Goal: Task Accomplishment & Management: Manage account settings

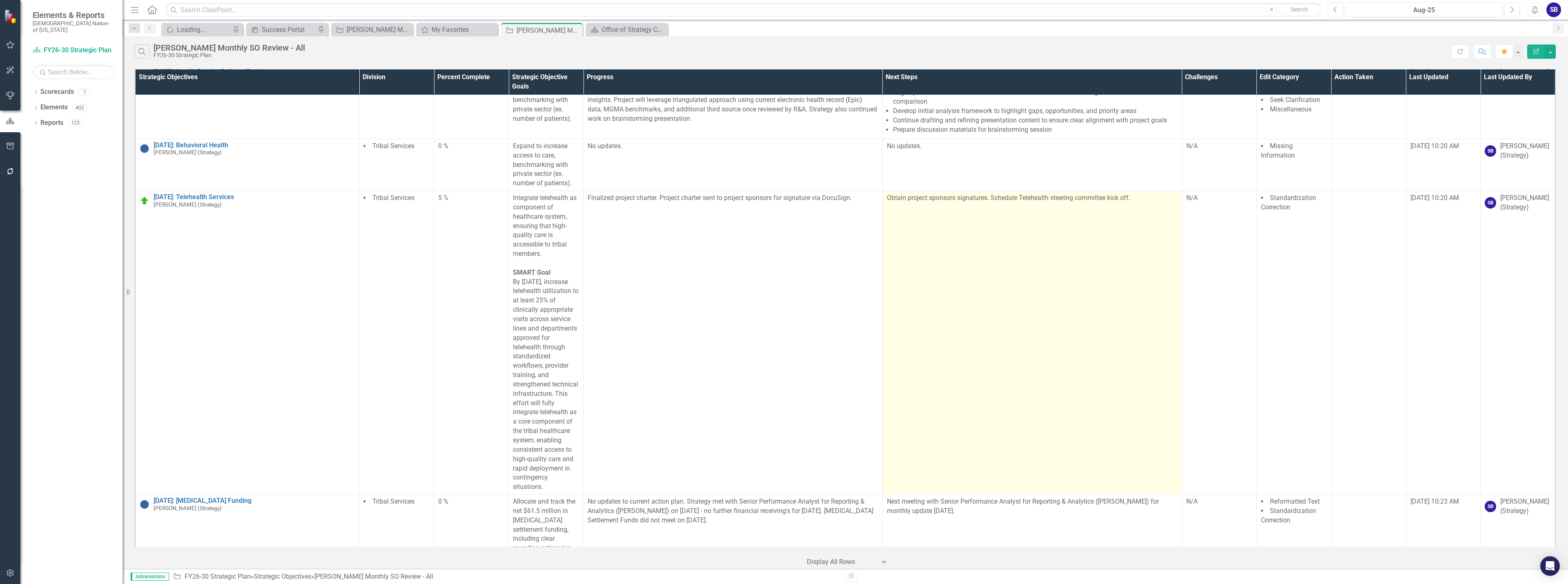
scroll to position [6880, 0]
click at [923, 379] on td "Obtain project sponsors signatures. Schedule Telehealth steering committee kick…" at bounding box center [1032, 347] width 299 height 304
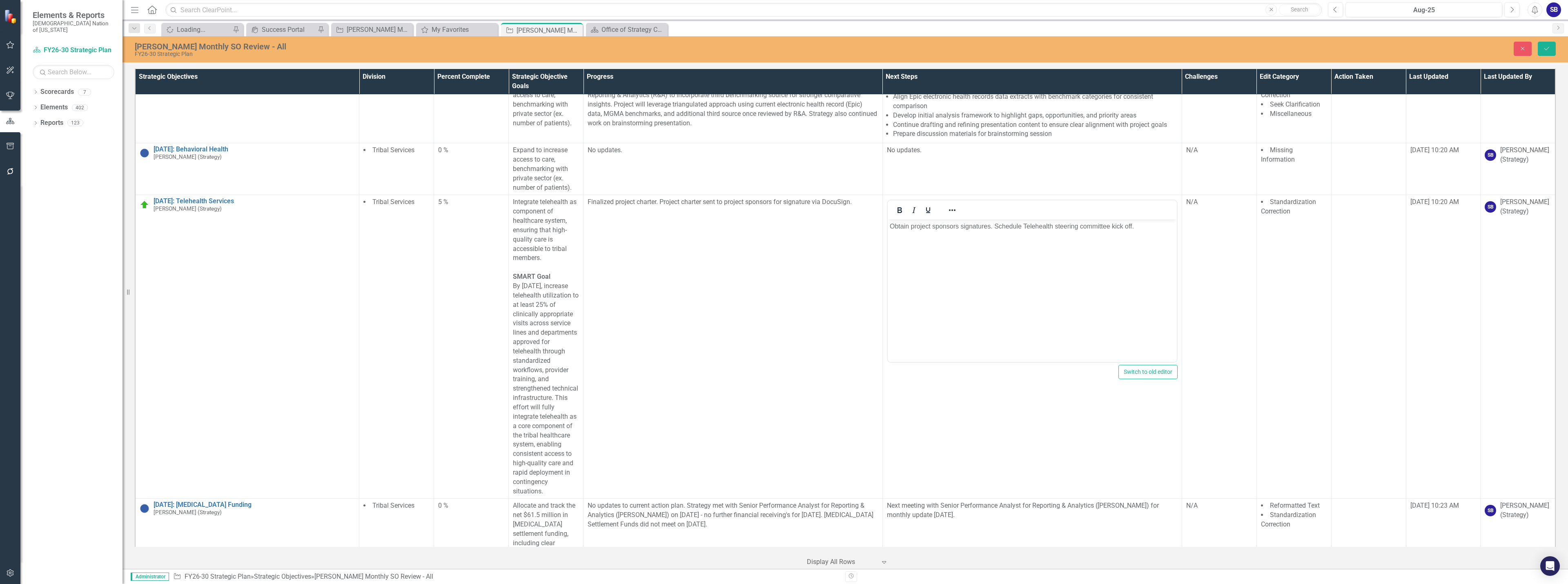
scroll to position [0, 0]
click at [1124, 229] on p "Obtain project sponsors signatures. Schedule Telehealth steering committee kick…" at bounding box center [1032, 226] width 285 height 10
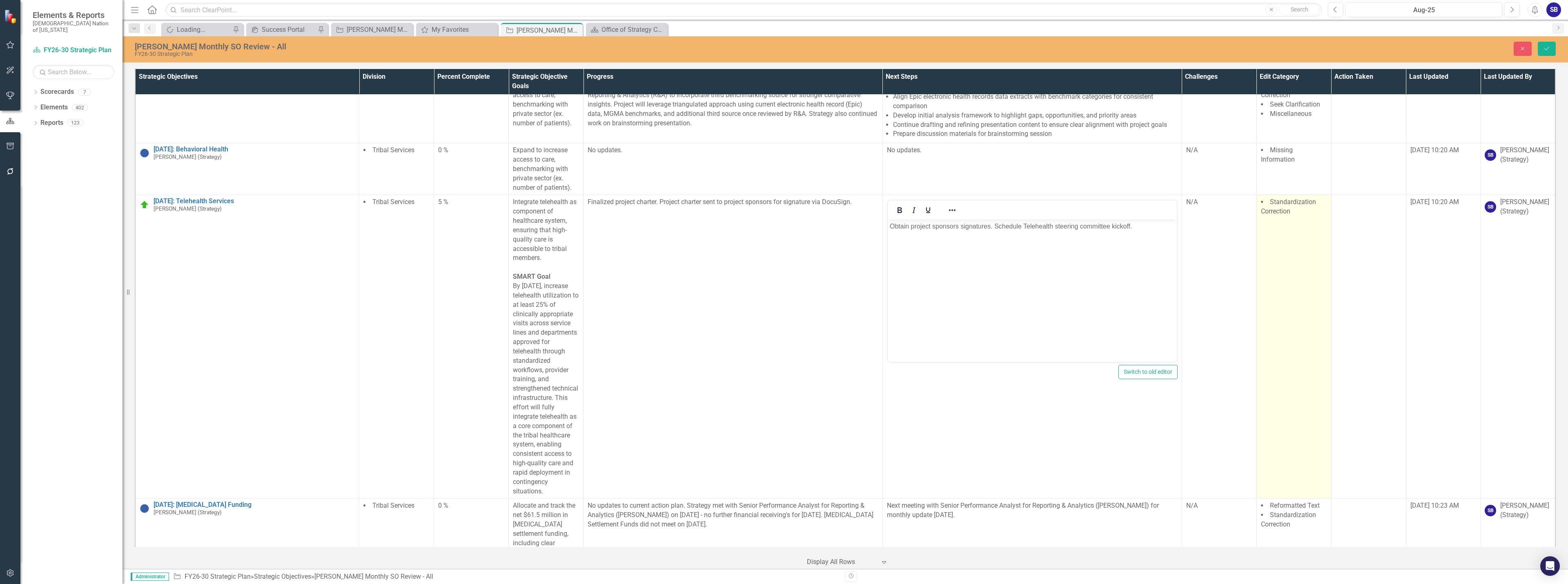
click at [1293, 266] on td "Standardization Correction" at bounding box center [1293, 347] width 75 height 304
click at [1294, 225] on div at bounding box center [1295, 220] width 63 height 11
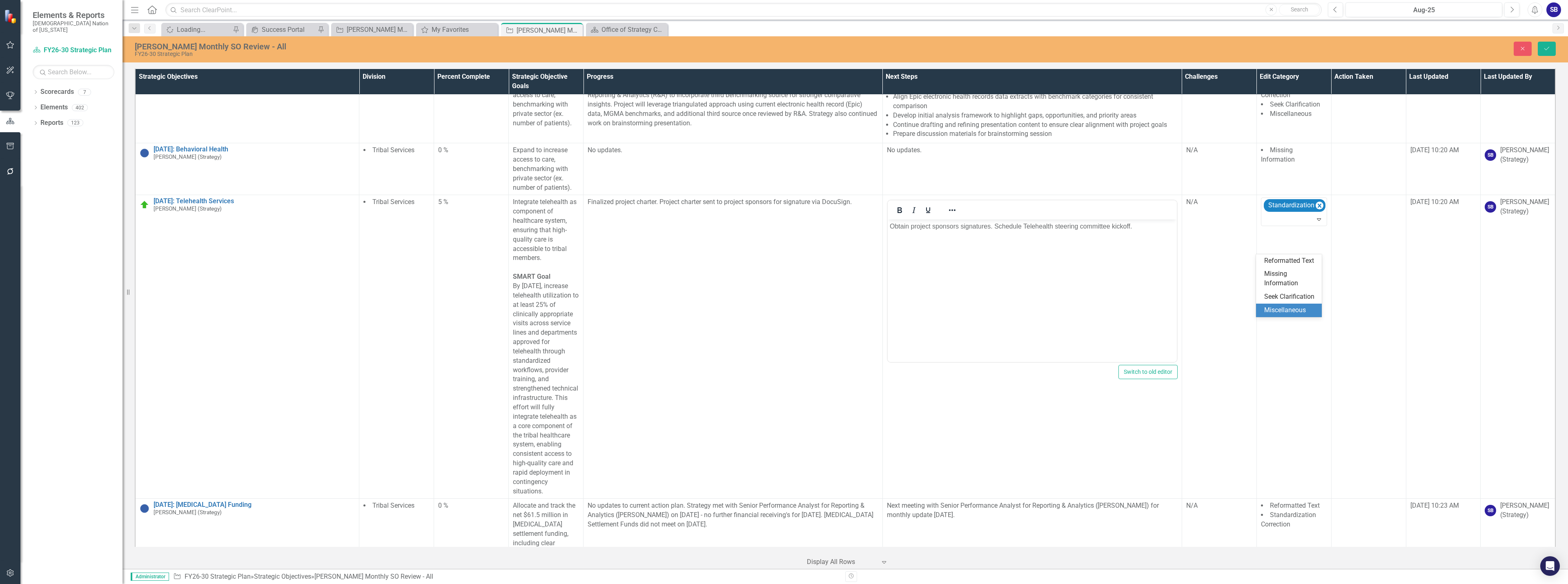
click at [1287, 306] on div "Miscellaneous" at bounding box center [1290, 310] width 53 height 9
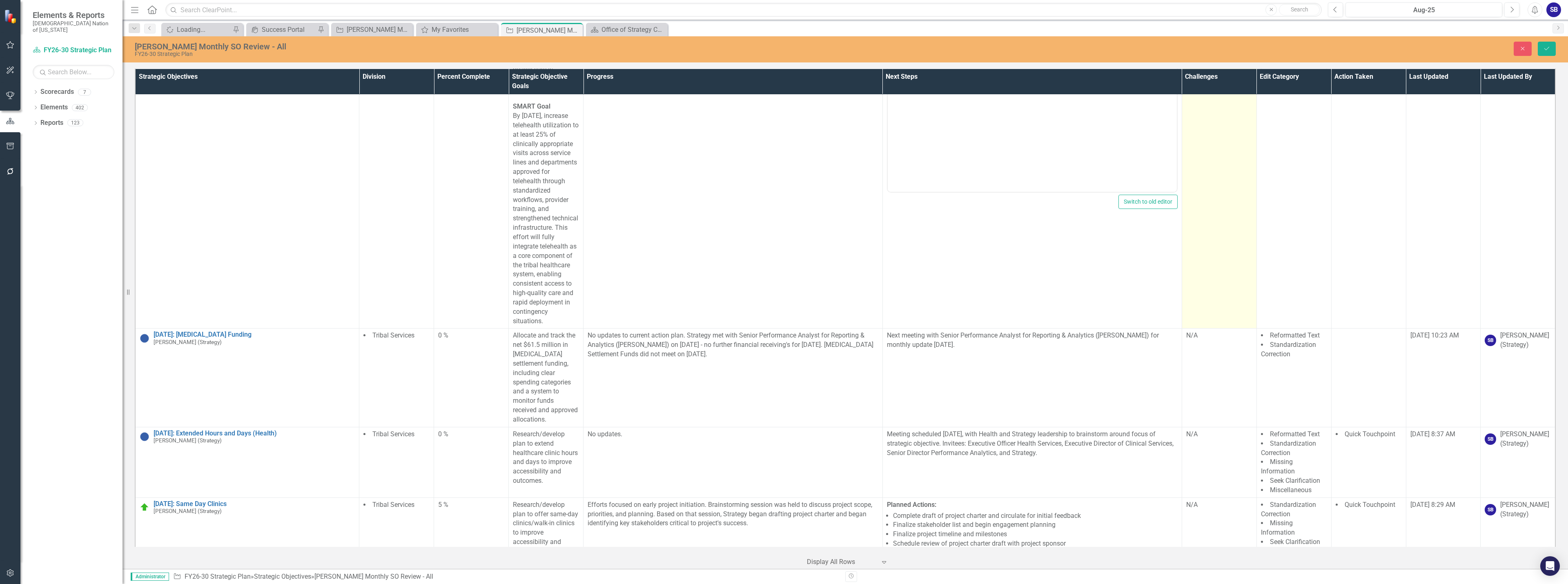
scroll to position [7084, 0]
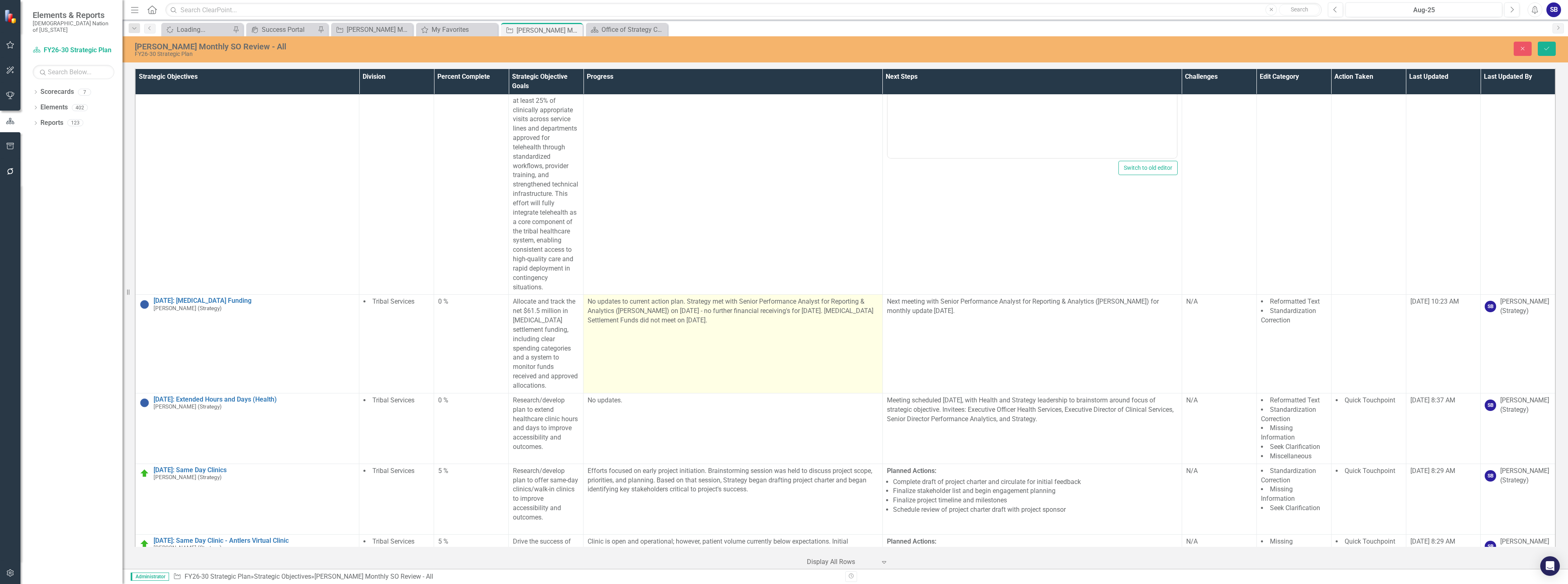
click at [825, 393] on td "No updates to current action plan. Strategy met with Senior Performance Analyst…" at bounding box center [733, 344] width 299 height 99
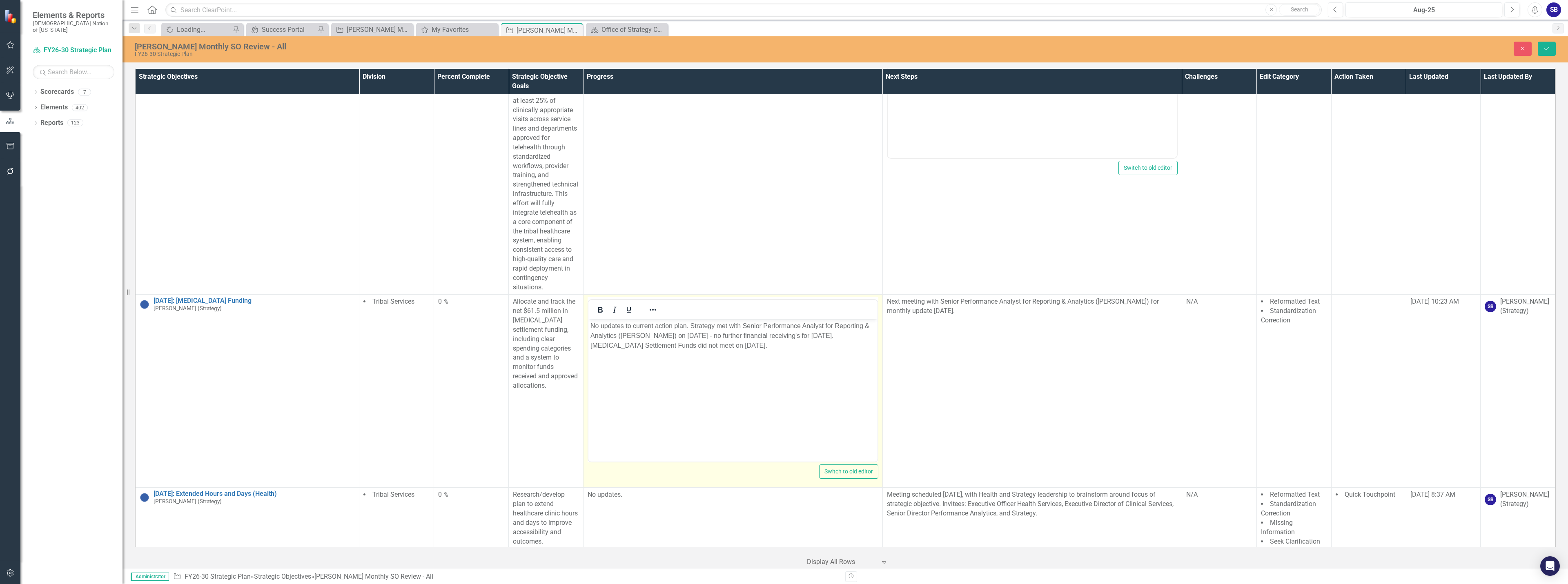
scroll to position [0, 0]
click at [805, 339] on p "No updates to current action plan. Strategy met with Senior Performance Analyst…" at bounding box center [733, 336] width 285 height 29
click at [684, 381] on body "No updates to current action plan. Strategy met with Senior Performance Analyst…" at bounding box center [733, 380] width 289 height 122
click at [805, 336] on p "No updates to current action plan. Strategy met with Senior Performance Analyst…" at bounding box center [733, 336] width 285 height 29
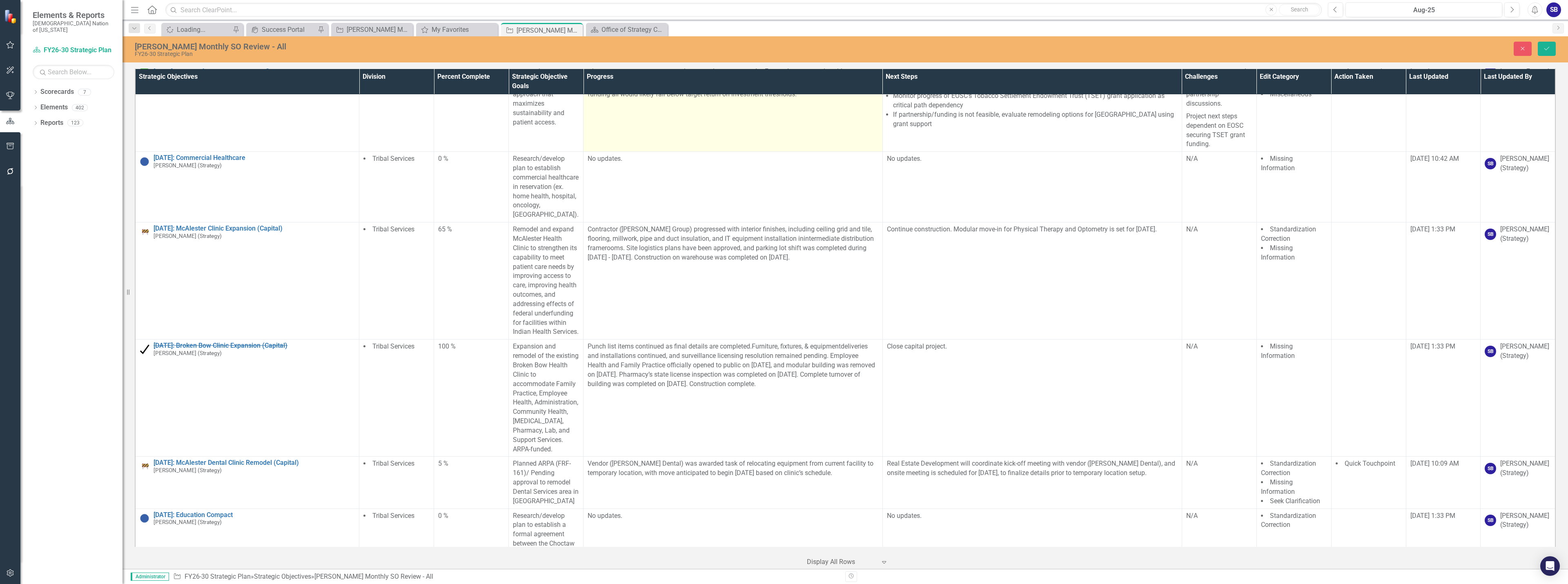
scroll to position [7818, 0]
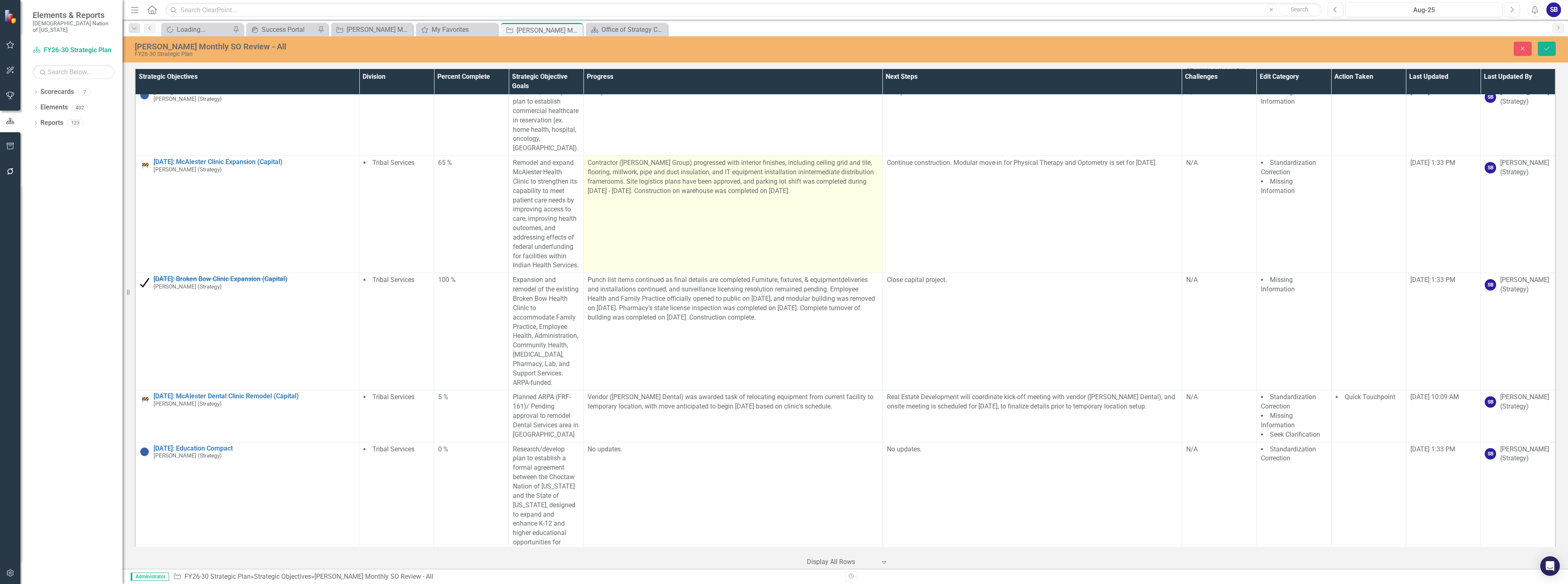
click at [688, 195] on span "rooms. Site logistics plans have been approved, and parking lot shift was compl…" at bounding box center [727, 186] width 279 height 17
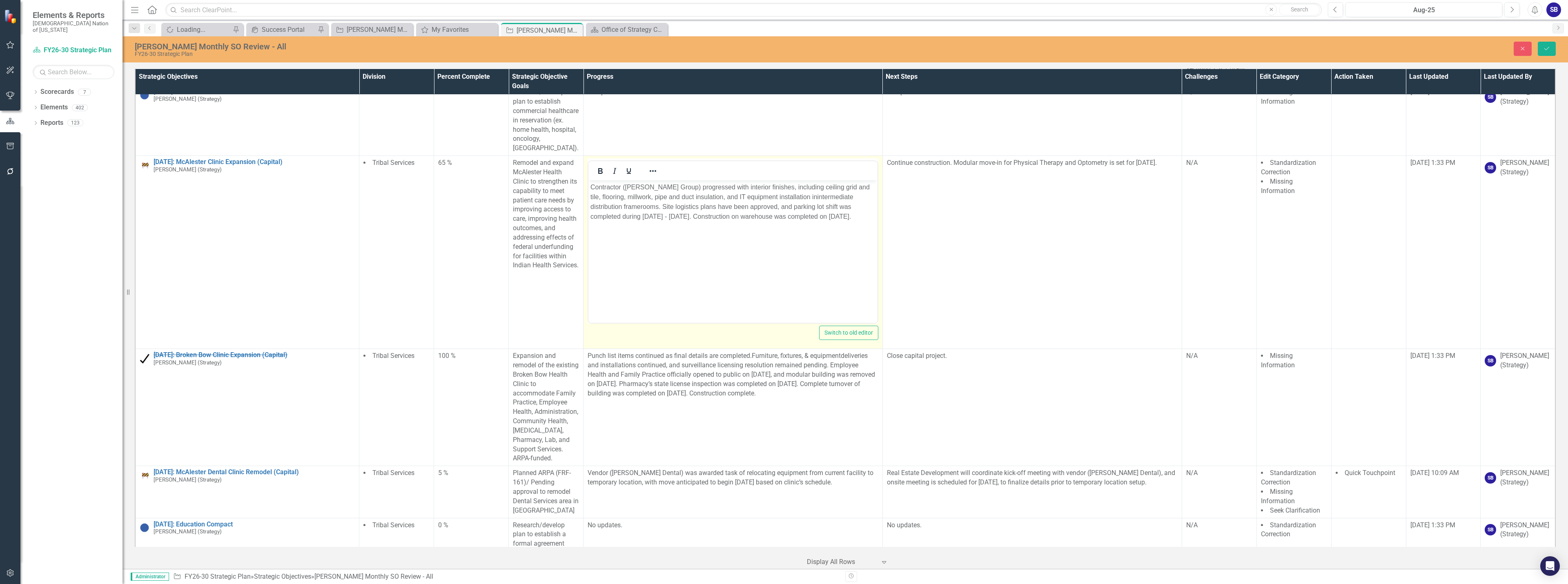
scroll to position [0, 0]
drag, startPoint x: 715, startPoint y: 209, endPoint x: 687, endPoint y: 205, distance: 28.3
click at [687, 205] on span "rooms. Site logistics plans have been approved, and parking lot shift was compl…" at bounding box center [721, 212] width 261 height 17
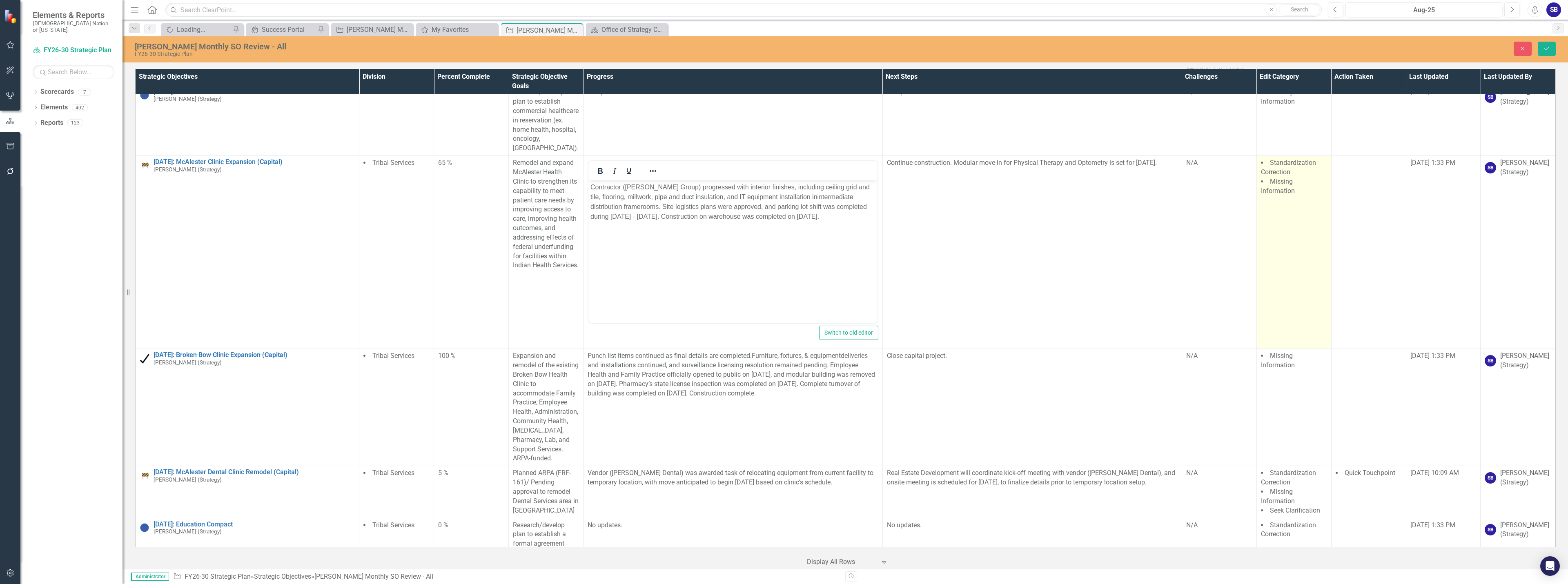
click at [1274, 279] on td "Standardization Correction Missing Information" at bounding box center [1293, 252] width 75 height 193
click at [1283, 201] on div at bounding box center [1295, 195] width 63 height 11
click at [1284, 288] on div "Miscellaneous" at bounding box center [1290, 291] width 53 height 9
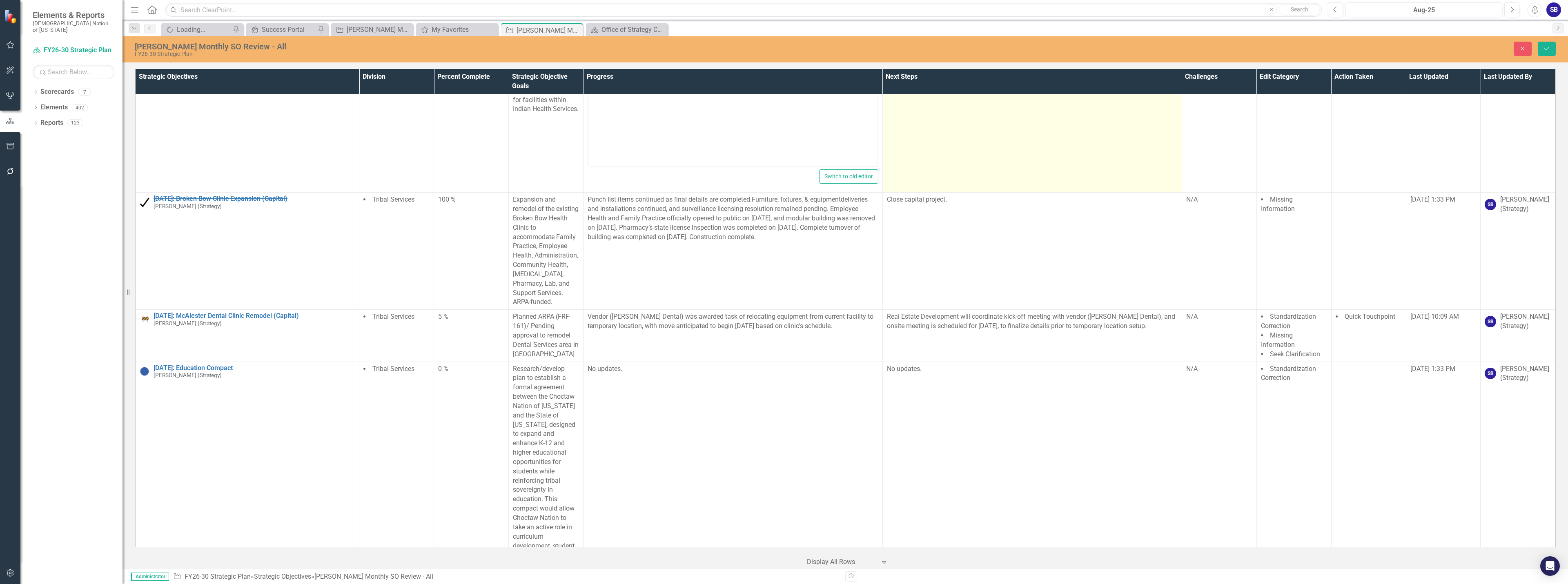
scroll to position [7982, 0]
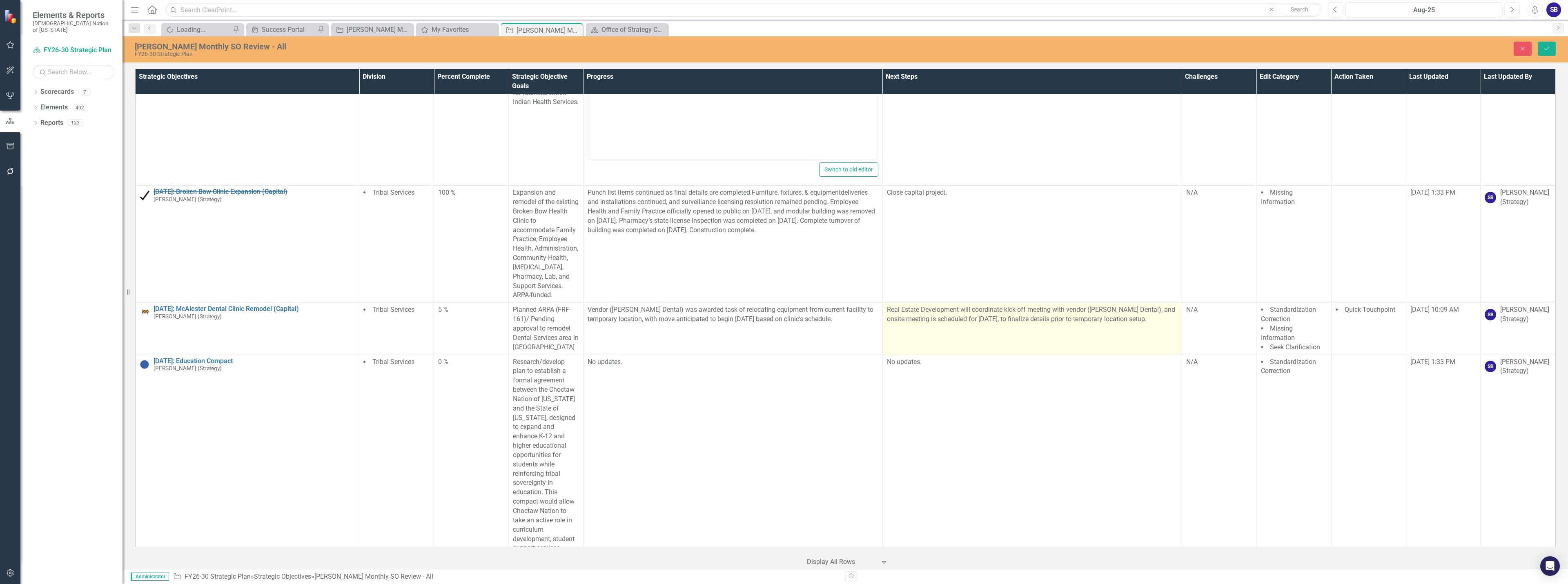
click at [1072, 355] on td "Real Estate Development will coordinate kick-off meeting with vendor (Patterson…" at bounding box center [1032, 328] width 299 height 52
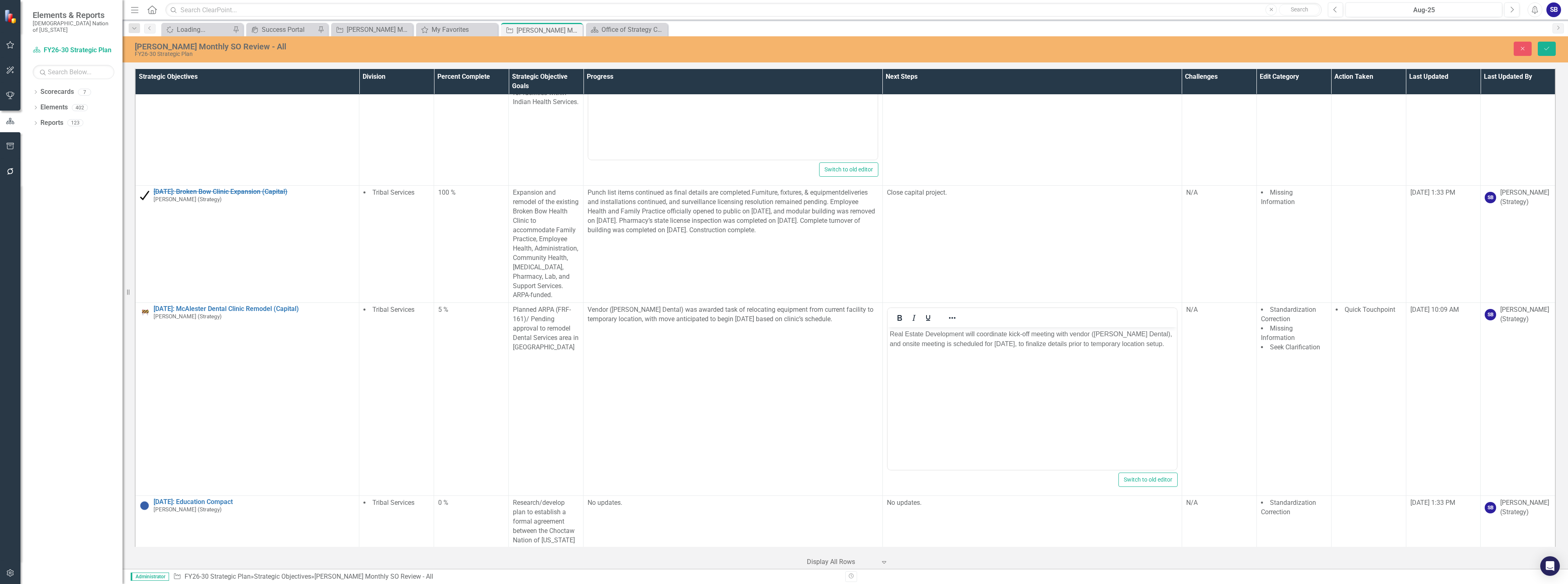
scroll to position [0, 0]
click at [1022, 335] on p "Real Estate Development will coordinate kick-off meeting with vendor (Patterson…" at bounding box center [1032, 339] width 285 height 19
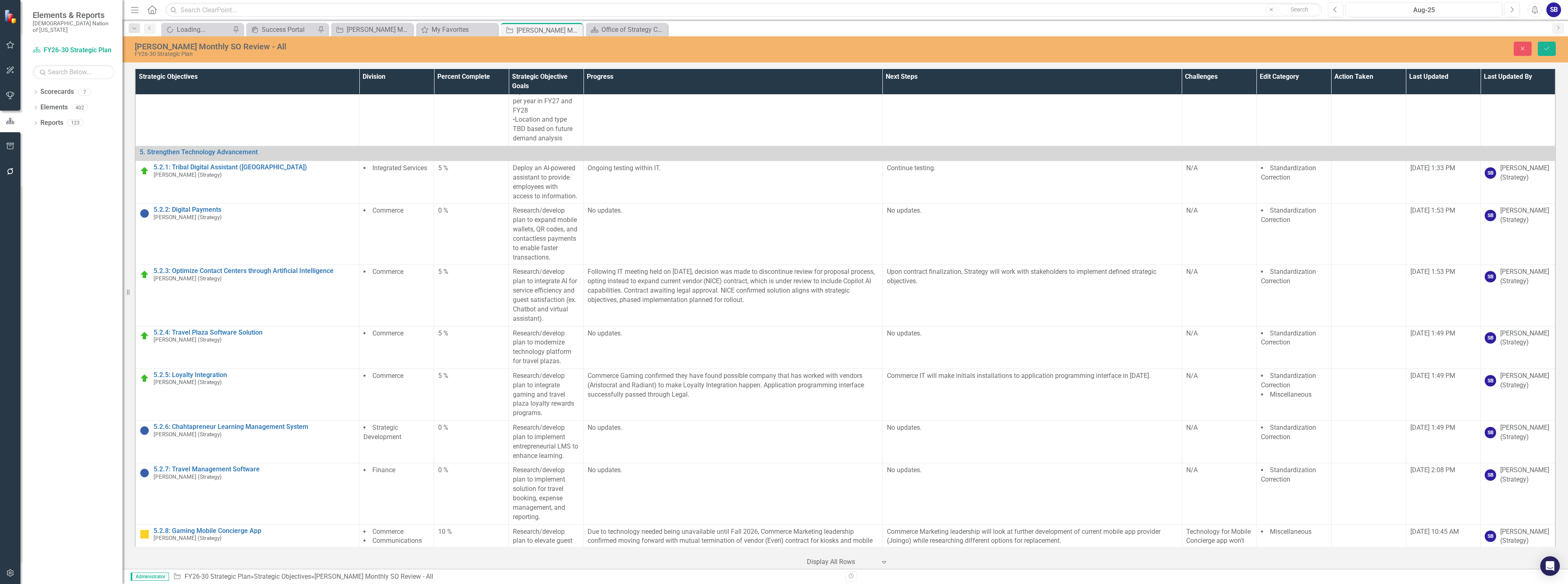
scroll to position [10185, 0]
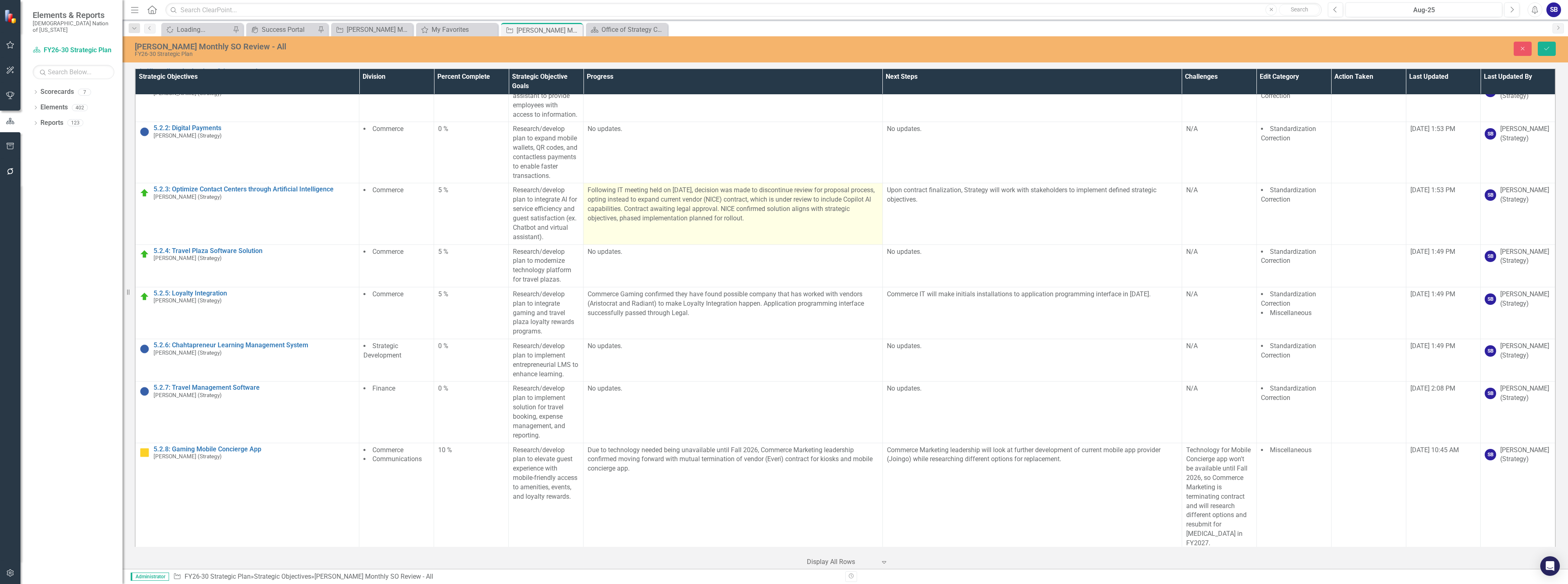
click at [619, 216] on p "Following IT meeting held on [DATE], decision was made to discontinue review fo…" at bounding box center [733, 204] width 291 height 37
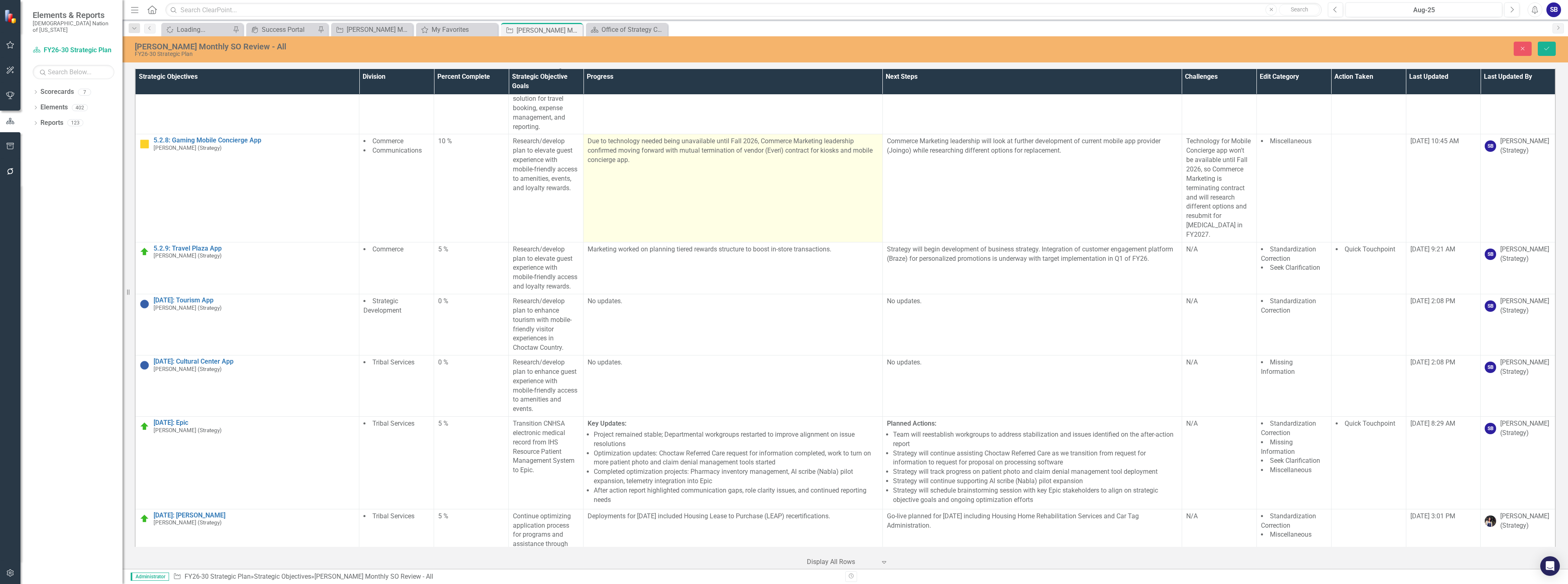
scroll to position [10634, 0]
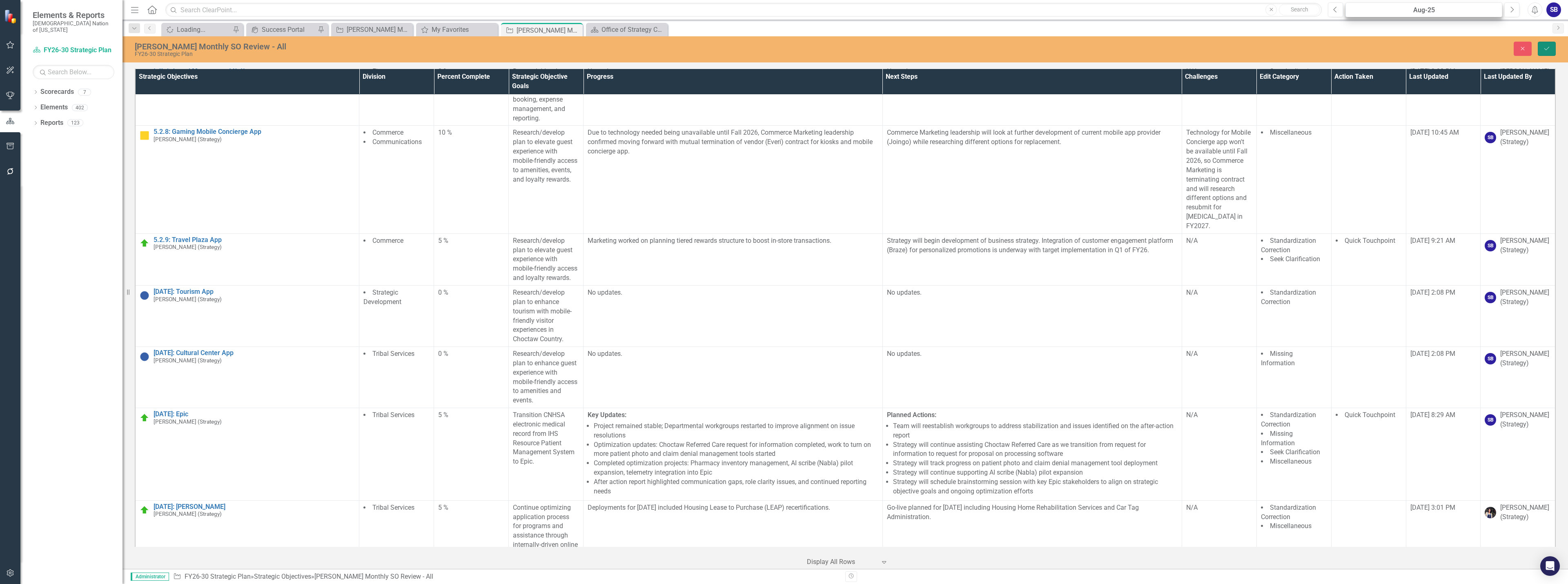
click at [1552, 49] on button "Save" at bounding box center [1547, 48] width 18 height 14
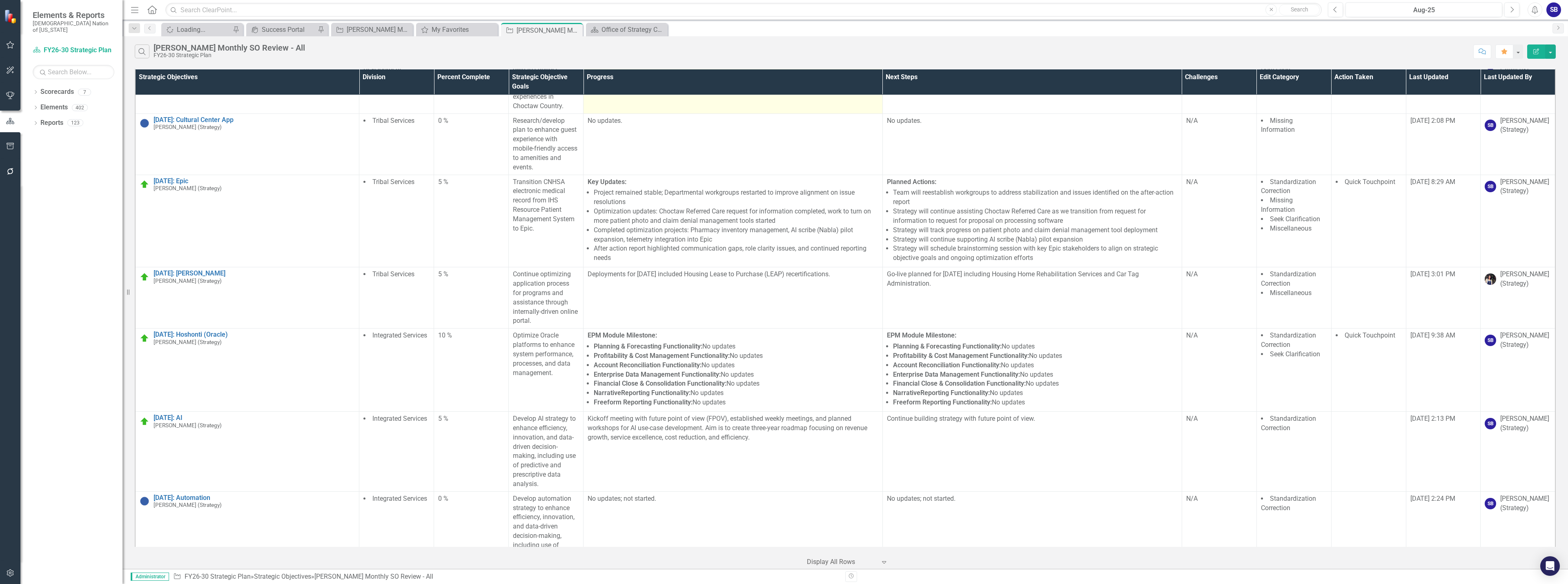
scroll to position [10439, 0]
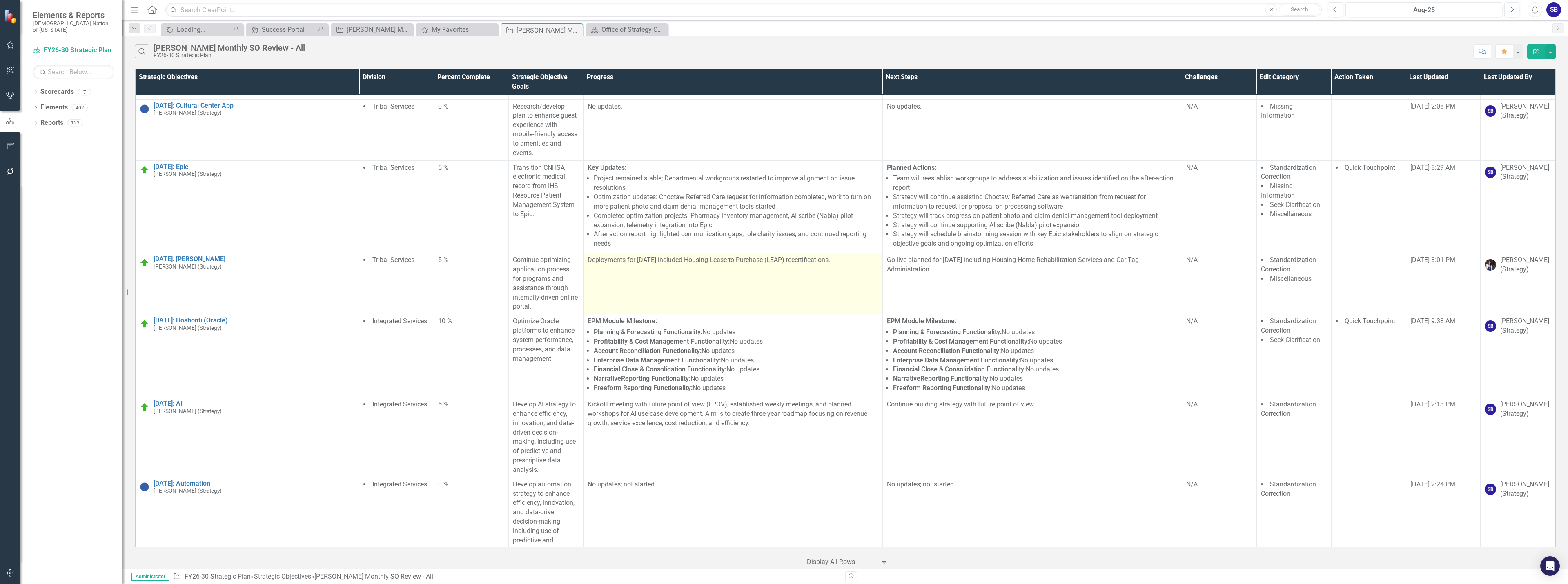
click at [787, 301] on td "Deployments for August 2025 included Housing Lease to Purchase (LEAP) recertifi…" at bounding box center [733, 283] width 299 height 61
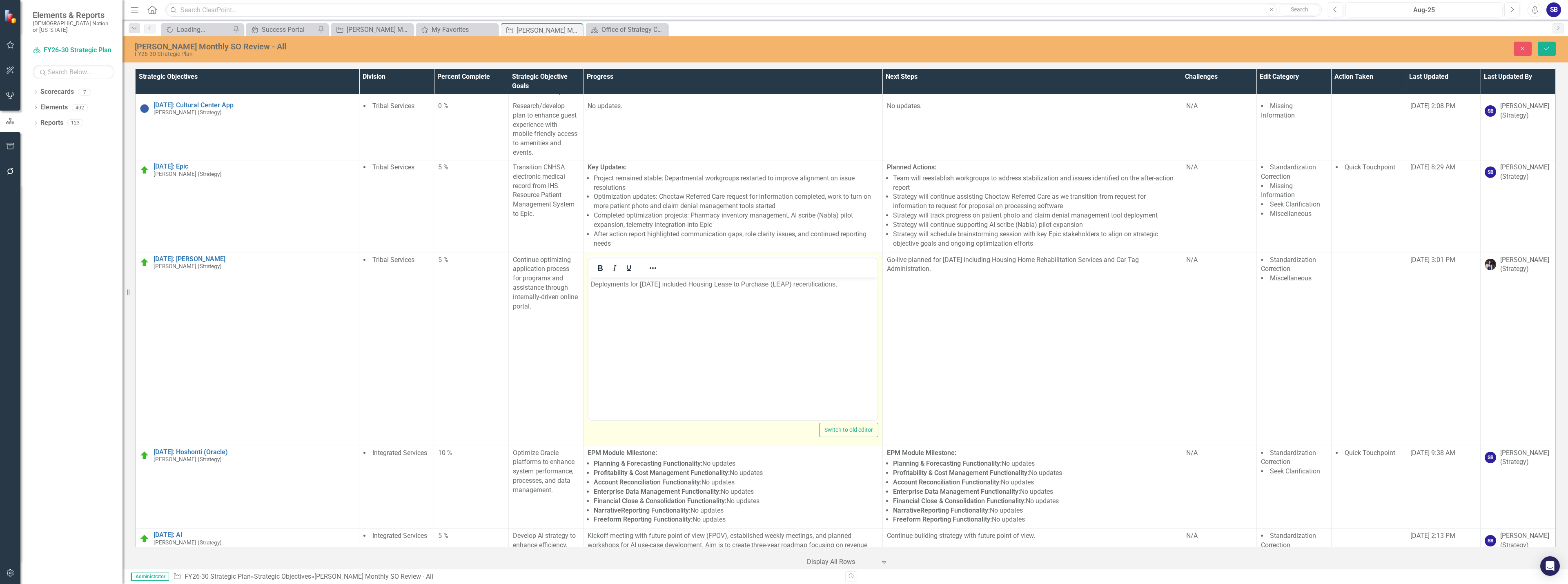
scroll to position [0, 0]
drag, startPoint x: 807, startPoint y: 284, endPoint x: 786, endPoint y: 287, distance: 21.2
click at [786, 287] on p "Deployments for August 2025 included Housing Lease to Purchase (LEAP) recertifi…" at bounding box center [733, 284] width 285 height 10
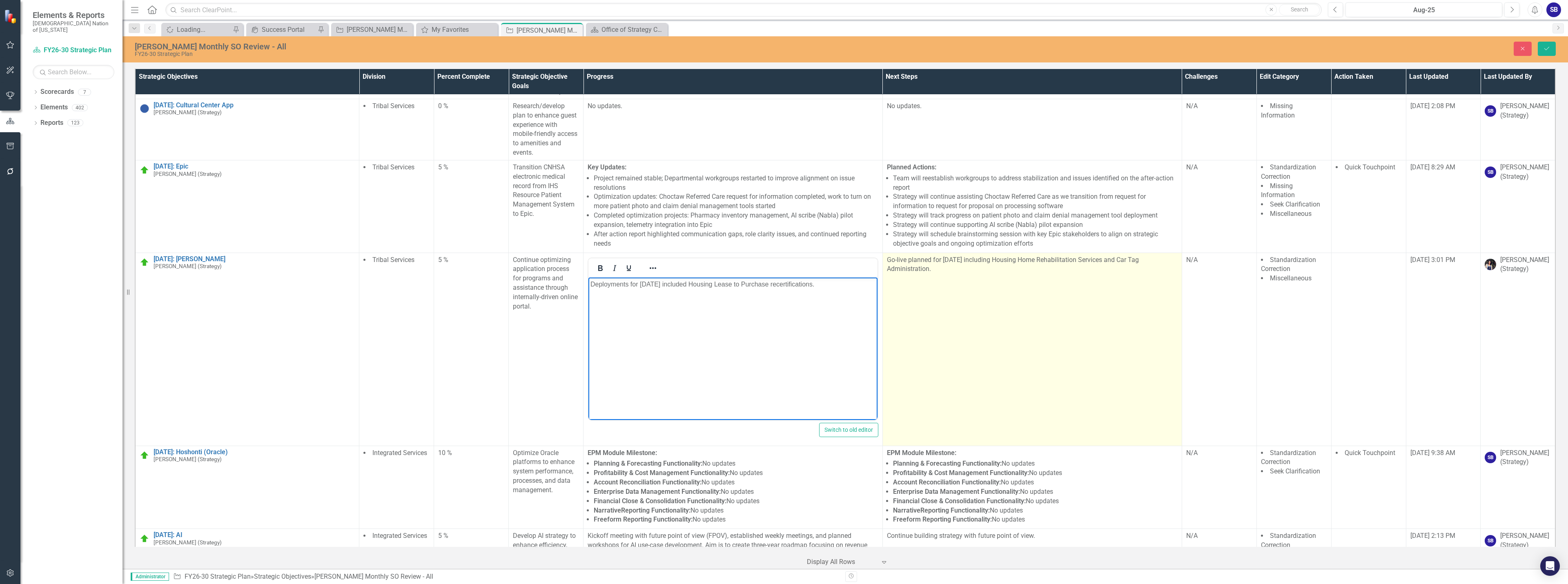
scroll to position [10643, 0]
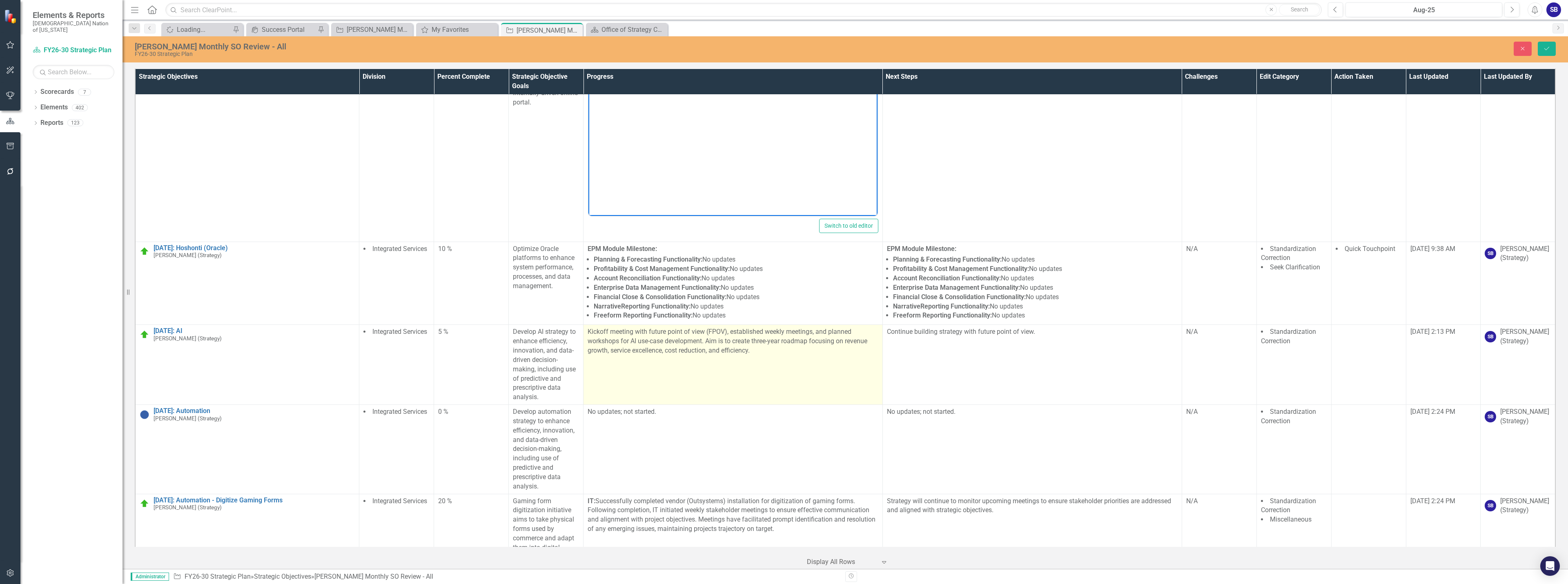
click at [810, 400] on td "Kickoff meeting with future point of view (FPOV), established weekly meetings, …" at bounding box center [733, 364] width 299 height 80
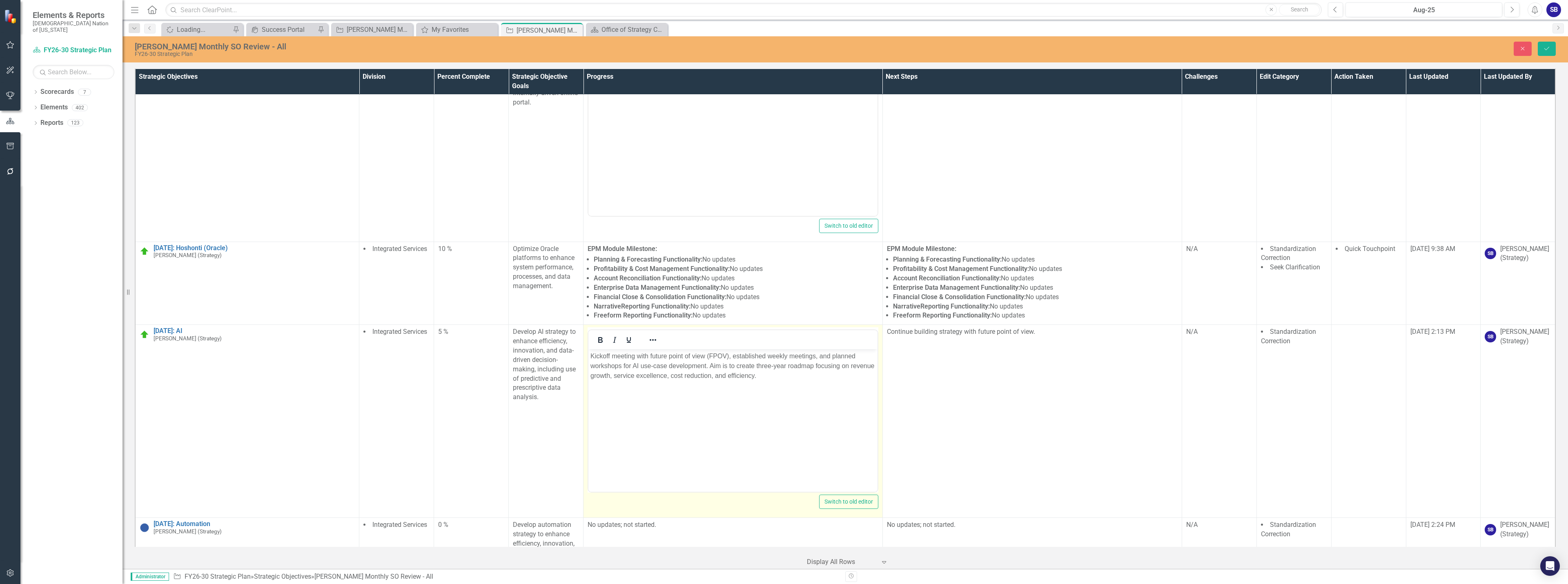
scroll to position [0, 0]
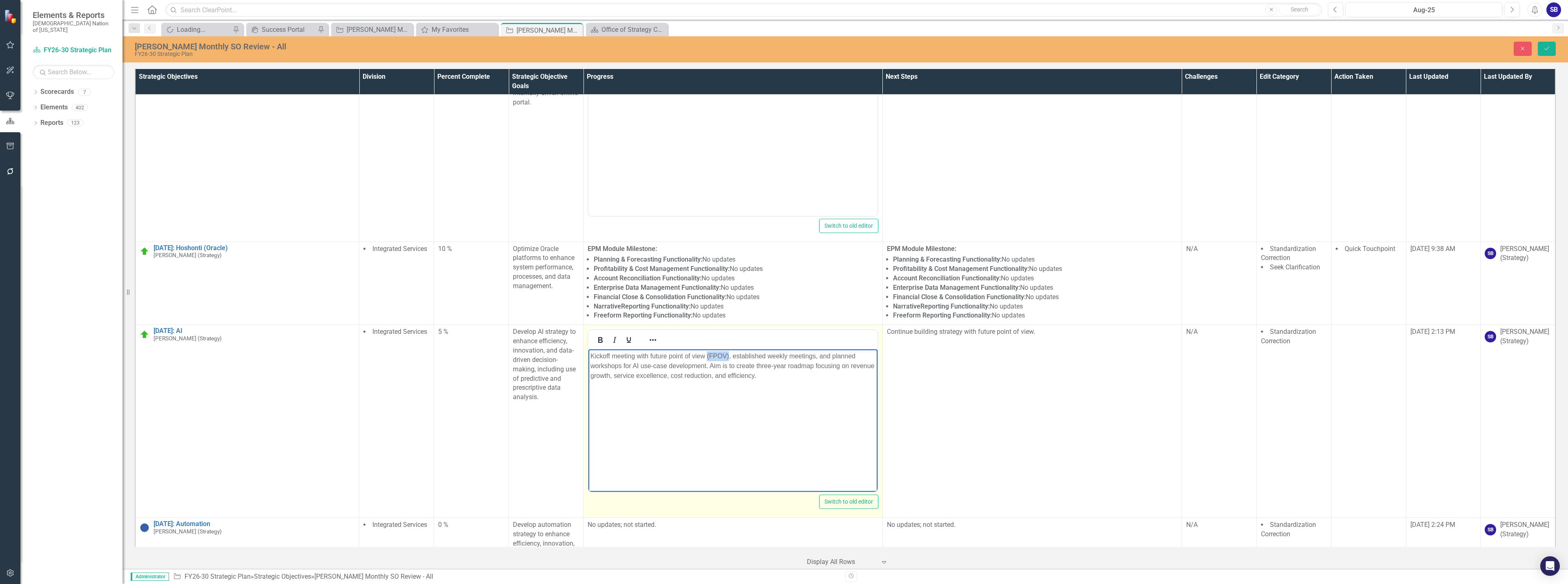
drag, startPoint x: 728, startPoint y: 355, endPoint x: 707, endPoint y: 356, distance: 21.0
click at [707, 356] on p "Kickoff meeting with future point of view (FPOV), established weekly meetings, …" at bounding box center [733, 366] width 285 height 29
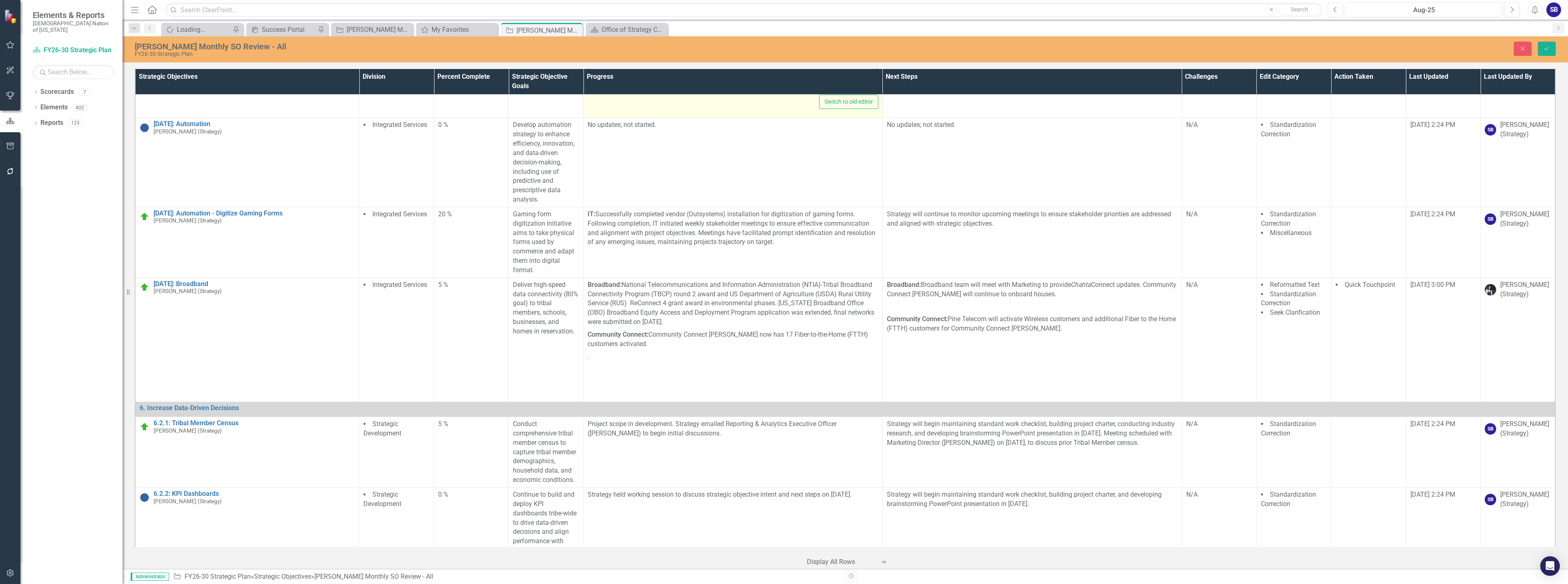
scroll to position [11051, 0]
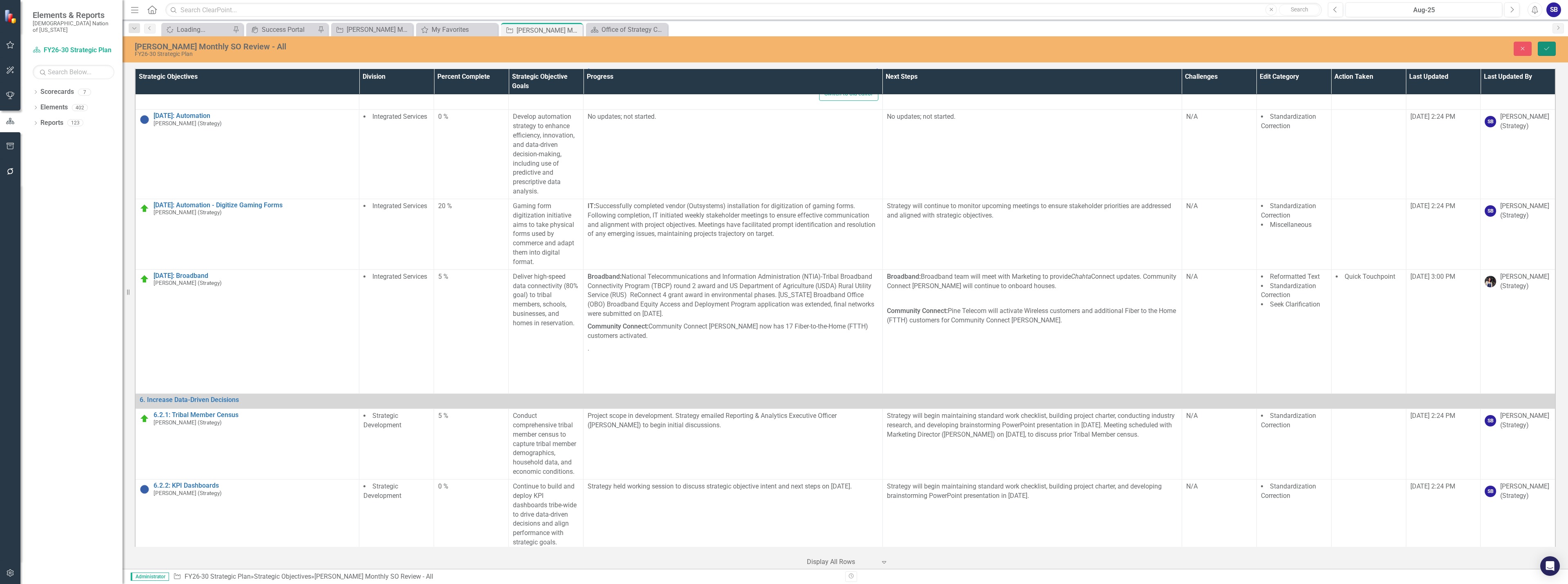
click at [1553, 48] on button "Save" at bounding box center [1547, 48] width 18 height 14
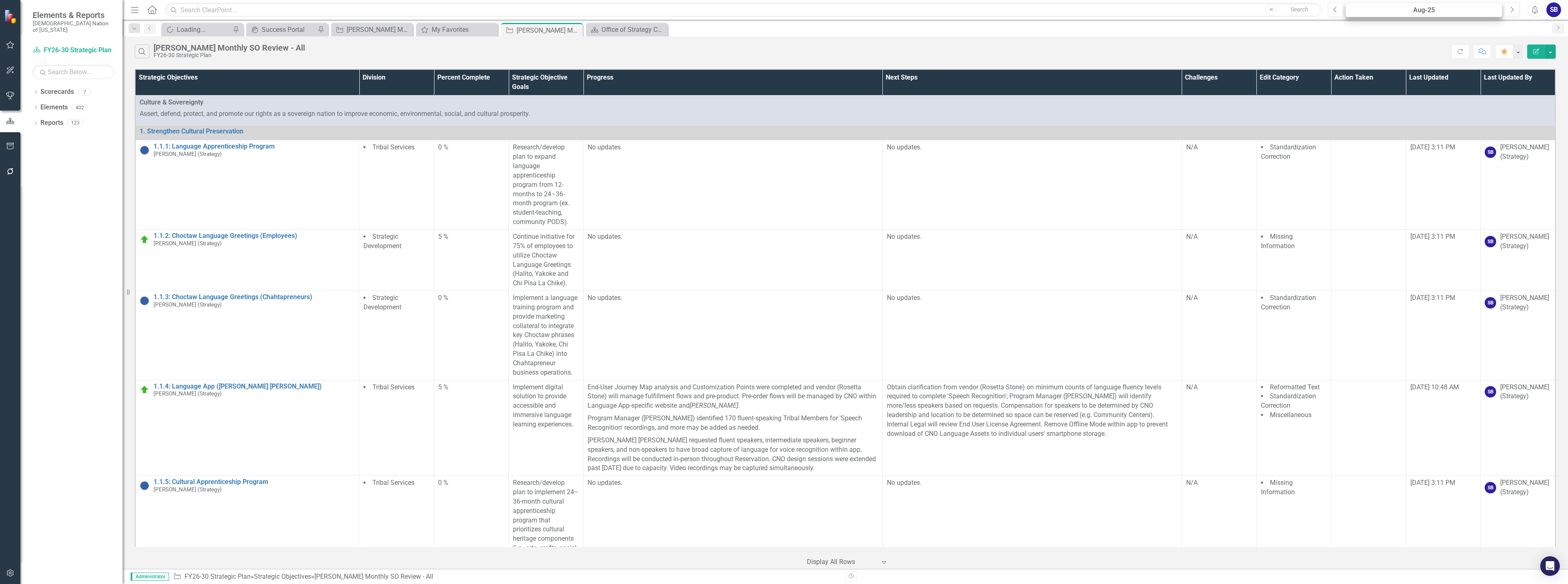
scroll to position [10793, 0]
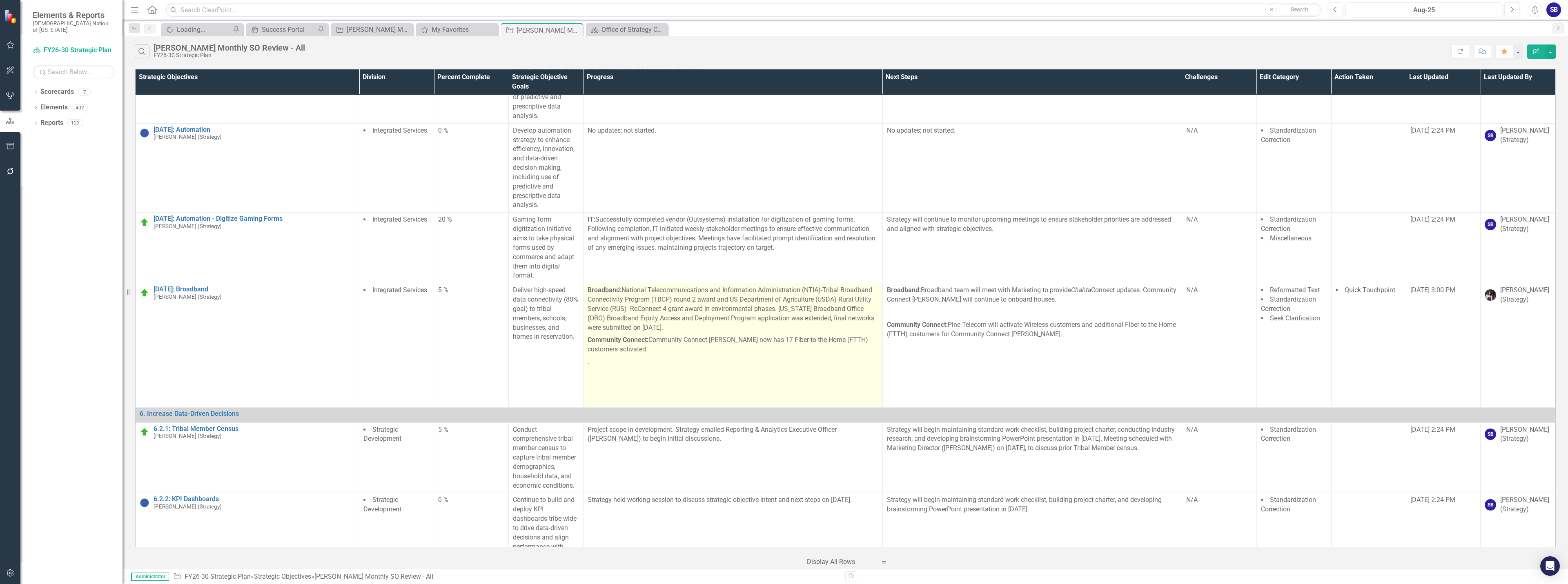
click at [777, 356] on p "Community Connect: Community Connect Hodgen now has 17 Fiber-to-the-Home (FTTH)…" at bounding box center [733, 345] width 291 height 22
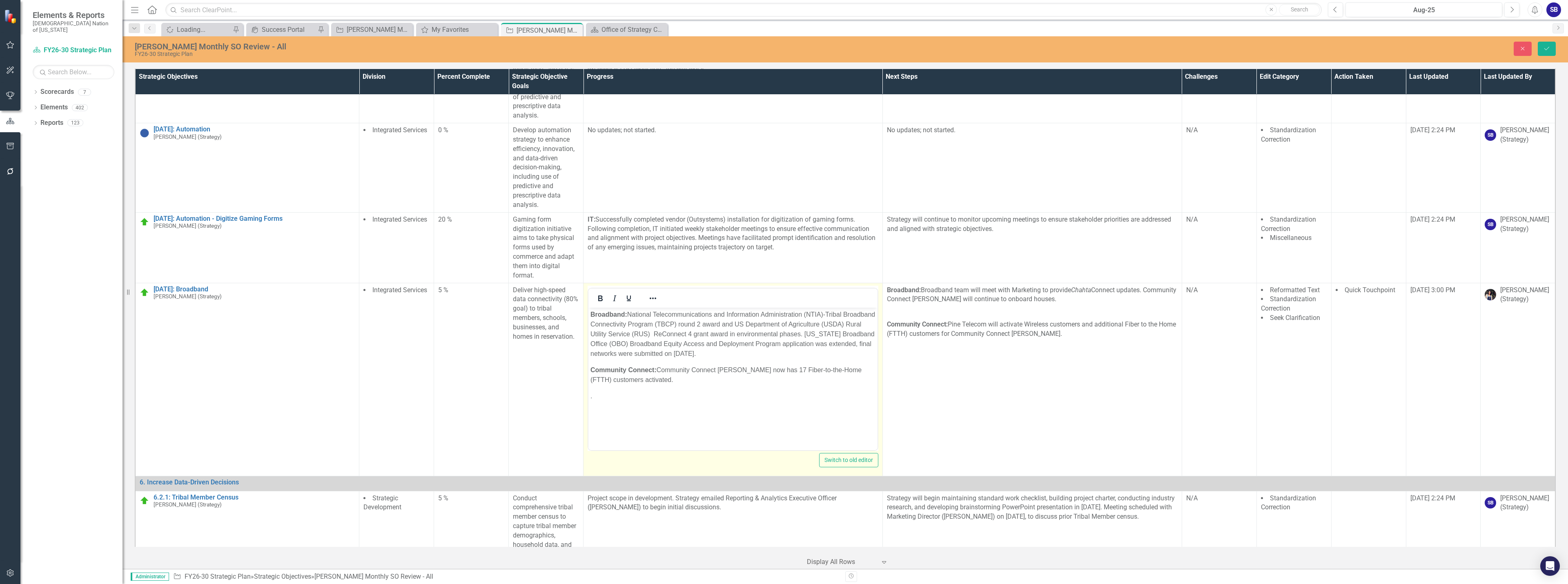
scroll to position [0, 0]
click at [694, 335] on p "Broadband: National Telecommunications and Information Administration (NTIA)-Tr…" at bounding box center [733, 333] width 285 height 49
click at [664, 354] on p "Broadband: National Telecommunications and Information Administration (NTIA)-Tr…" at bounding box center [733, 333] width 285 height 49
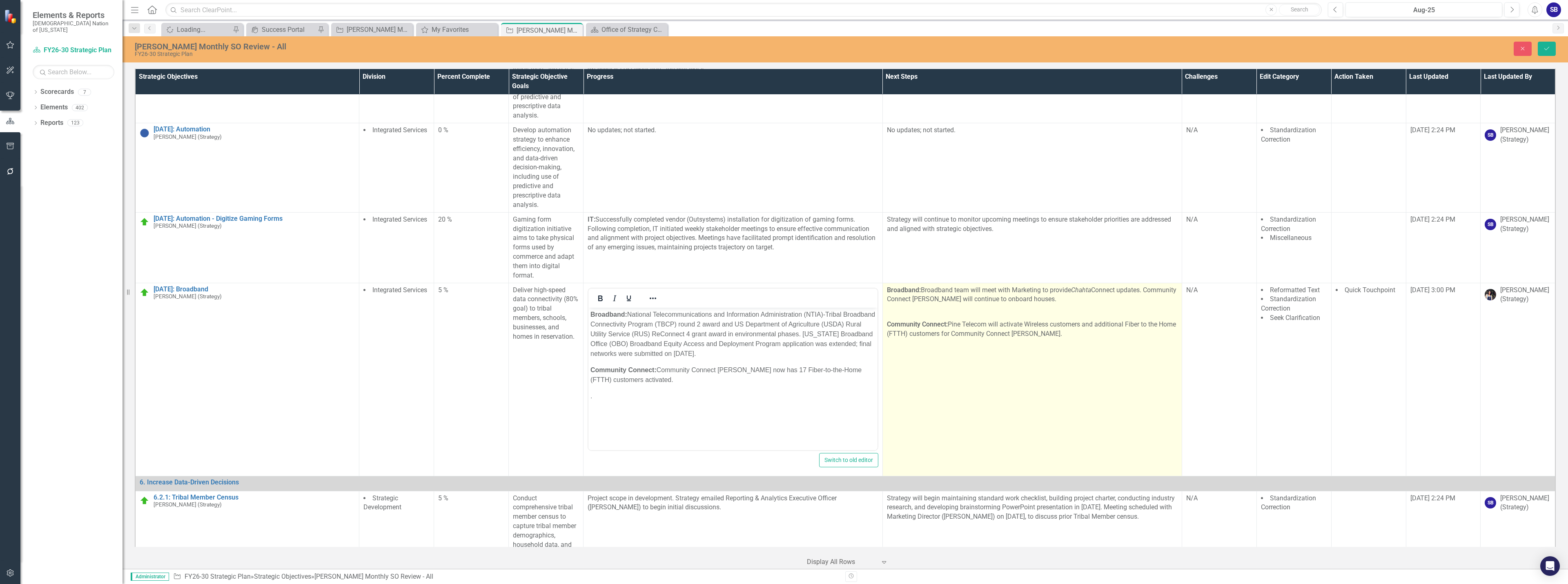
click at [926, 383] on td "Broadband: Broadband team will meet with Marketing to provide Chahta Connect up…" at bounding box center [1032, 379] width 299 height 193
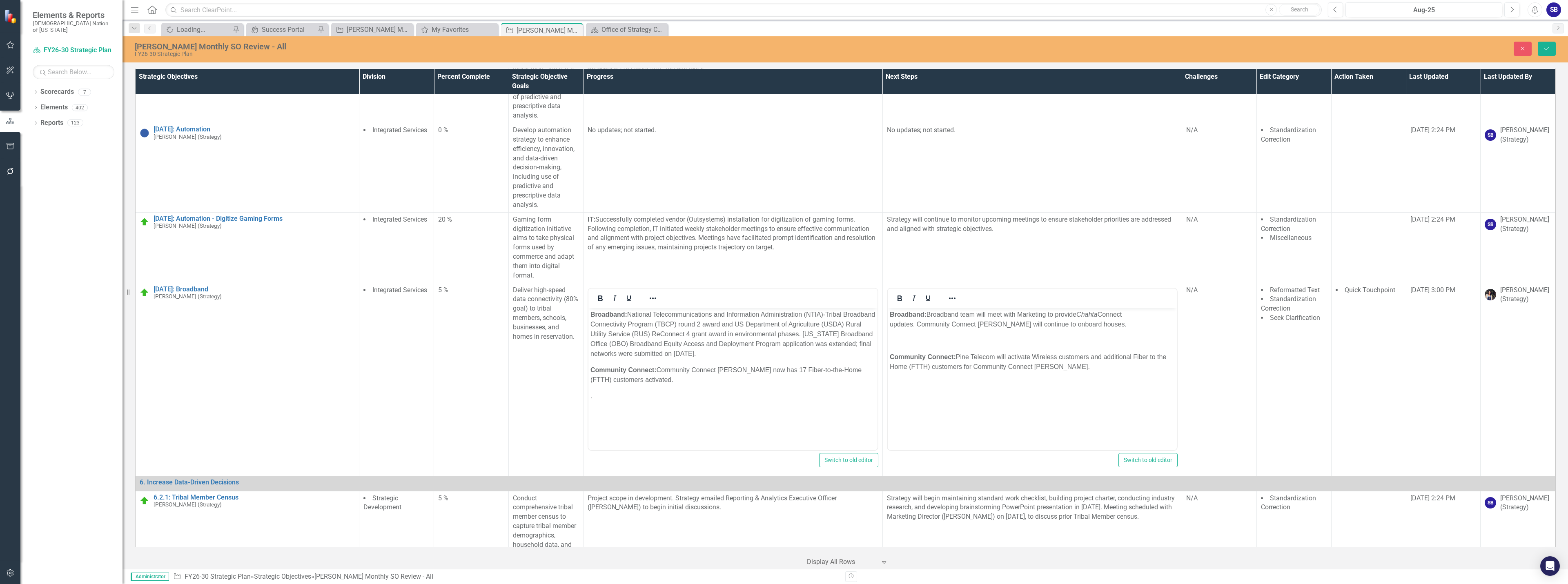
click at [911, 343] on p "Rich Text Area. Press ALT-0 for help." at bounding box center [1032, 340] width 285 height 10
click at [1548, 50] on icon "Save" at bounding box center [1547, 48] width 7 height 5
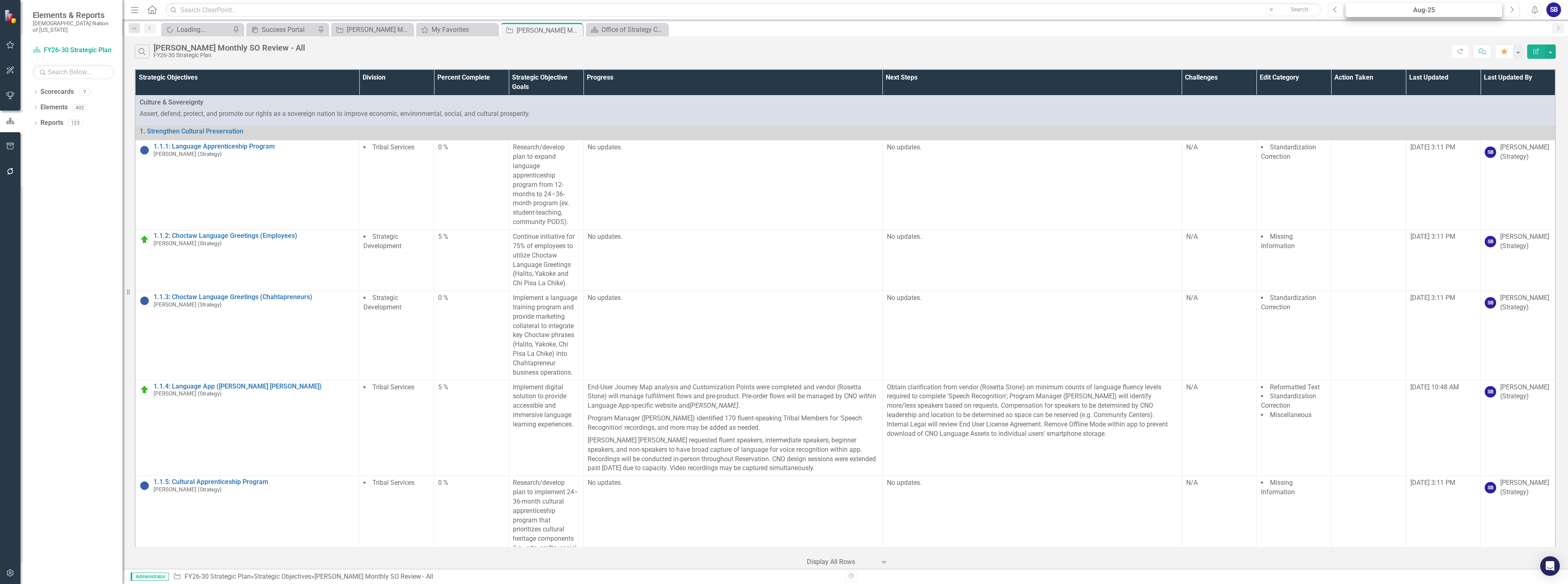
scroll to position [10793, 0]
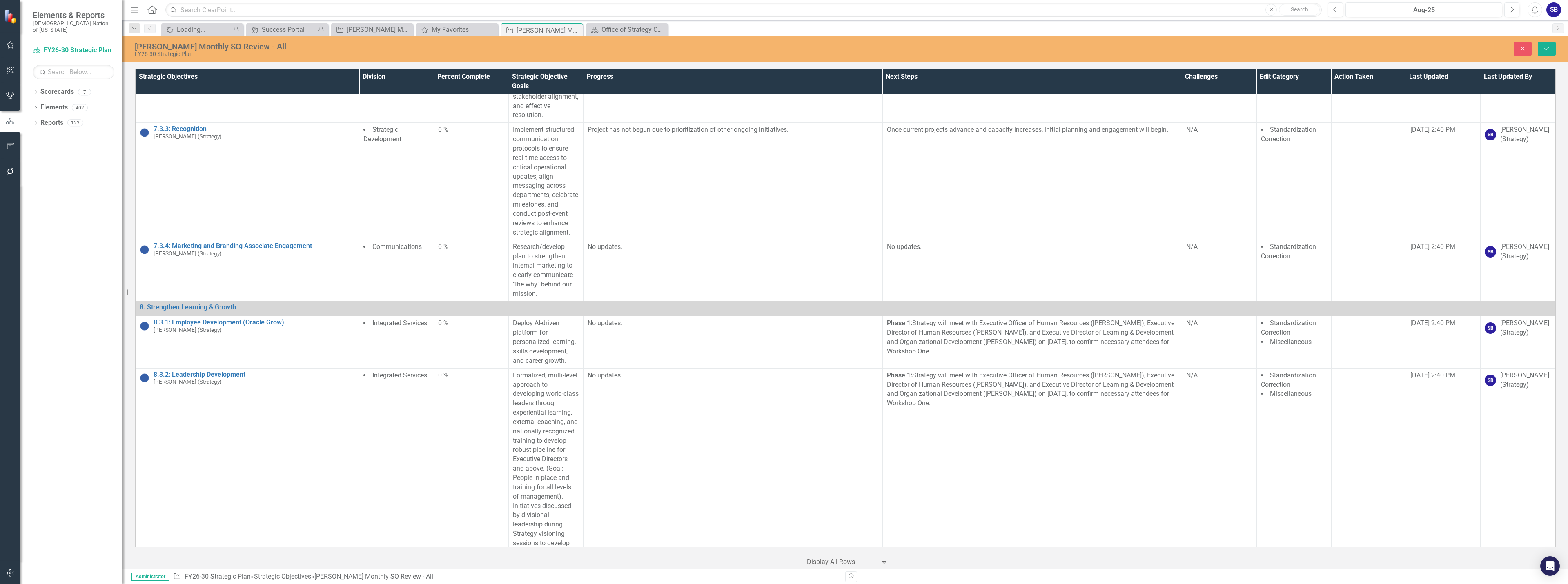
scroll to position [11609, 0]
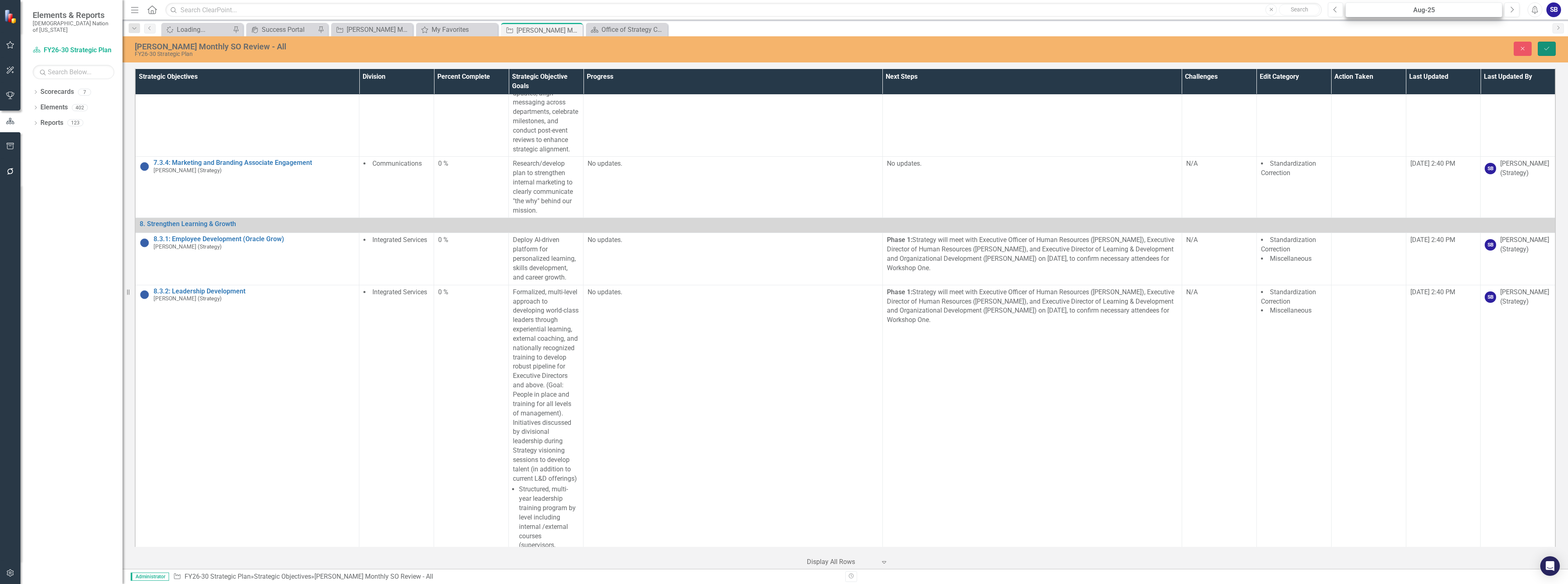
drag, startPoint x: 1547, startPoint y: 49, endPoint x: 1438, endPoint y: 15, distance: 114.2
click at [1547, 49] on icon "submit" at bounding box center [1547, 48] width 5 height 3
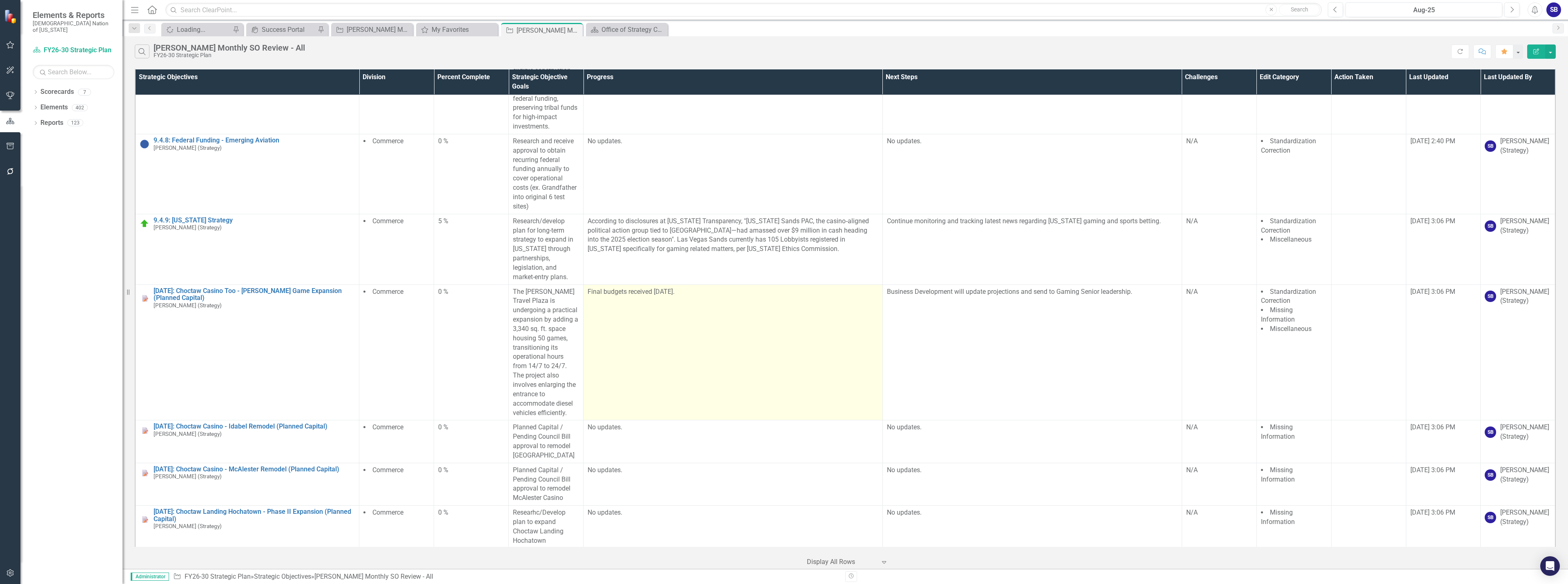
scroll to position [12968, 0]
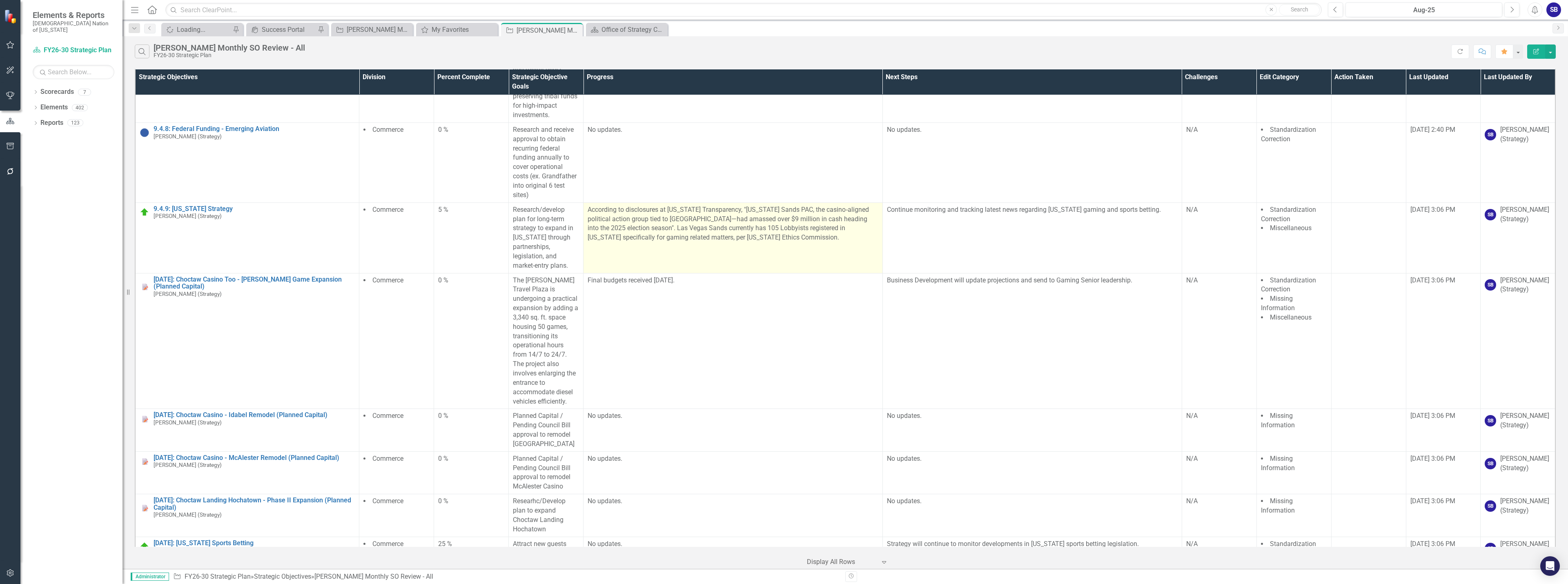
click at [678, 273] on td "According to disclosures at Texas Transparency, "Texas Sands PAC, the casino‑al…" at bounding box center [733, 238] width 299 height 71
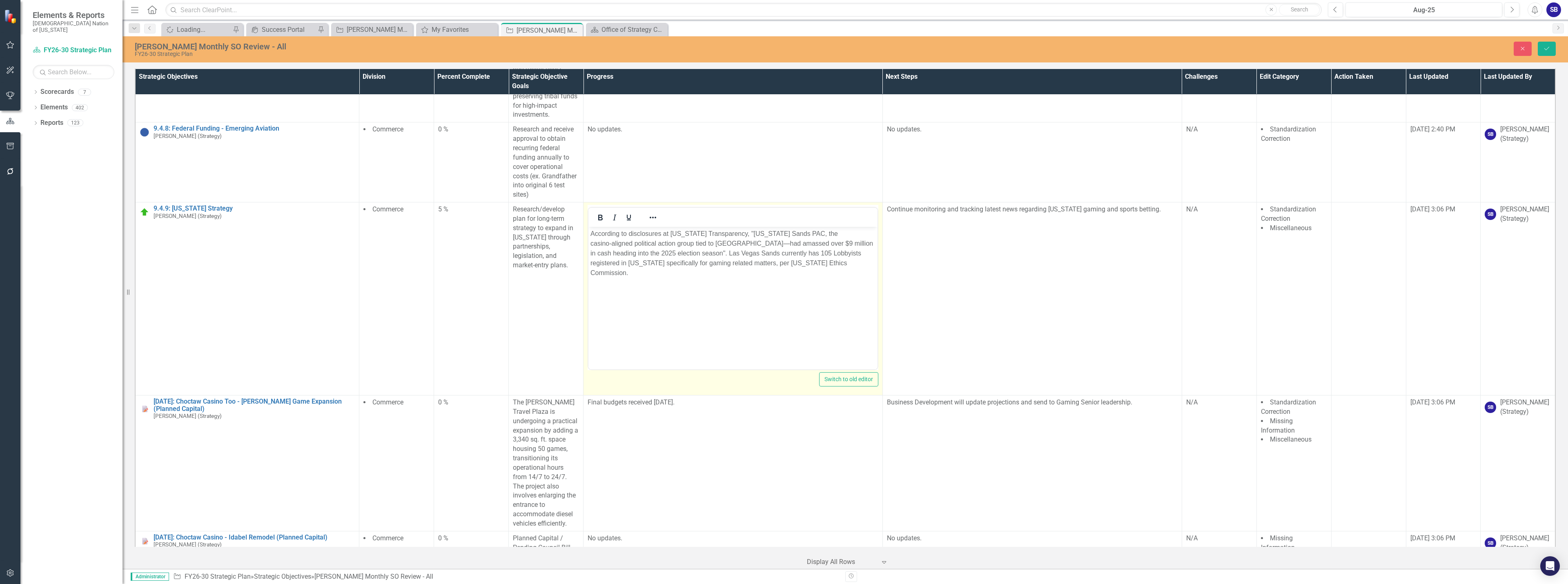
scroll to position [0, 0]
click at [721, 252] on p "According to disclosures at Texas Transparency, "Texas Sands PAC, the casino‑al…" at bounding box center [733, 253] width 285 height 49
click at [765, 256] on p "According to disclosures at [US_STATE] Transparency, "[US_STATE] Sands PAC, the…" at bounding box center [733, 248] width 285 height 39
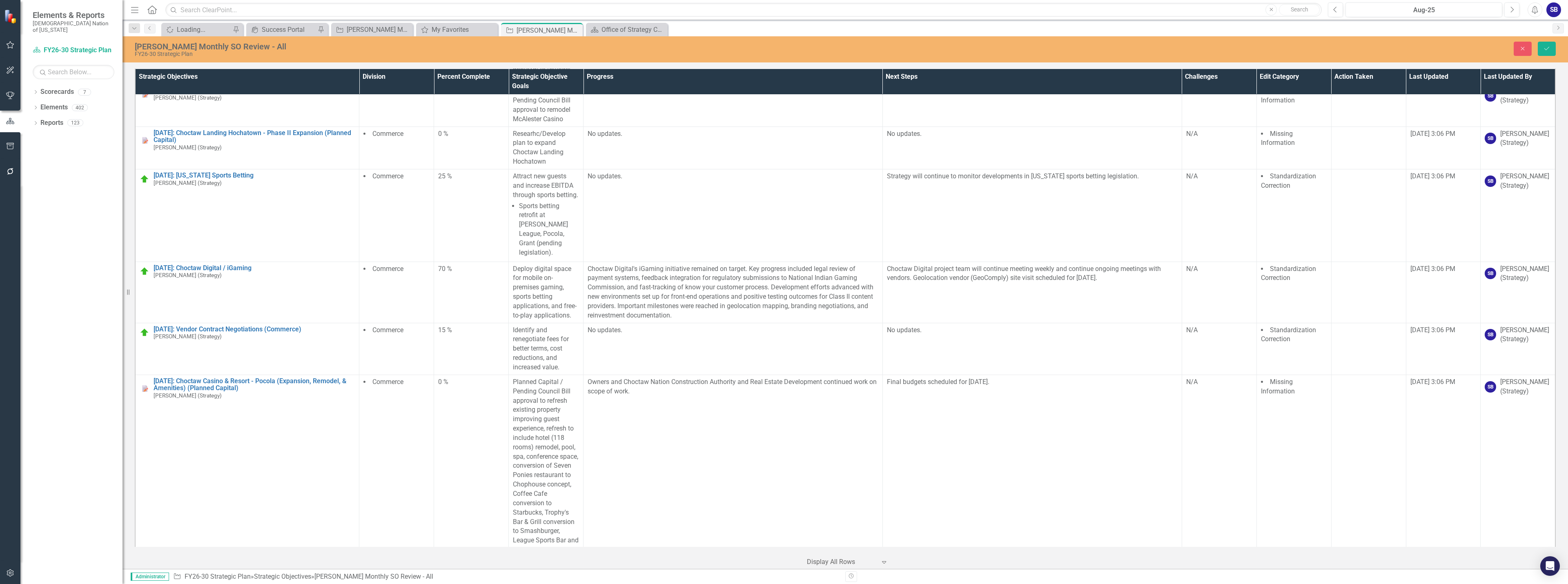
scroll to position [13499, 0]
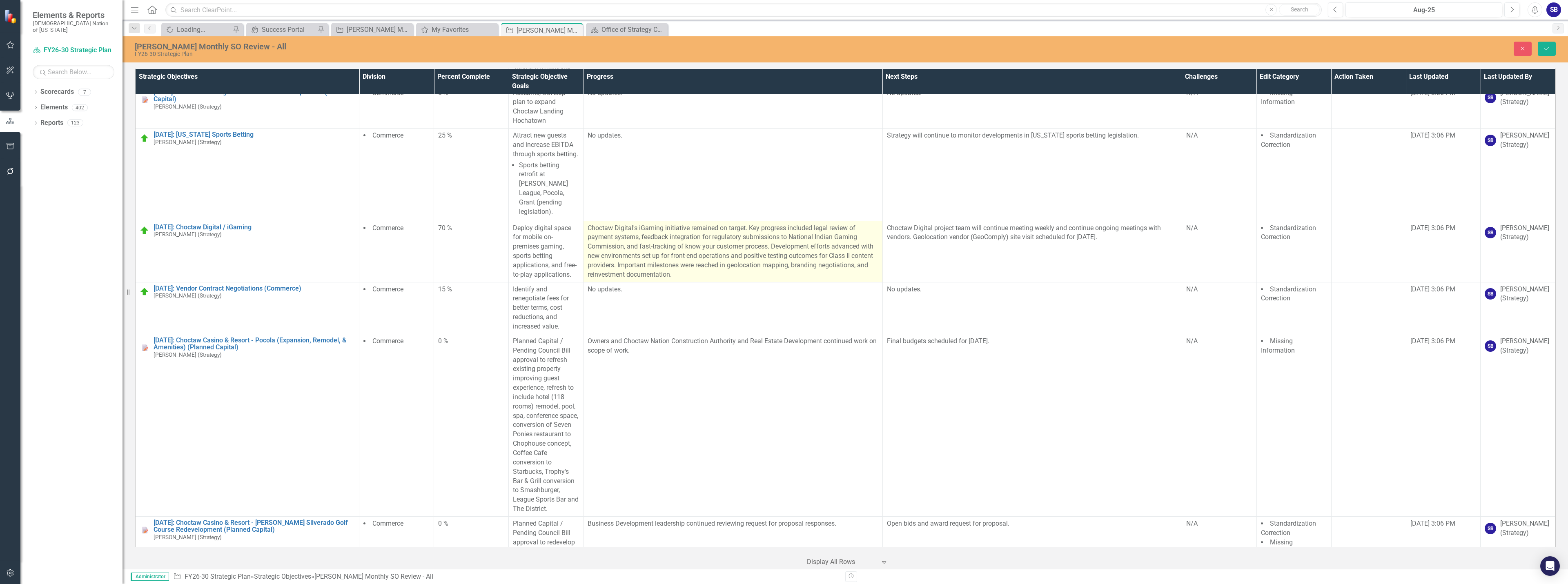
click at [642, 272] on p "Choctaw Digital's iGaming initiative remained on target. Key progress included …" at bounding box center [733, 252] width 291 height 56
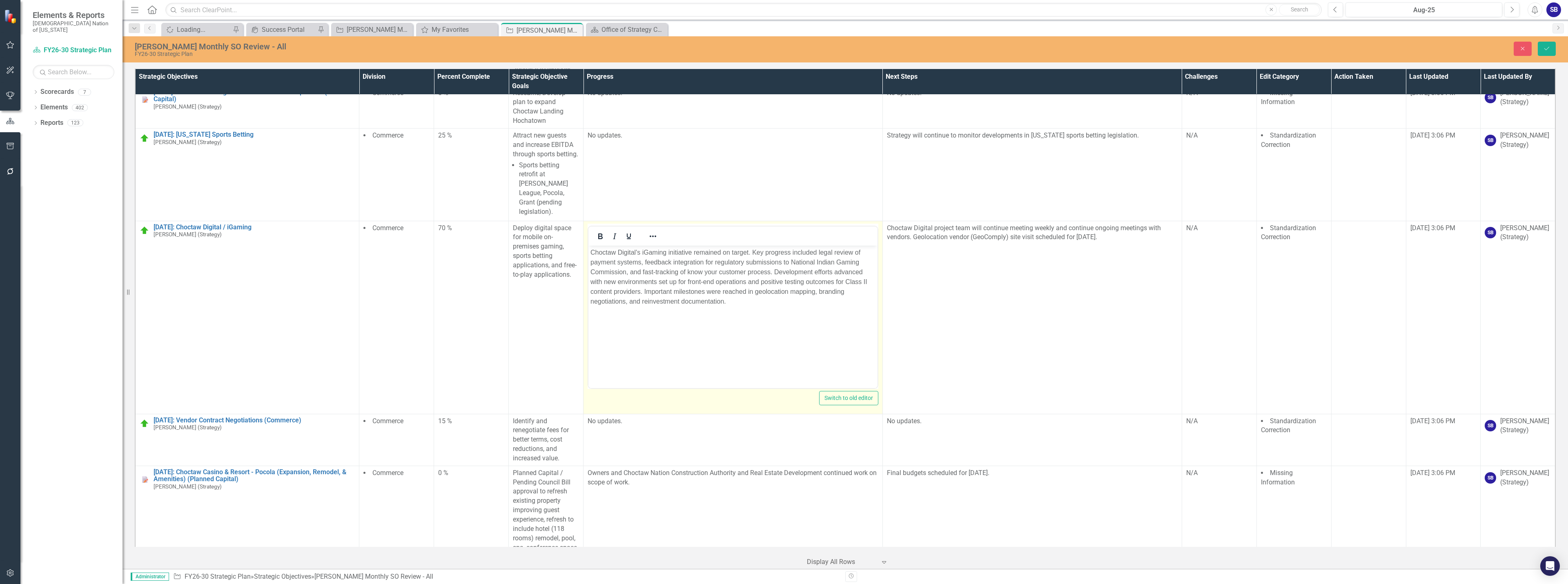
scroll to position [0, 0]
click at [706, 274] on p "Choctaw Digital's iGaming initiative remained on target. Key progress included …" at bounding box center [733, 277] width 285 height 59
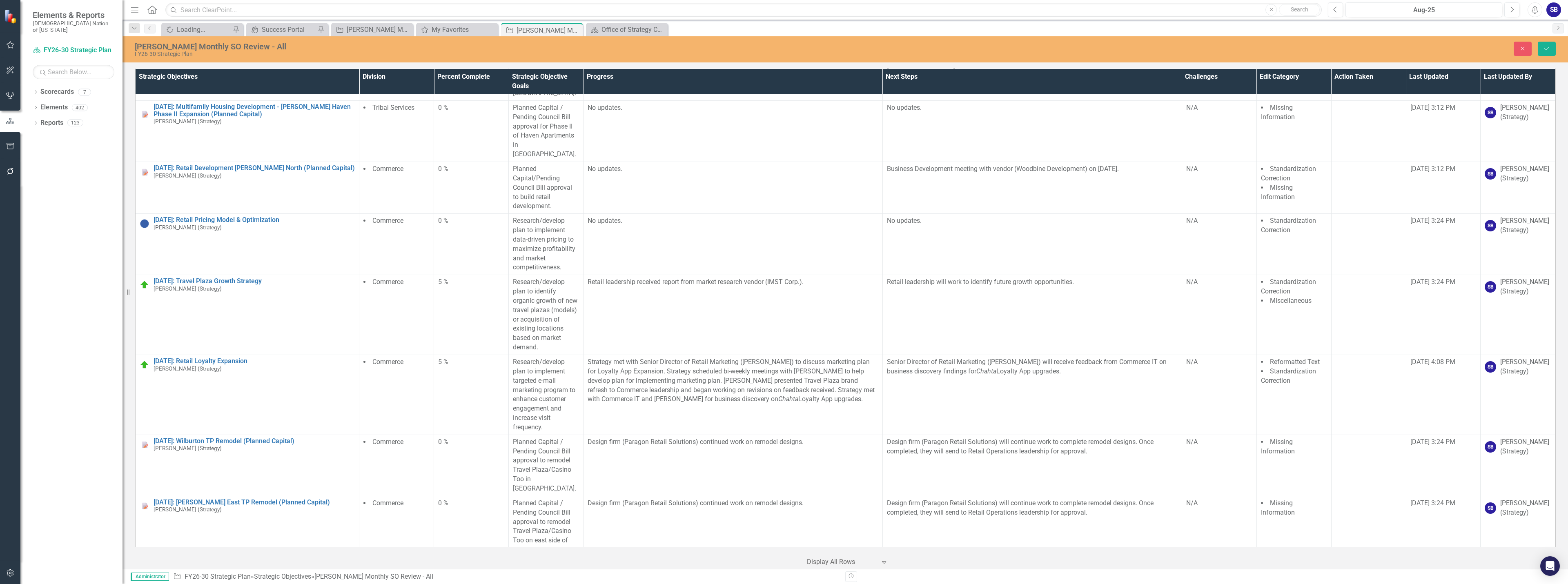
scroll to position [14315, 0]
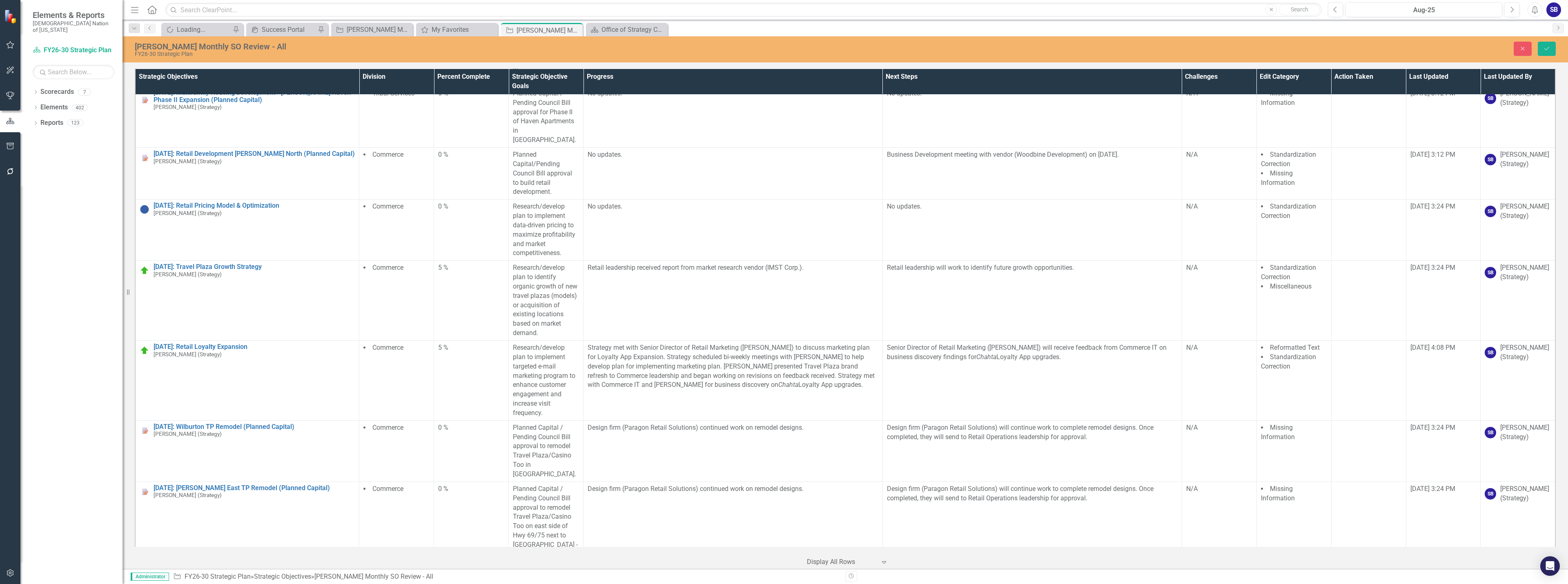
click at [704, 285] on td "Retail leadership received report from market research vendor (IMST Corp.)." at bounding box center [733, 301] width 299 height 80
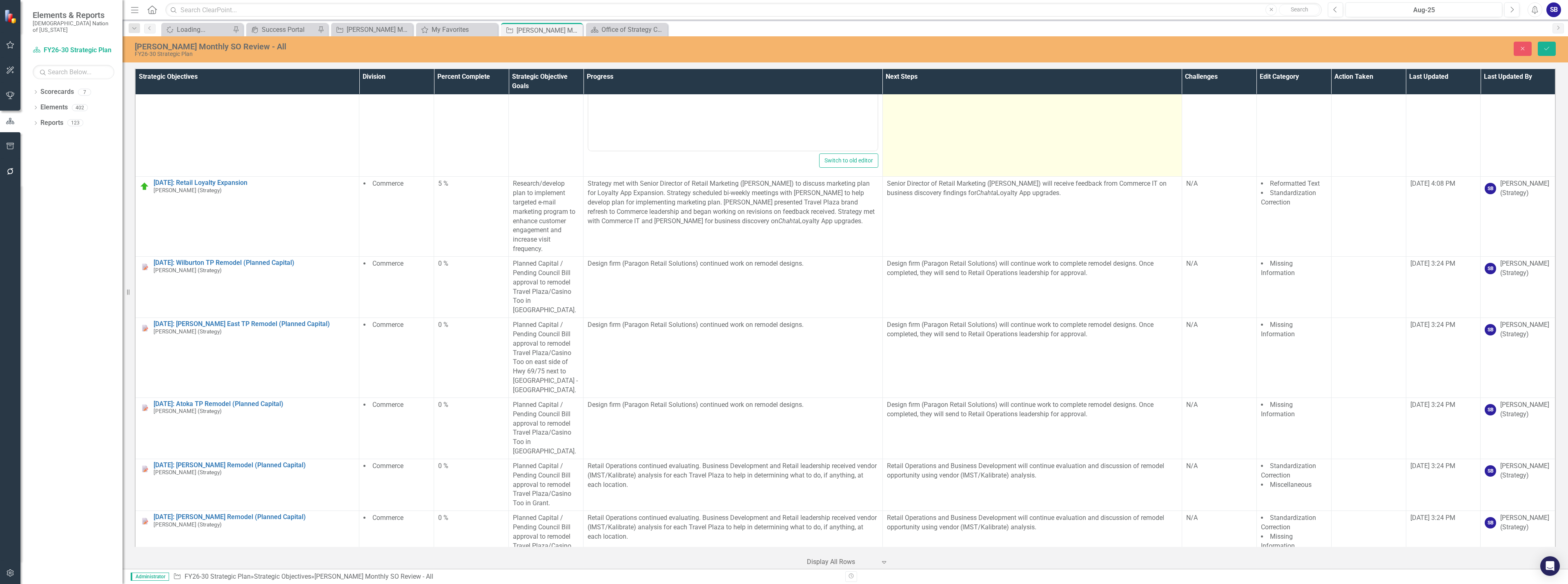
scroll to position [14601, 0]
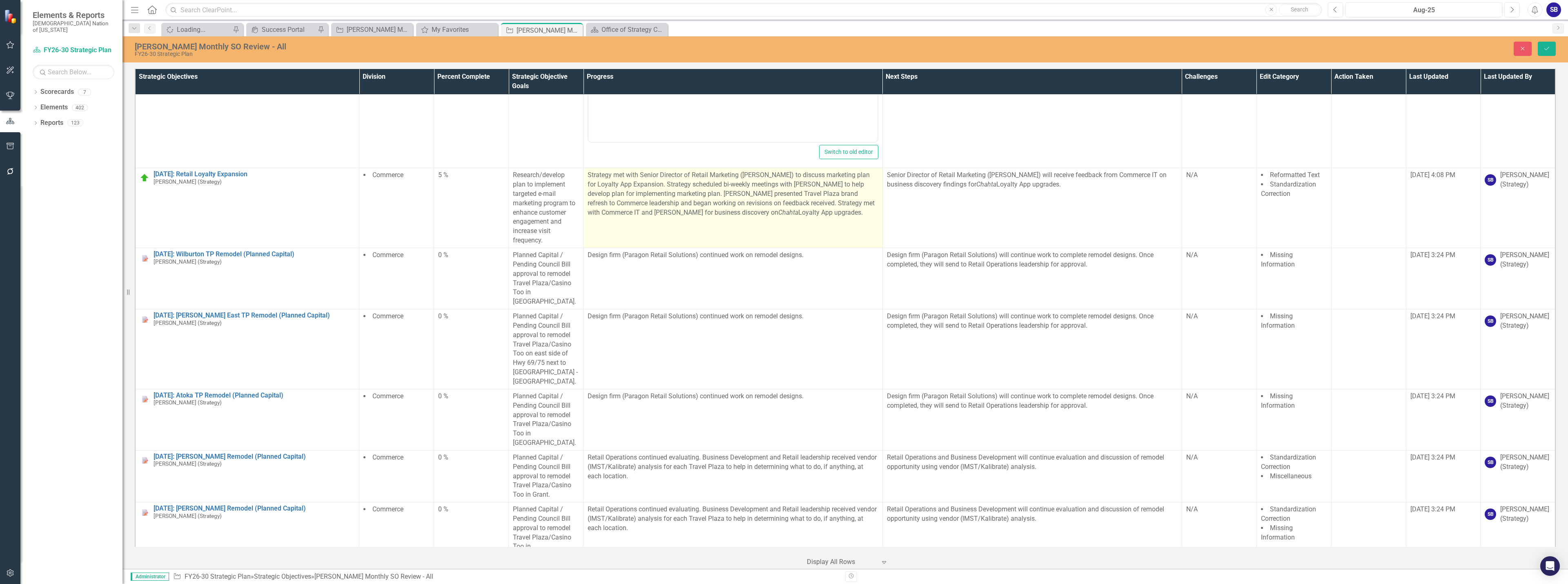
click at [761, 212] on td "Strategy met with Senior Director of Retail Marketing (Marshall Wright) to disc…" at bounding box center [733, 207] width 299 height 80
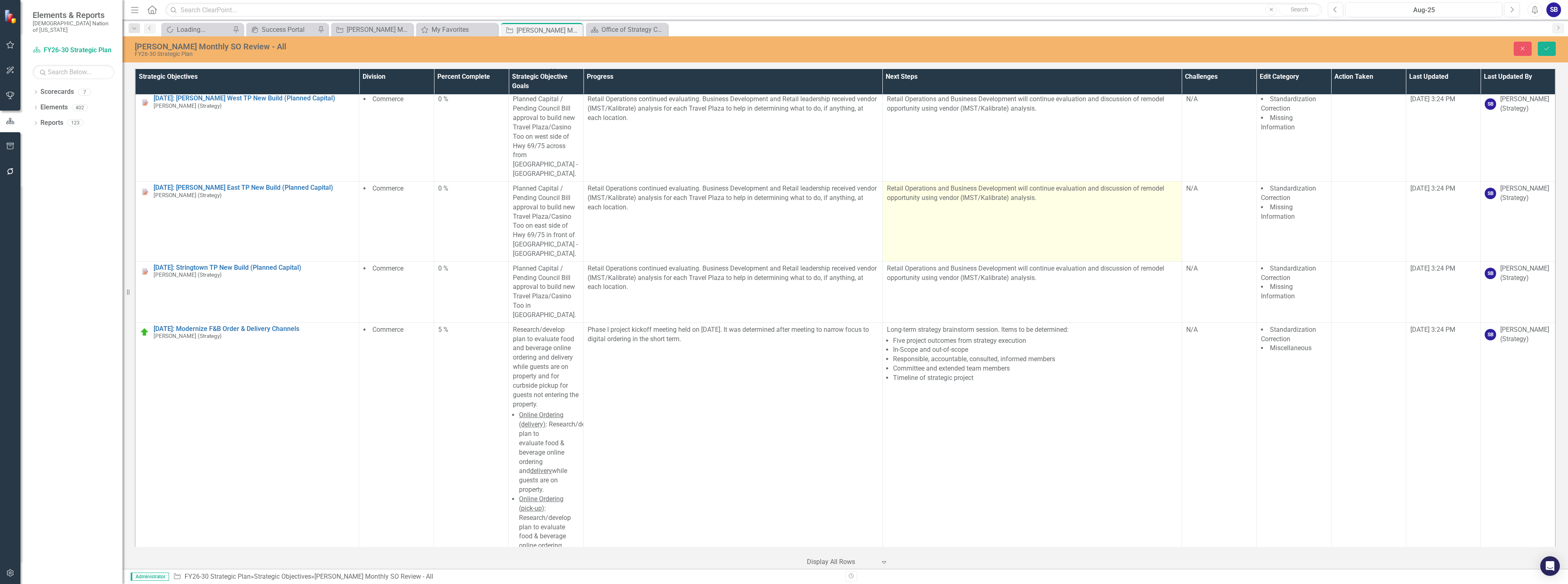
scroll to position [15662, 0]
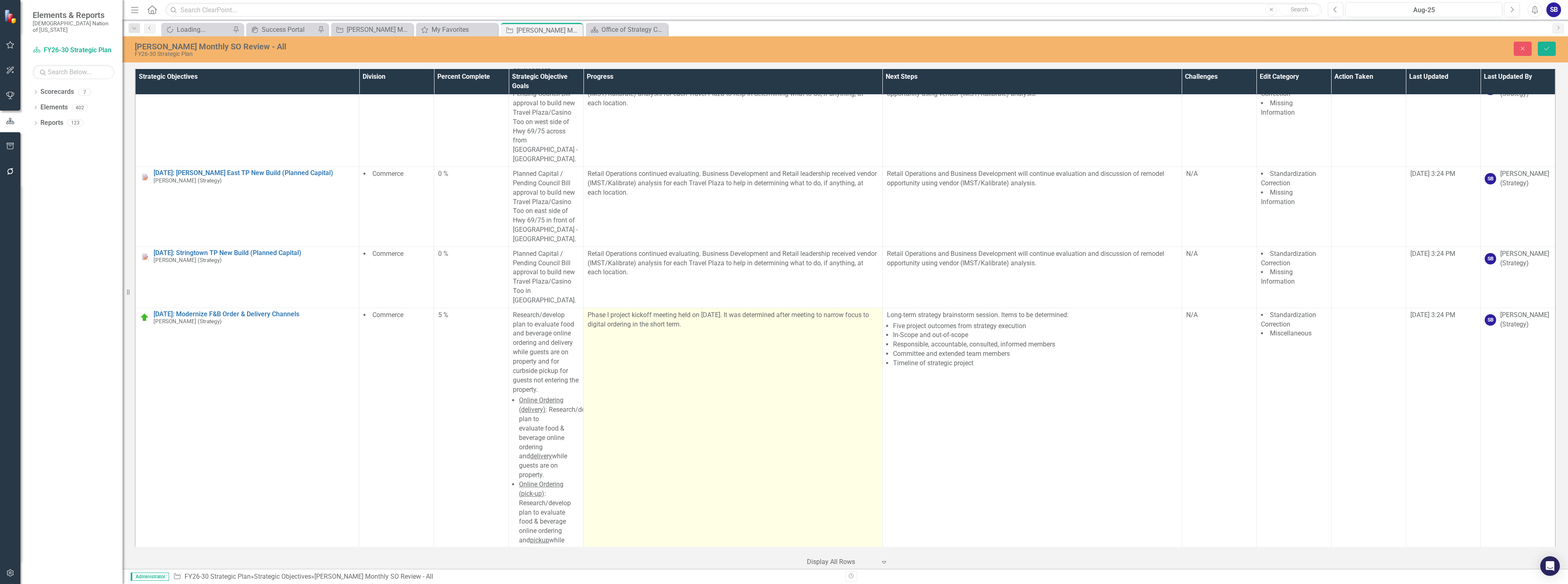
click at [784, 308] on td "Phase I project kickoff meeting held on [DATE]. It was determined after meeting…" at bounding box center [733, 438] width 299 height 260
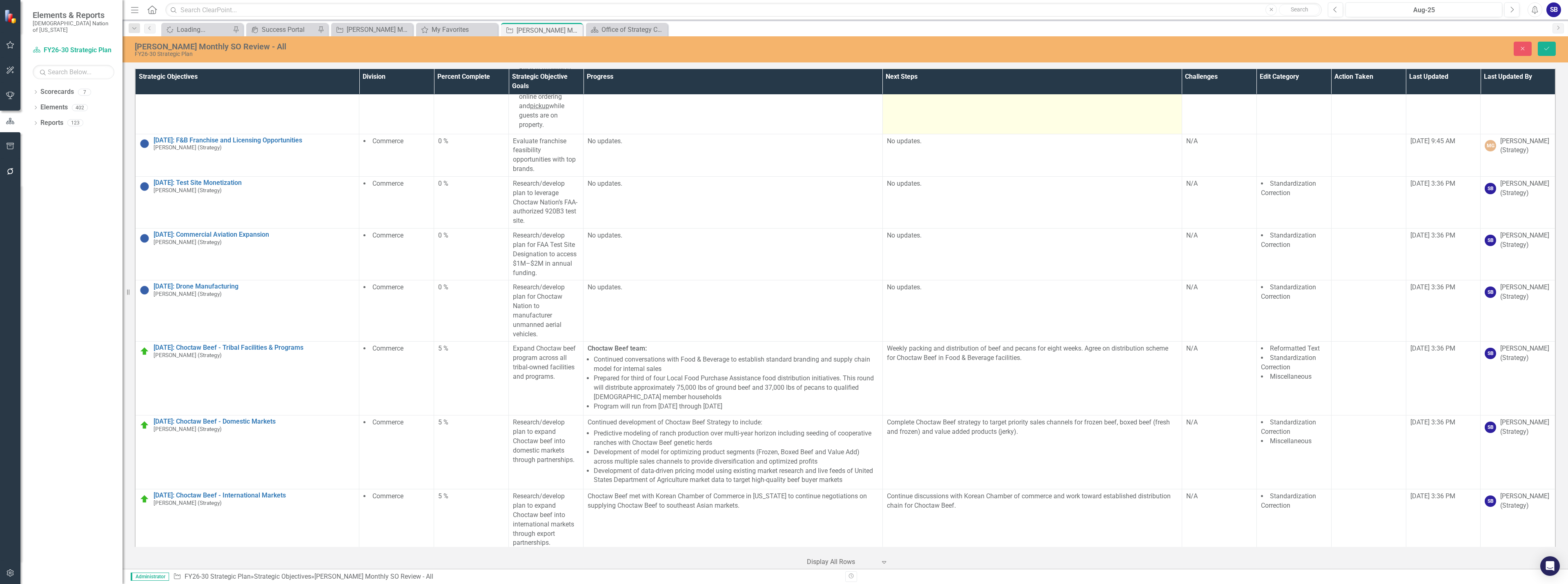
scroll to position [16111, 0]
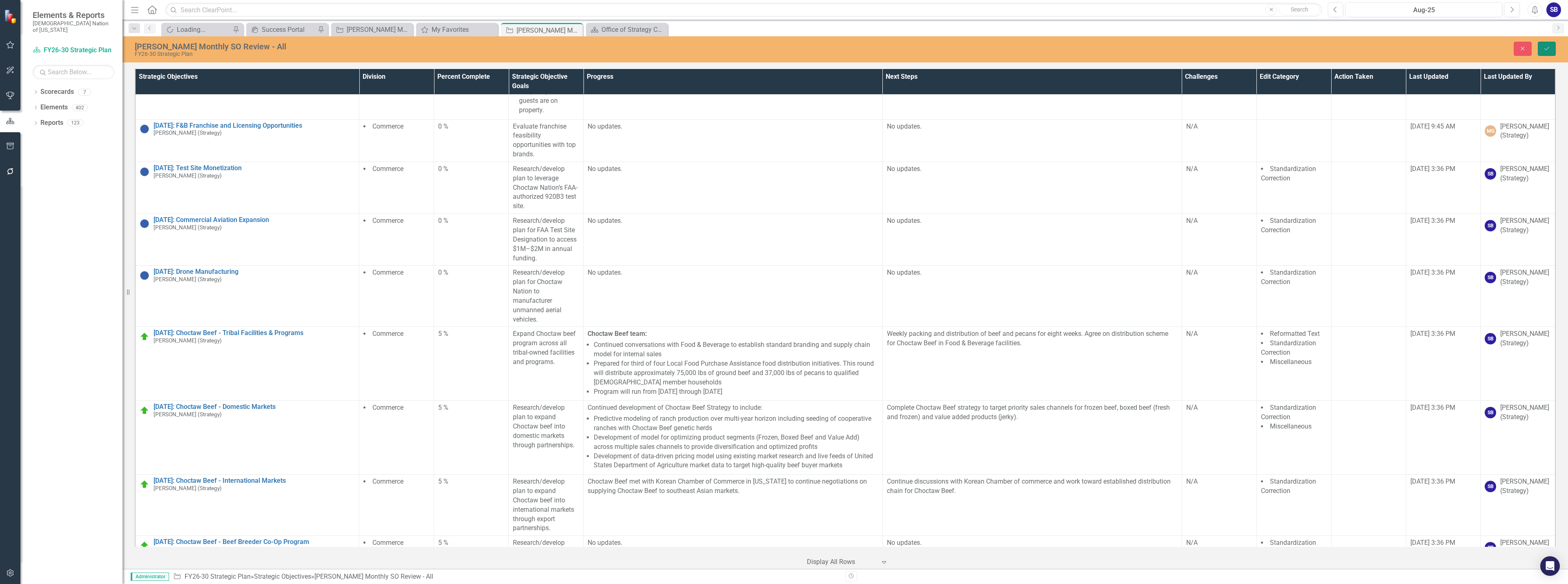
click at [1550, 49] on icon "Save" at bounding box center [1547, 48] width 7 height 5
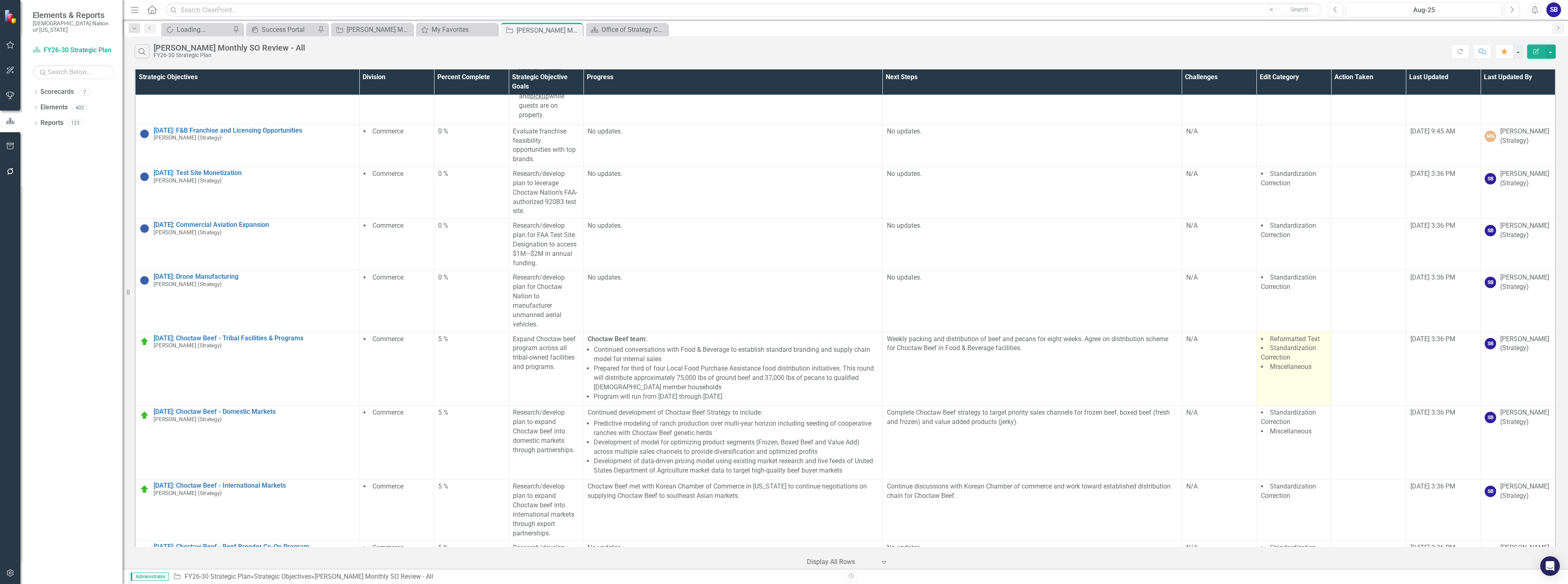
scroll to position [15666, 0]
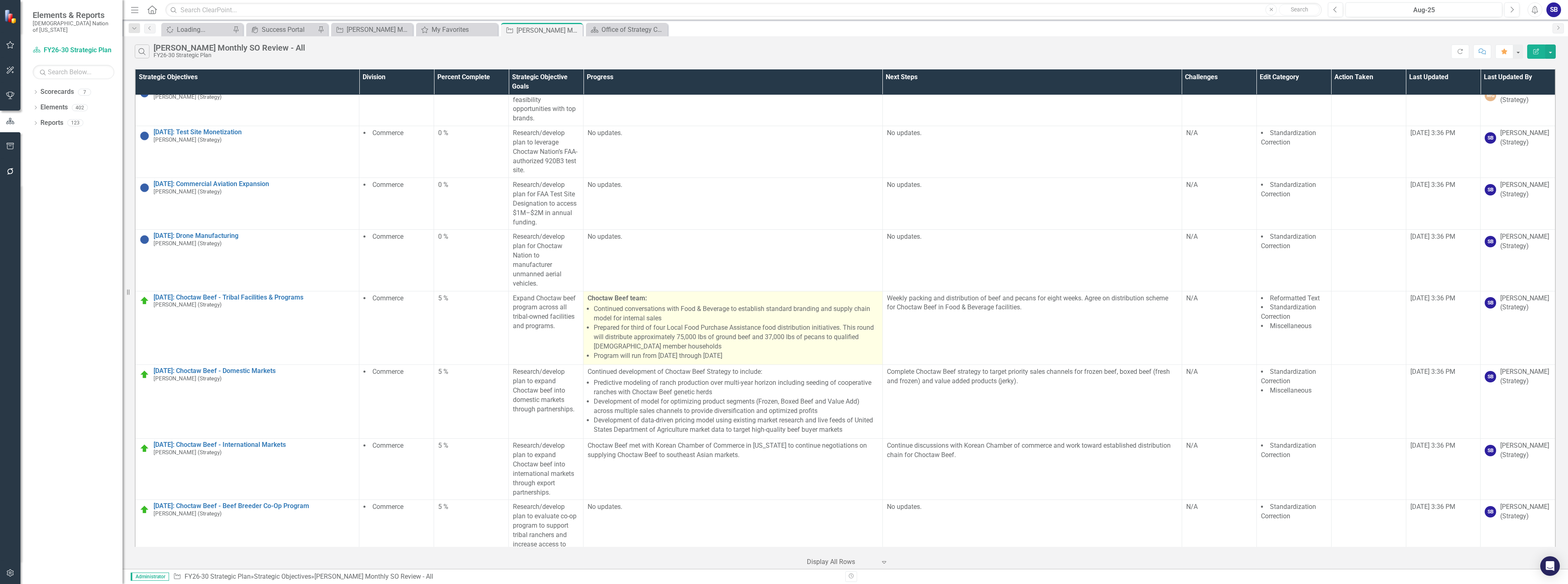
click at [663, 323] on li "Prepared for third of four Local Food Purchase Assistance food distribution ini…" at bounding box center [736, 337] width 285 height 28
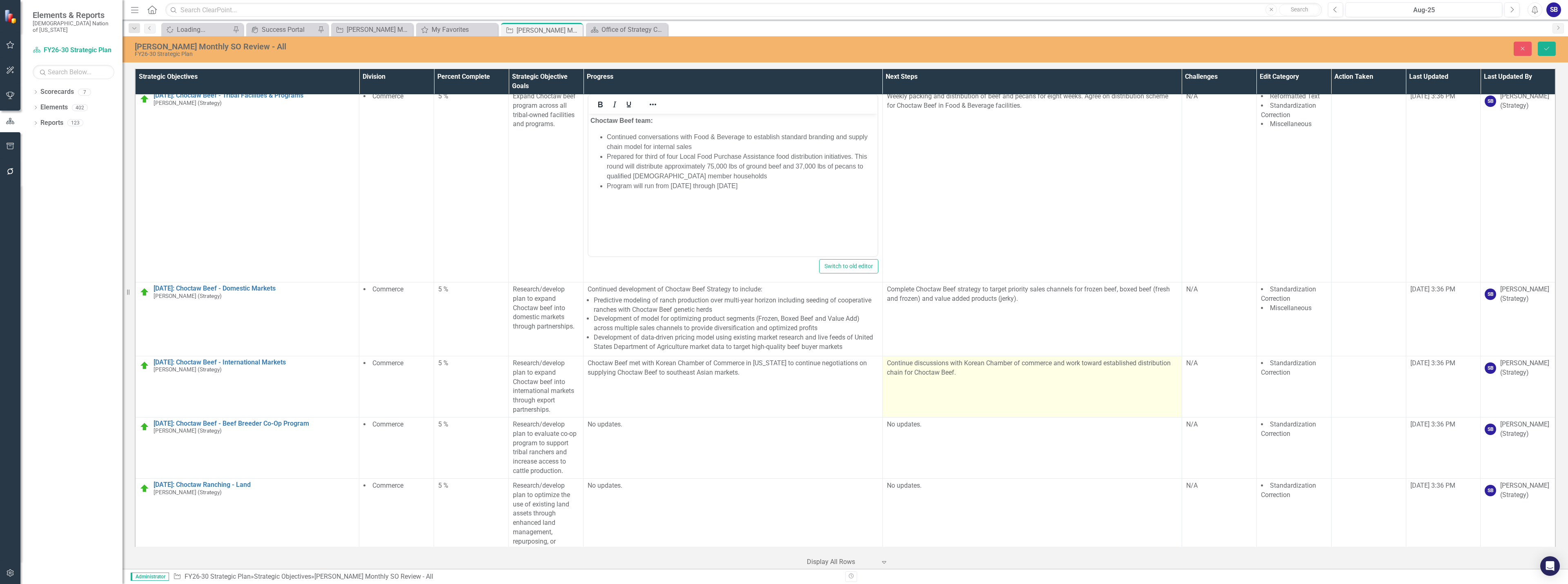
scroll to position [15871, 0]
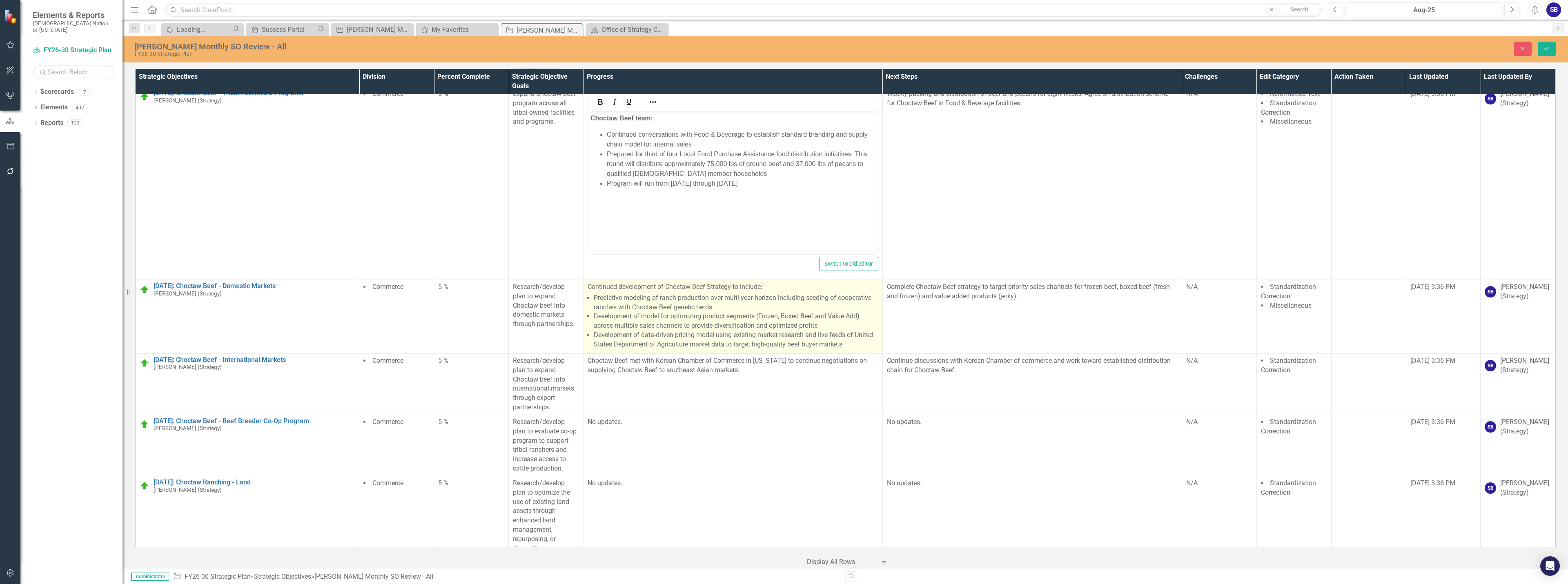
click at [778, 312] on li "Development of model for optimizing product segments (Frozen, Boxed Beef and Va…" at bounding box center [736, 321] width 285 height 19
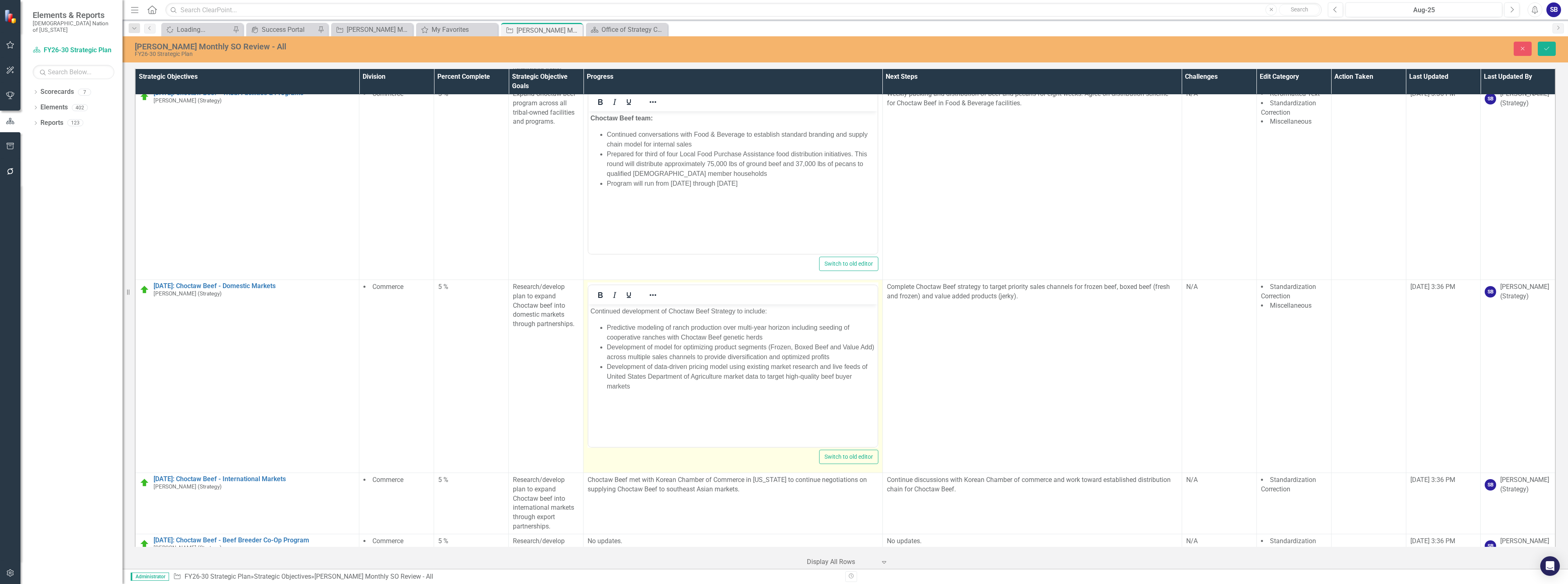
scroll to position [0, 0]
click at [715, 315] on p "Continued development of Choctaw Beef Strategy to include:" at bounding box center [733, 311] width 285 height 10
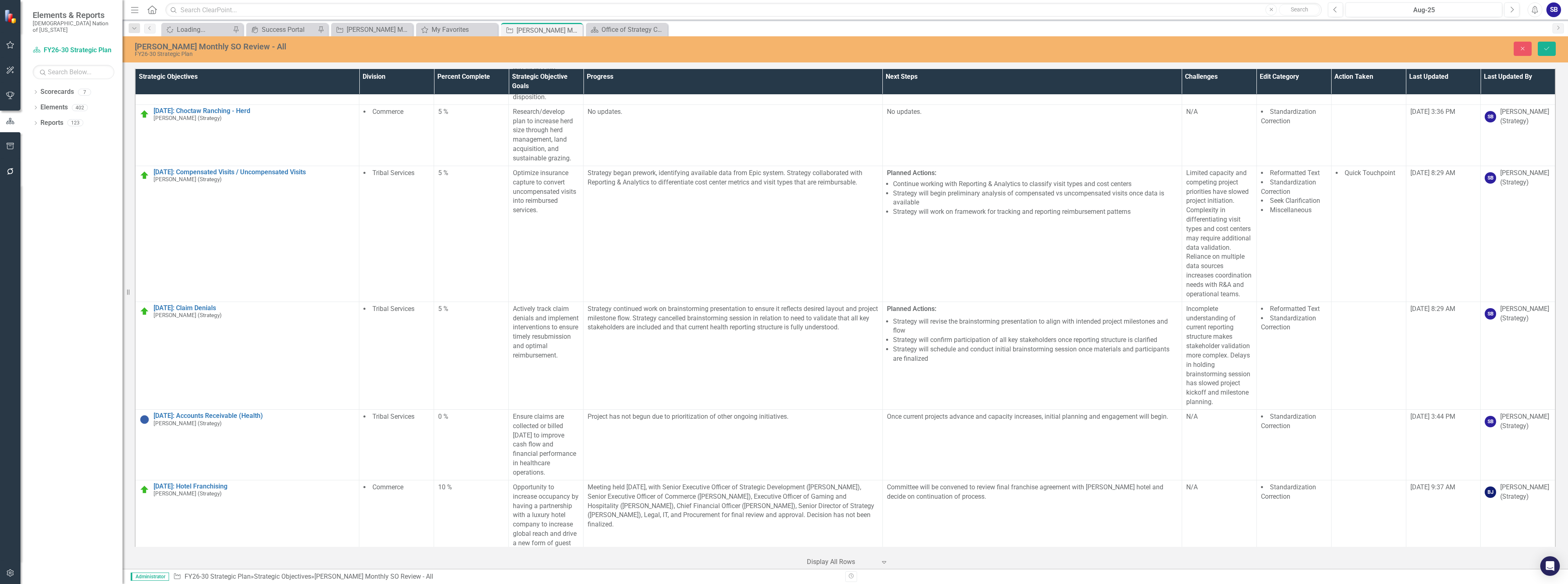
scroll to position [16442, 0]
click at [662, 301] on td "Strategy continued work on brainstorming presentation to ensure it reflects des…" at bounding box center [733, 354] width 299 height 108
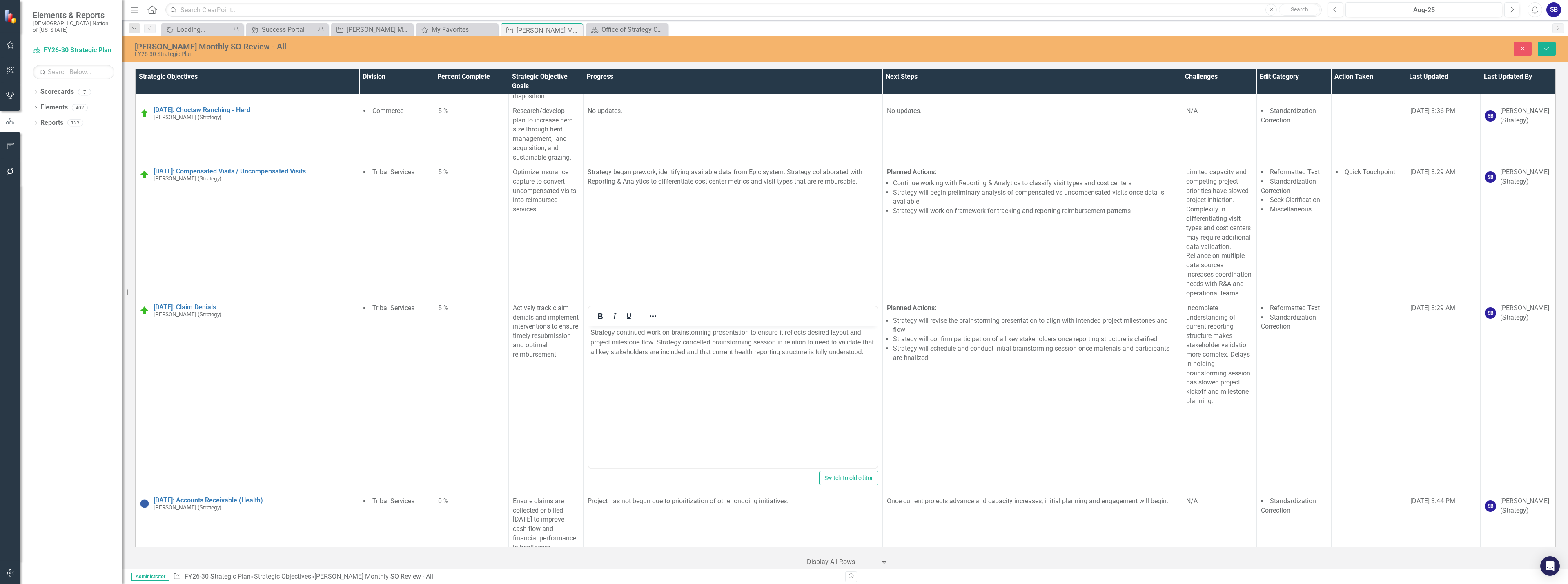
scroll to position [0, 0]
click at [738, 355] on p "Strategy continued work on brainstorming presentation to ensure it reflects des…" at bounding box center [733, 342] width 285 height 29
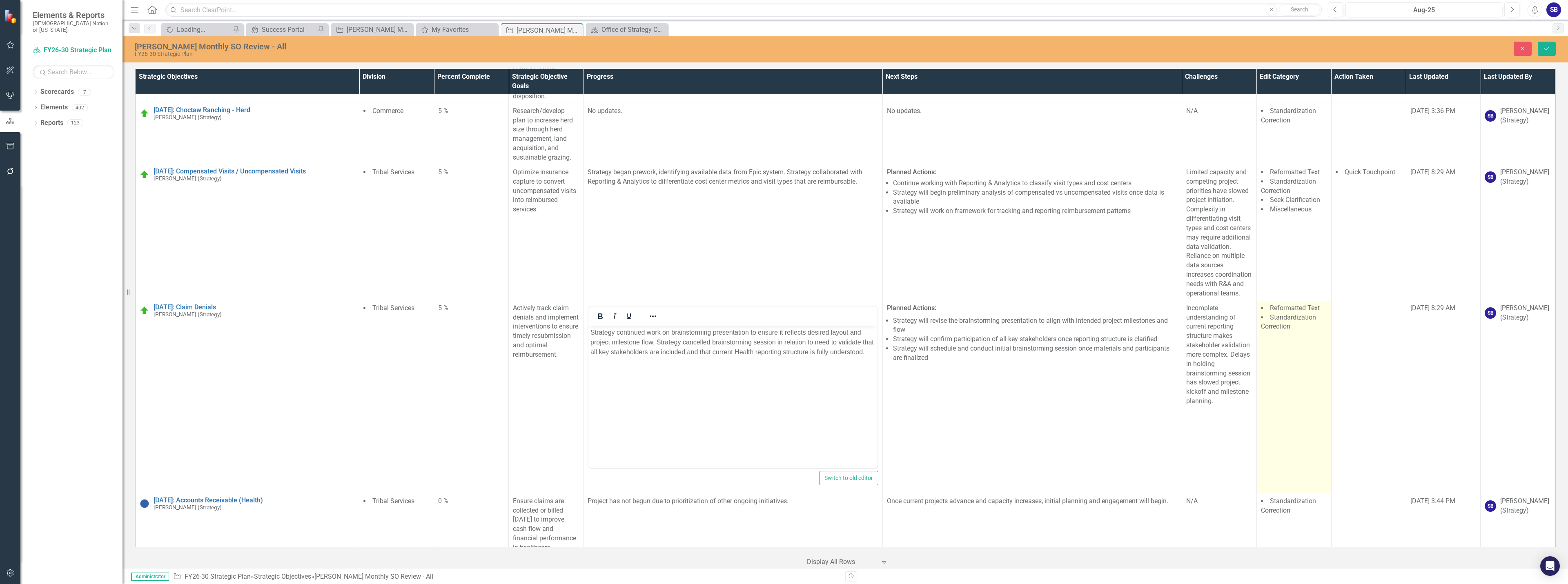
click at [1279, 301] on td "Reformatted Text Standardization Correction" at bounding box center [1293, 397] width 75 height 193
click at [1279, 304] on div "Reformatted Text Standardization Correction" at bounding box center [1294, 325] width 64 height 43
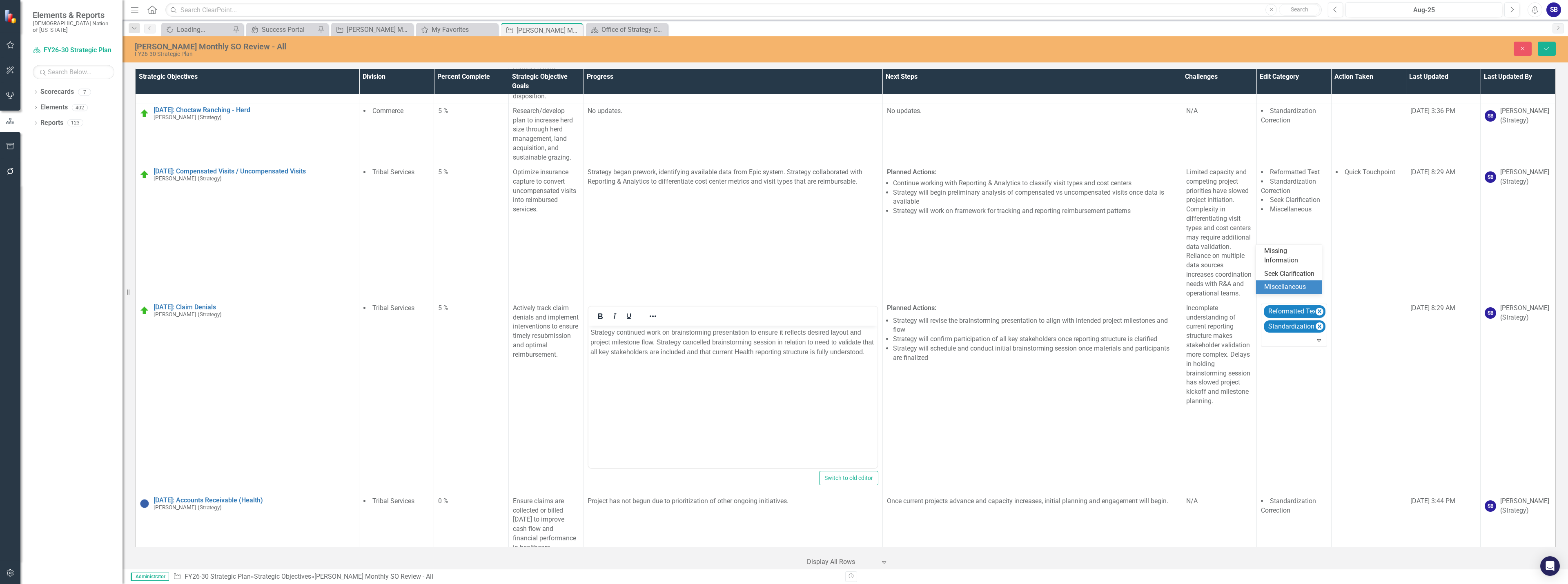
click at [1286, 283] on div "Miscellaneous" at bounding box center [1290, 287] width 53 height 9
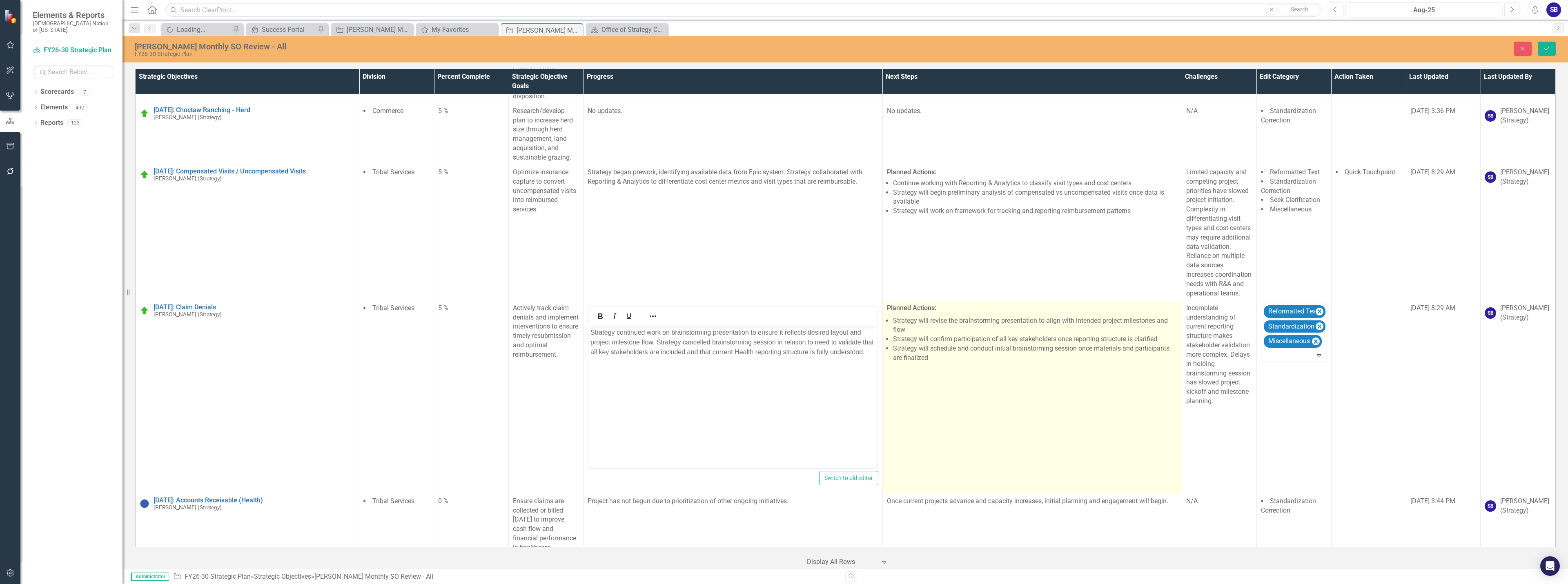
click at [956, 313] on td "Planned Actions: Strategy will revise the brainstorming presentation to align w…" at bounding box center [1032, 397] width 299 height 193
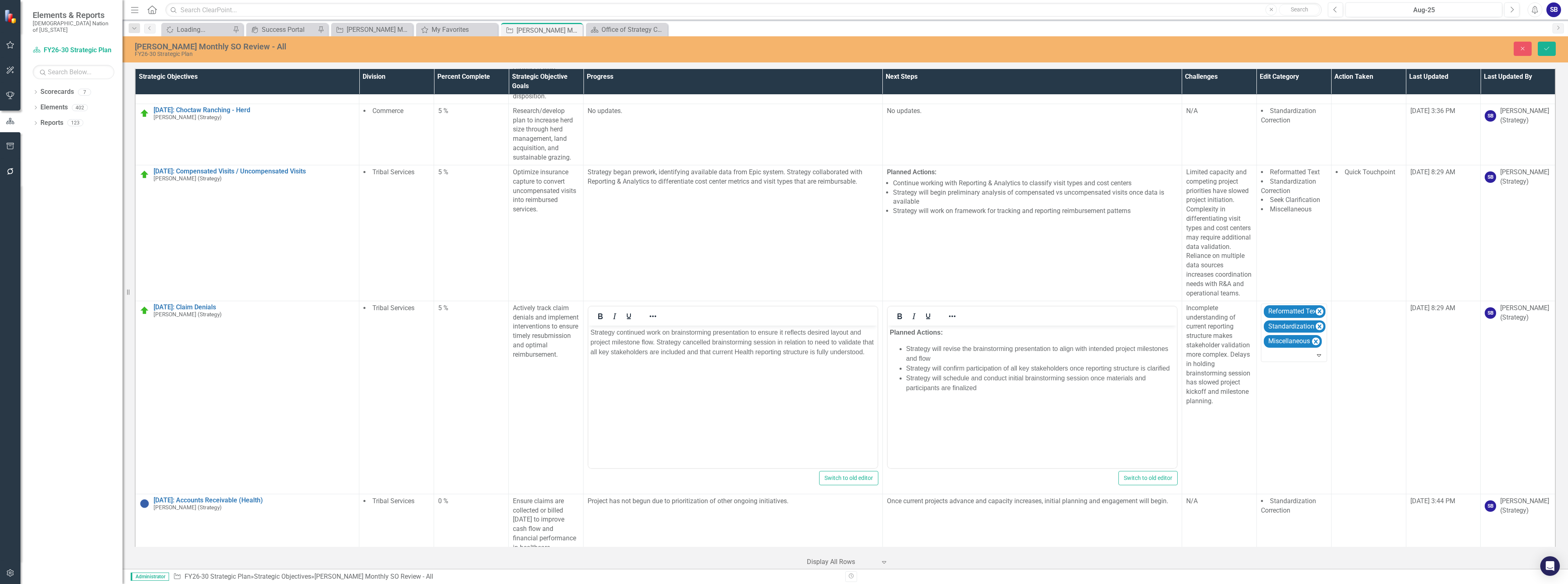
click at [965, 349] on li "Strategy will revise the brainstorming presentation to align with intended proj…" at bounding box center [1040, 353] width 268 height 19
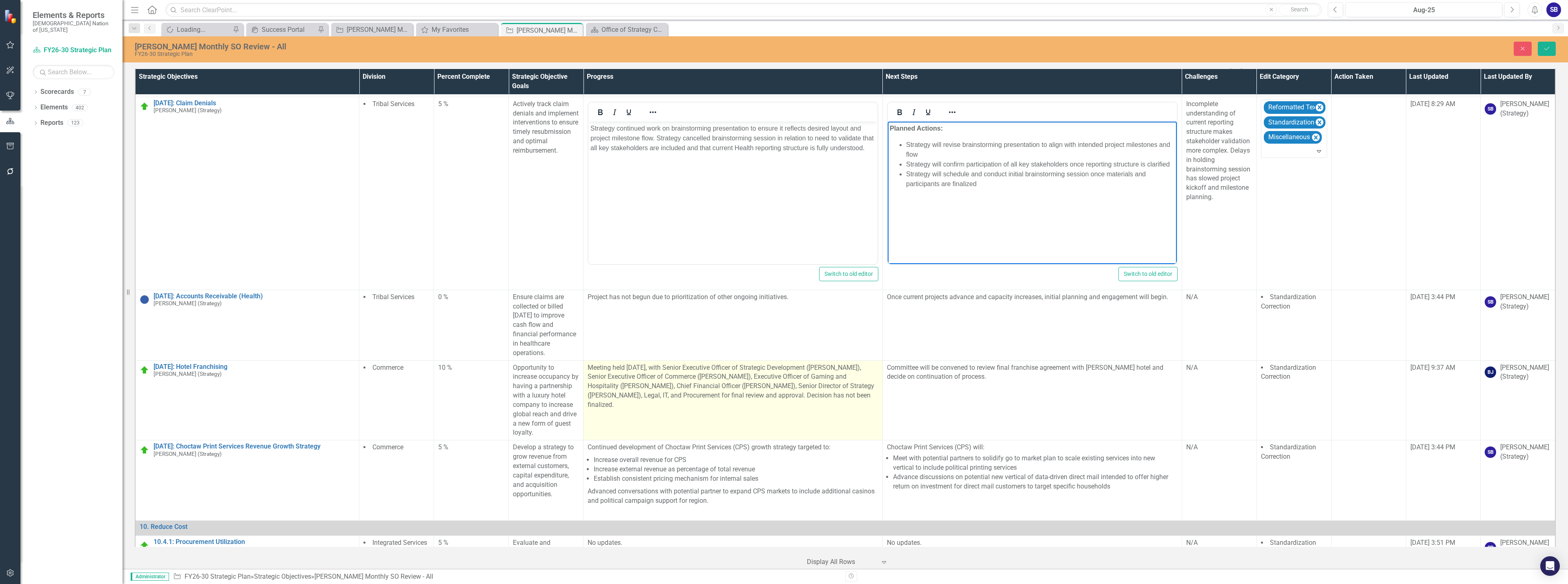
scroll to position [16687, 0]
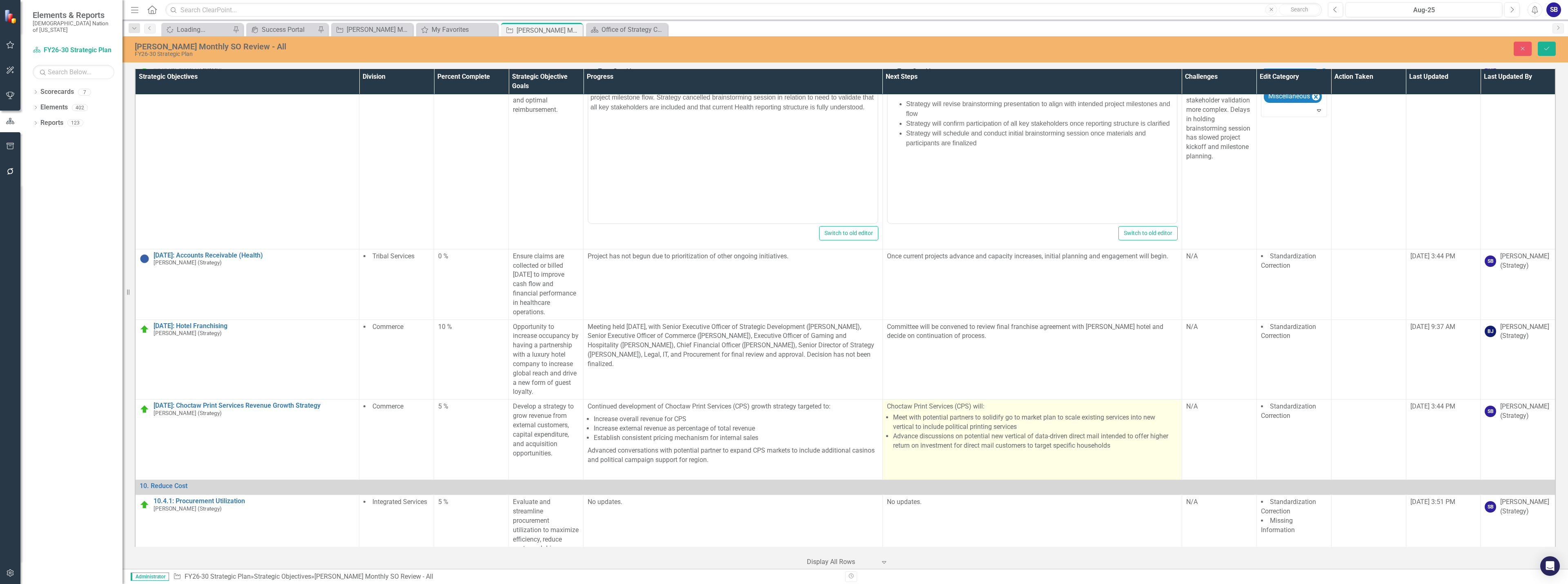
click at [985, 400] on td "Choctaw Print Services (CPS) will: Meet with potential partners to solidify go …" at bounding box center [1032, 440] width 299 height 80
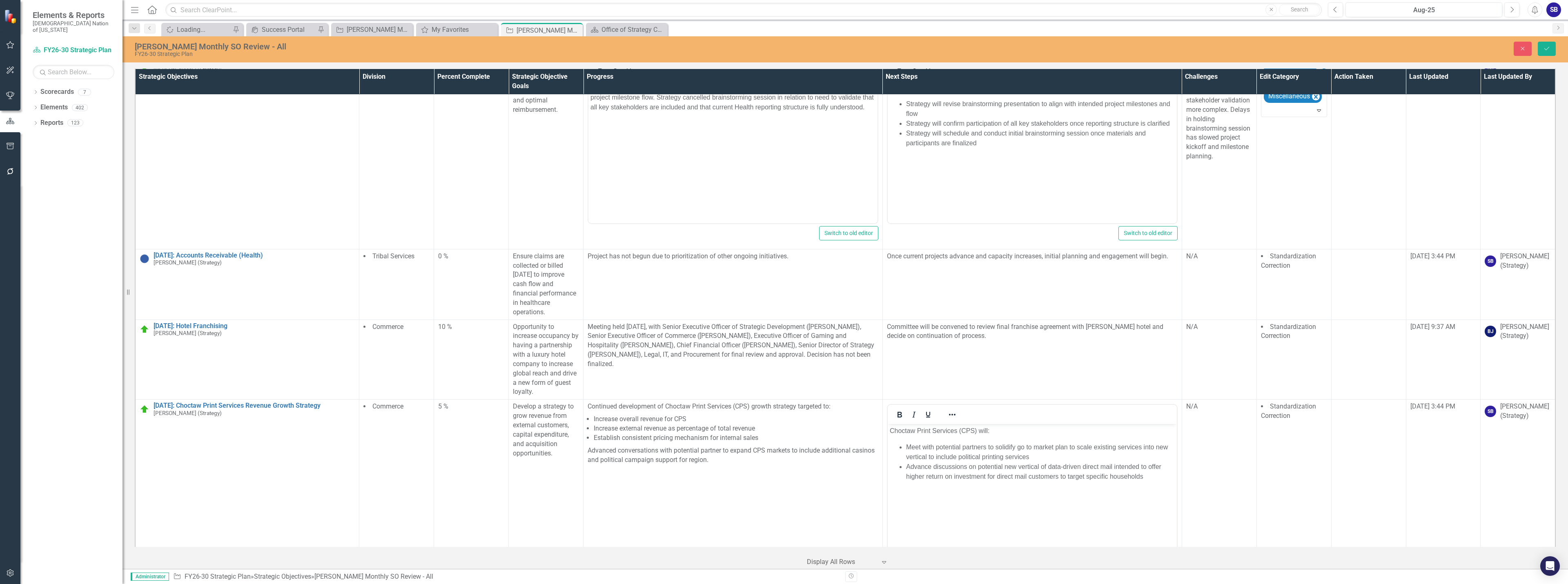
scroll to position [0, 0]
drag, startPoint x: 976, startPoint y: 433, endPoint x: 957, endPoint y: 431, distance: 19.1
click at [957, 431] on p "Choctaw Print Services (CPS) will:" at bounding box center [1032, 431] width 285 height 10
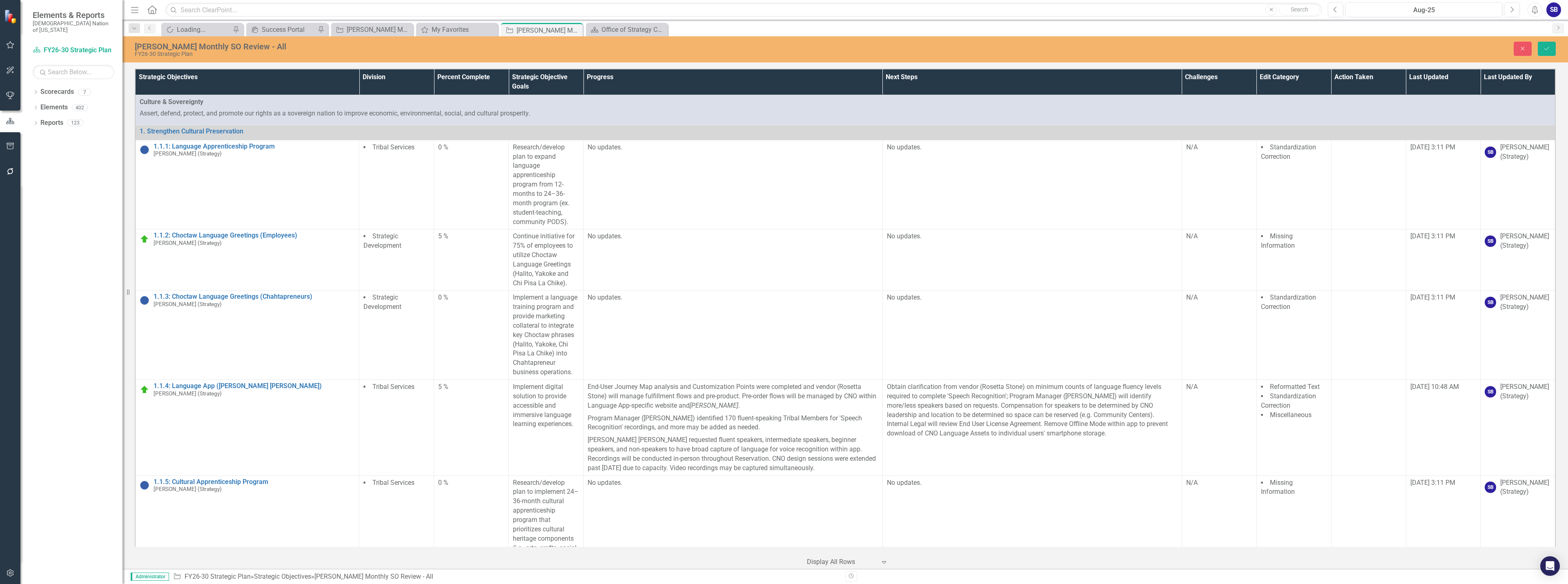
scroll to position [16687, 0]
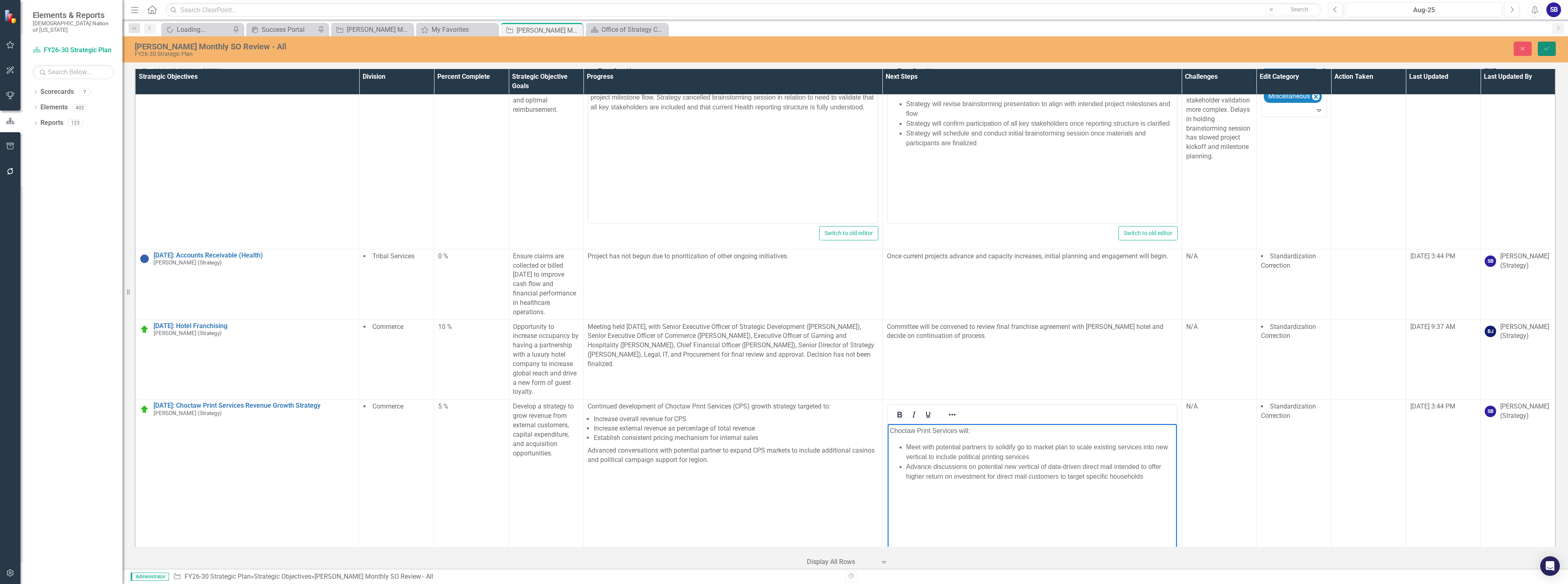
click at [1554, 52] on button "Save" at bounding box center [1547, 48] width 18 height 14
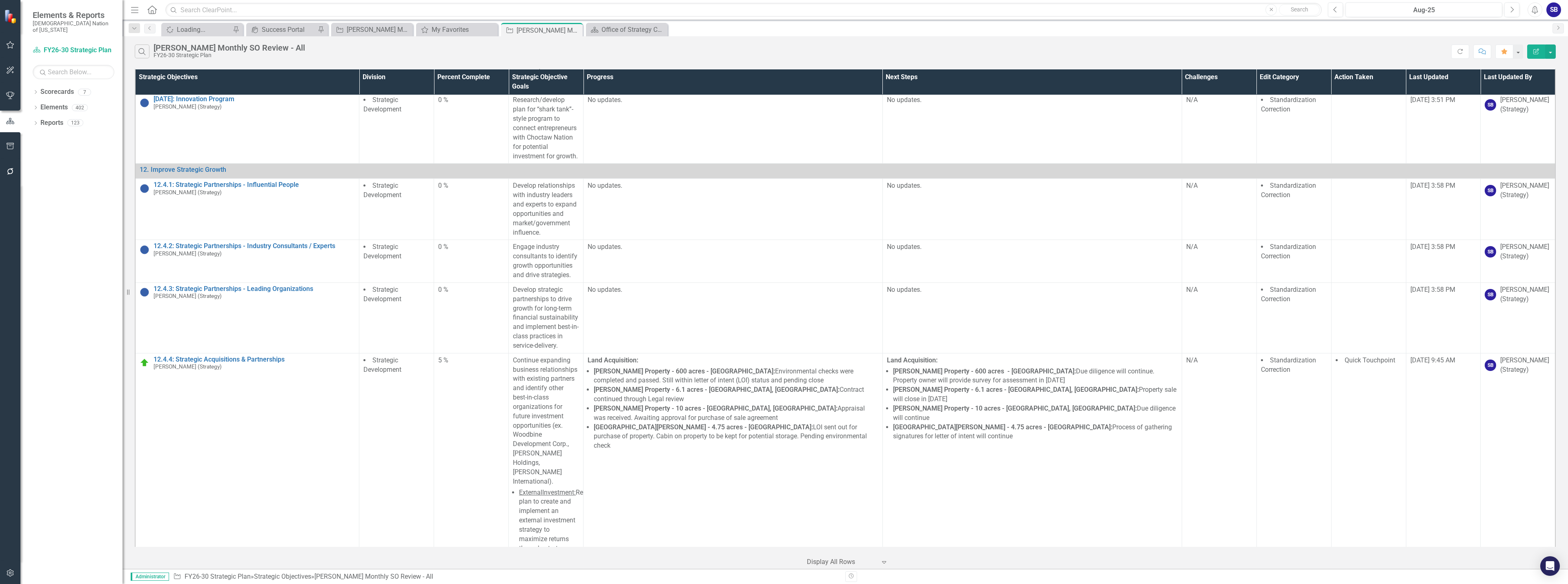
scroll to position [18086, 0]
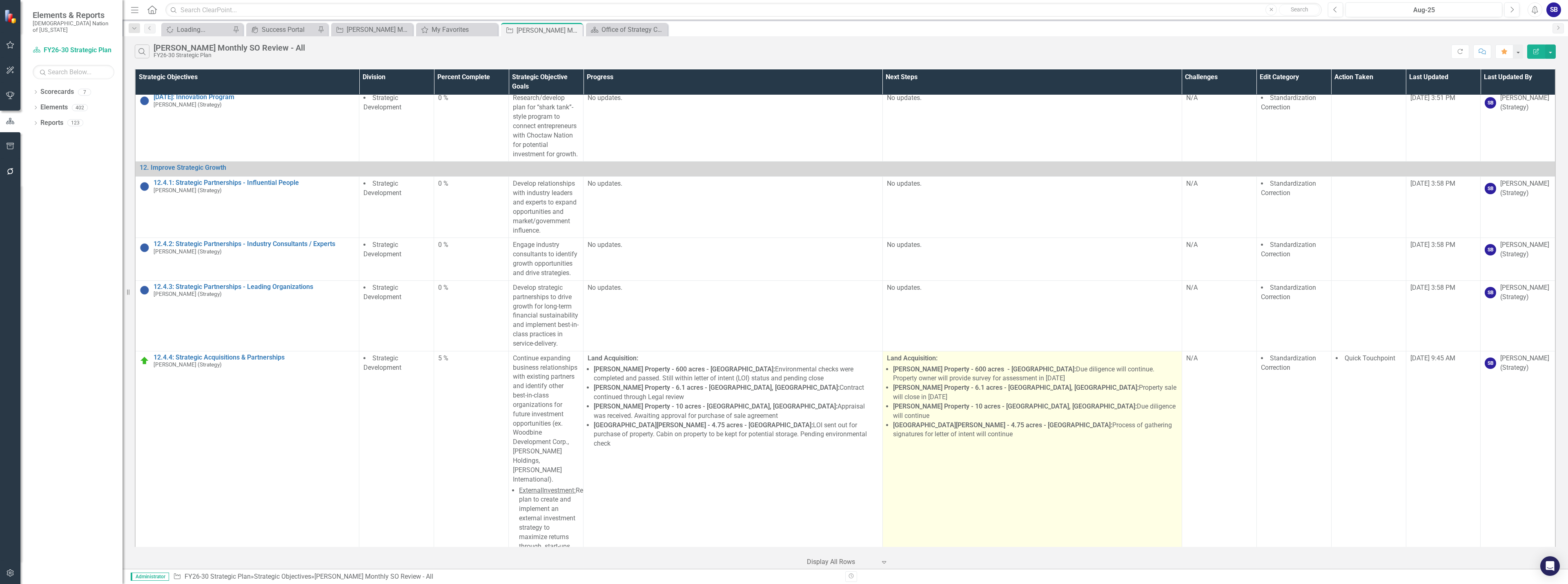
click at [968, 351] on td "Land Acquisition: [PERSON_NAME] Property - 600 acres - [GEOGRAPHIC_DATA]: Due d…" at bounding box center [1032, 537] width 299 height 372
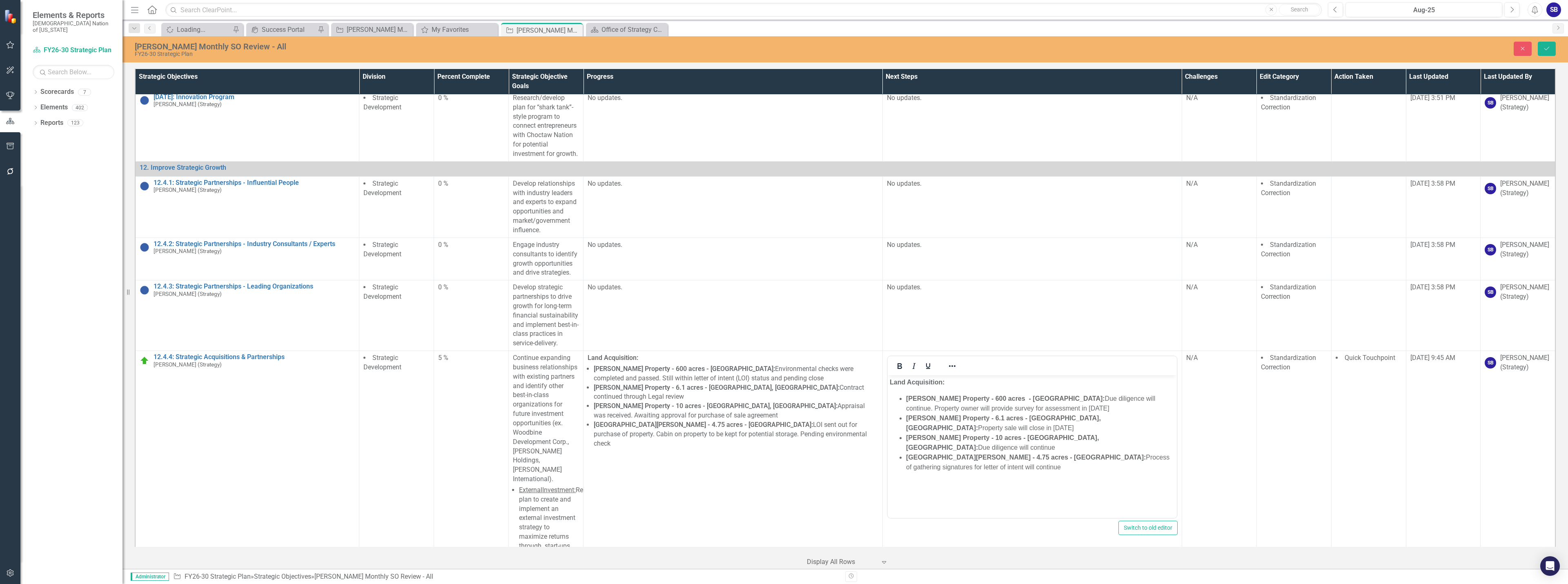
scroll to position [0, 0]
click at [1000, 402] on li "[PERSON_NAME] Property - 600 acres - [GEOGRAPHIC_DATA]: Due diligence will cont…" at bounding box center [1040, 403] width 268 height 19
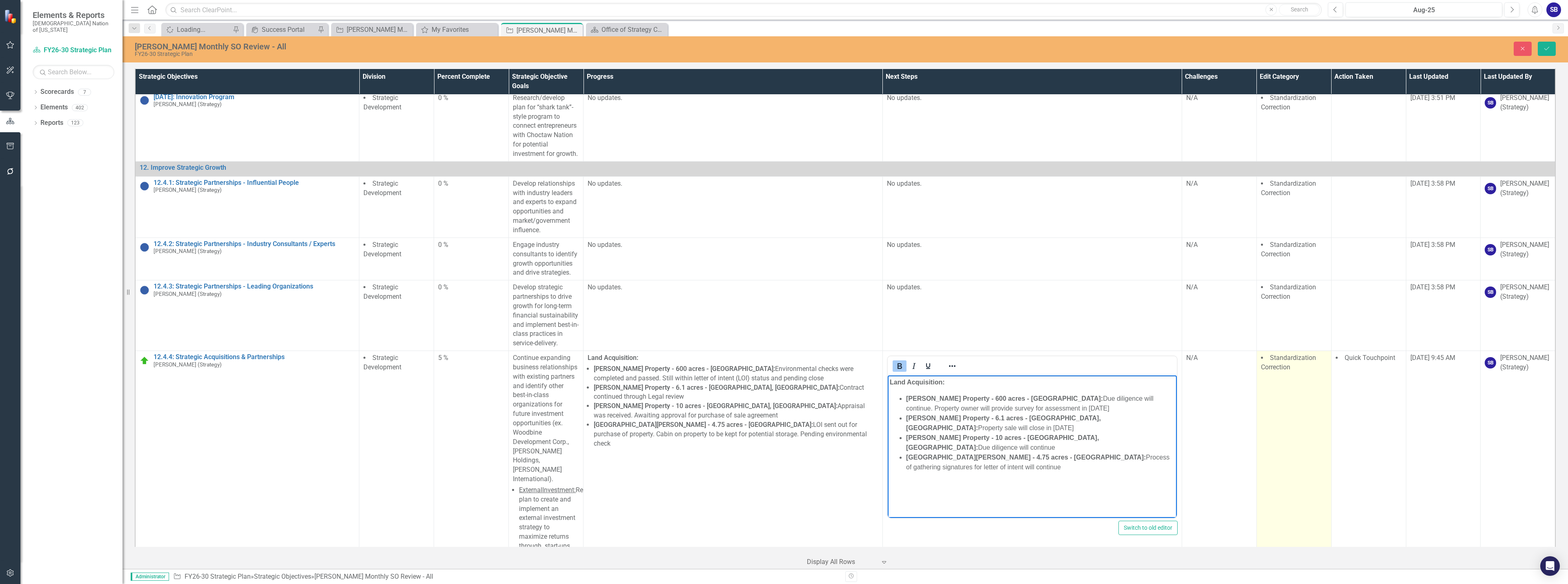
click at [1285, 351] on td "Standardization Correction" at bounding box center [1293, 537] width 75 height 372
click at [1283, 370] on div at bounding box center [1295, 375] width 63 height 11
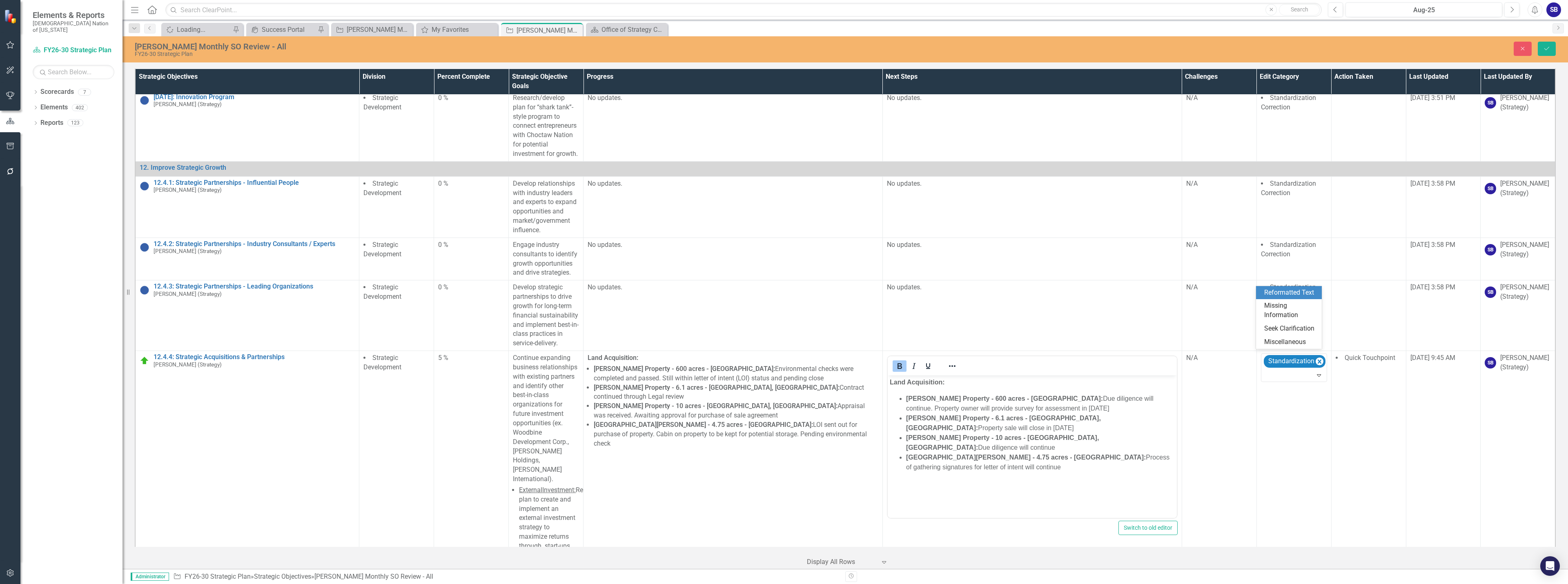
click at [1286, 291] on div "Reformatted Text" at bounding box center [1290, 293] width 53 height 9
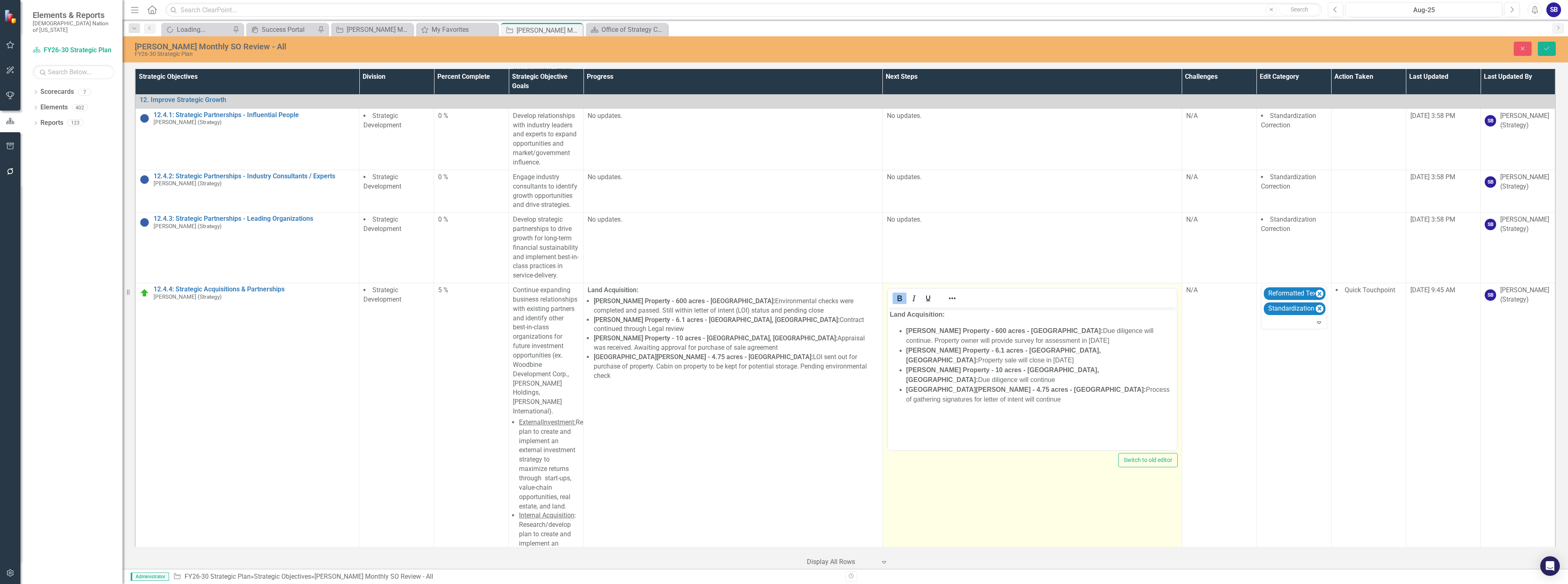
scroll to position [18158, 0]
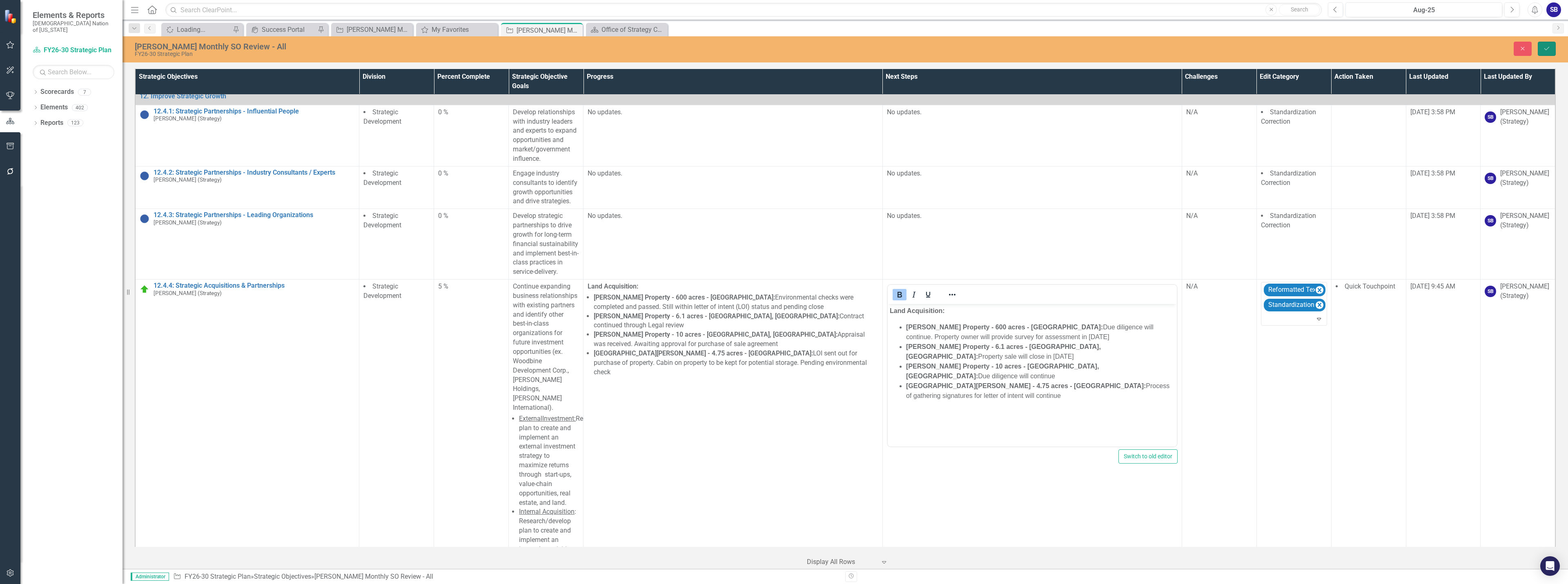
click at [1547, 46] on icon "Save" at bounding box center [1547, 48] width 7 height 5
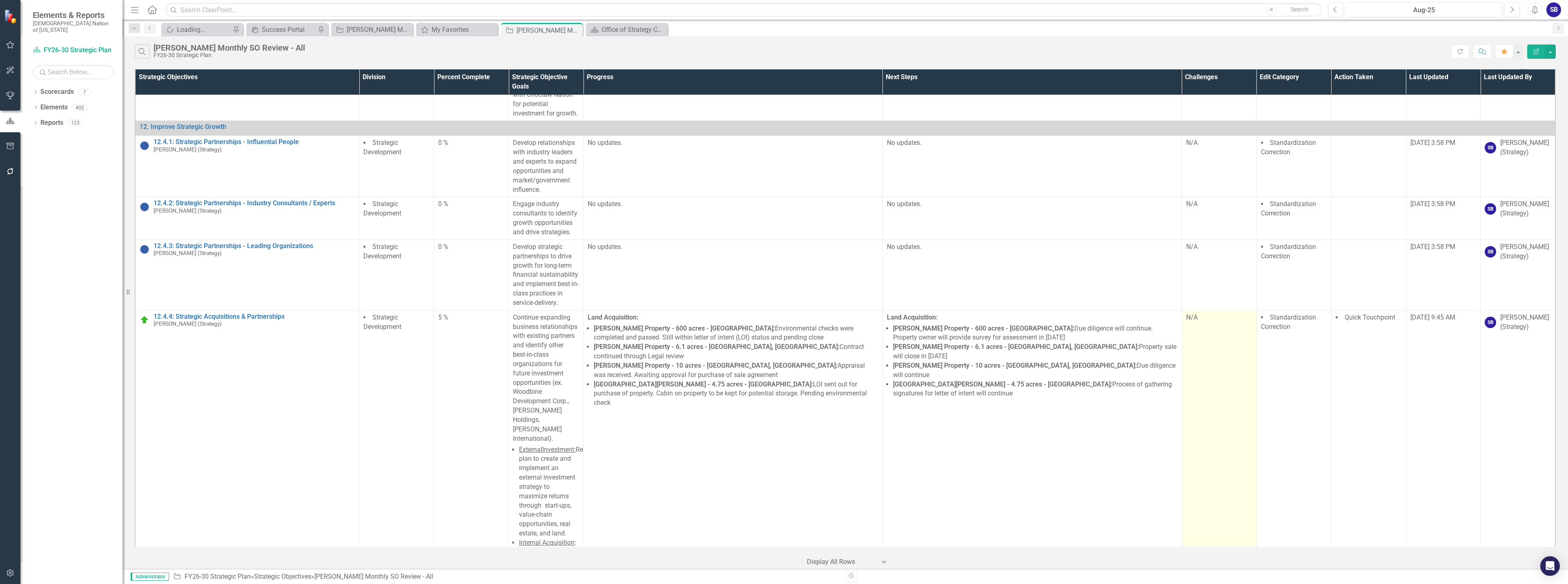
scroll to position [18158, 0]
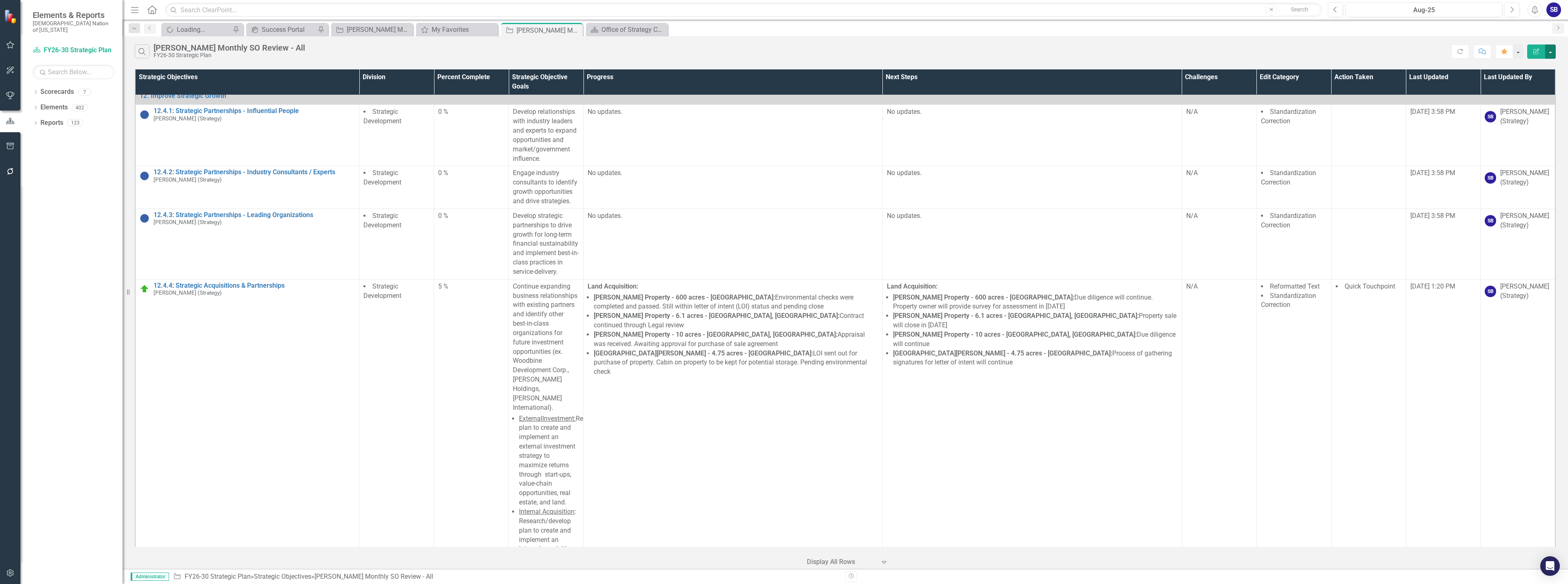
click at [1550, 58] on button "button" at bounding box center [1550, 51] width 10 height 14
click at [1544, 94] on link "Excel Export to Excel" at bounding box center [1523, 98] width 65 height 15
click at [9, 148] on icon "button" at bounding box center [10, 146] width 9 height 7
drag, startPoint x: 69, startPoint y: 136, endPoint x: 60, endPoint y: 133, distance: 9.5
click at [70, 141] on link "Page Exports" at bounding box center [74, 145] width 82 height 9
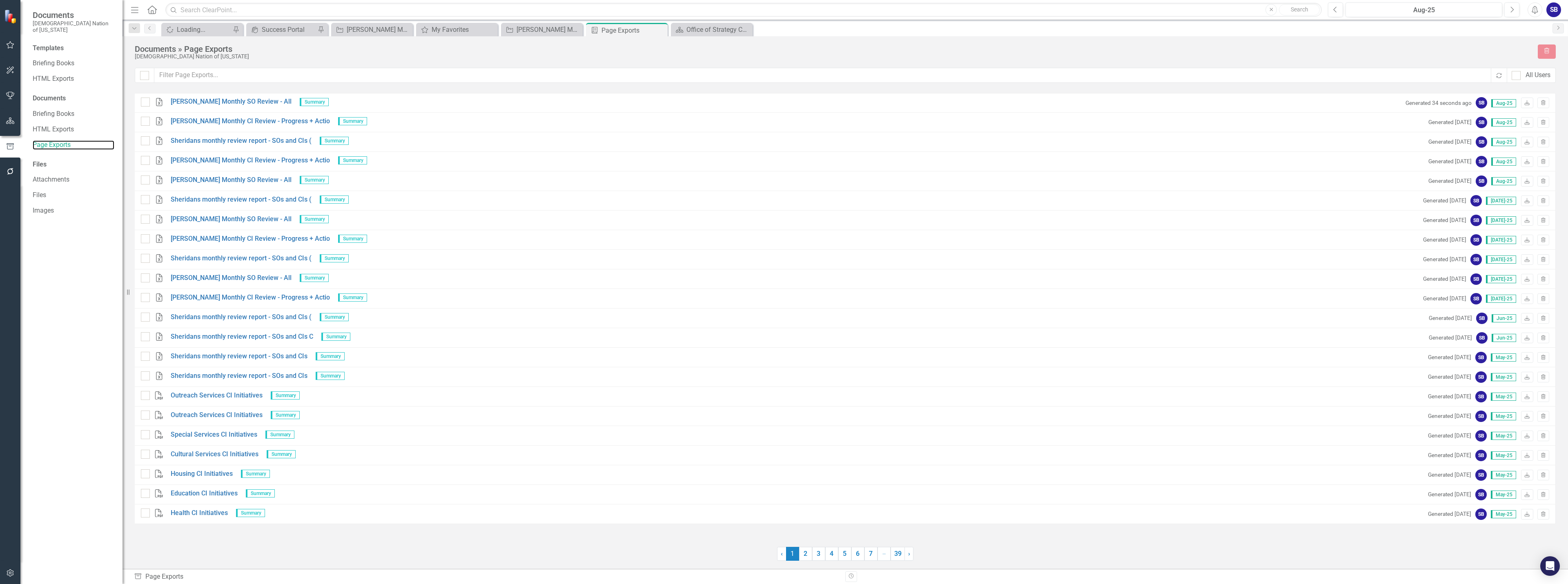
checkbox input "false"
click at [1524, 105] on icon "Download" at bounding box center [1527, 103] width 6 height 5
click at [473, 31] on div "My Favorites" at bounding box center [458, 29] width 54 height 10
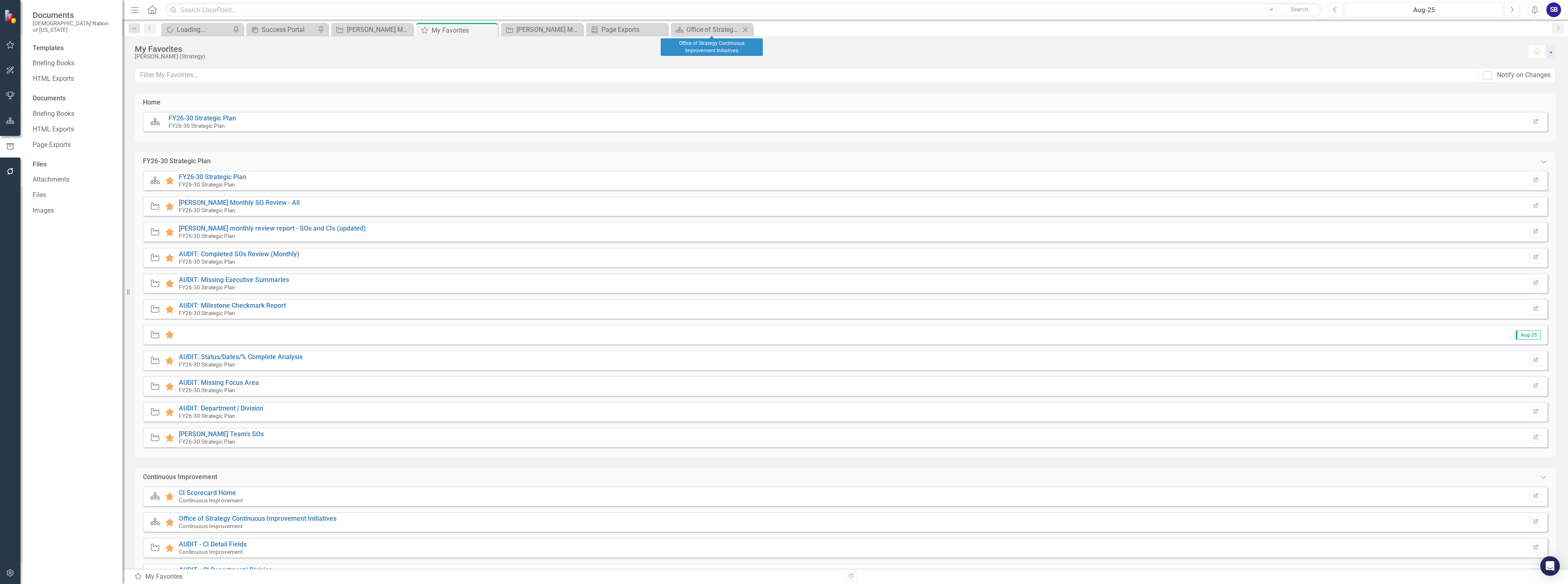
click at [747, 29] on icon "Close" at bounding box center [745, 30] width 8 height 7
click at [574, 32] on icon "Close" at bounding box center [575, 30] width 8 height 7
click at [257, 229] on link "[PERSON_NAME] monthly review report - SOs and CIs (updated)" at bounding box center [272, 228] width 187 height 8
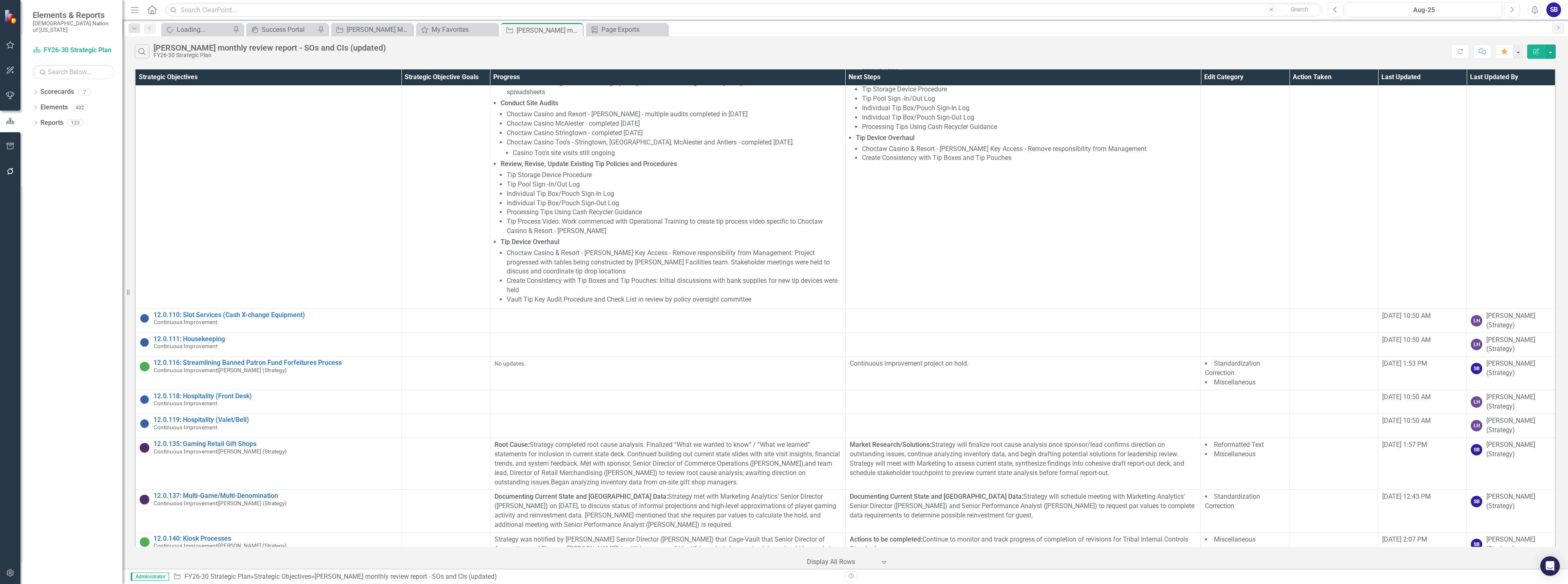
scroll to position [15793, 0]
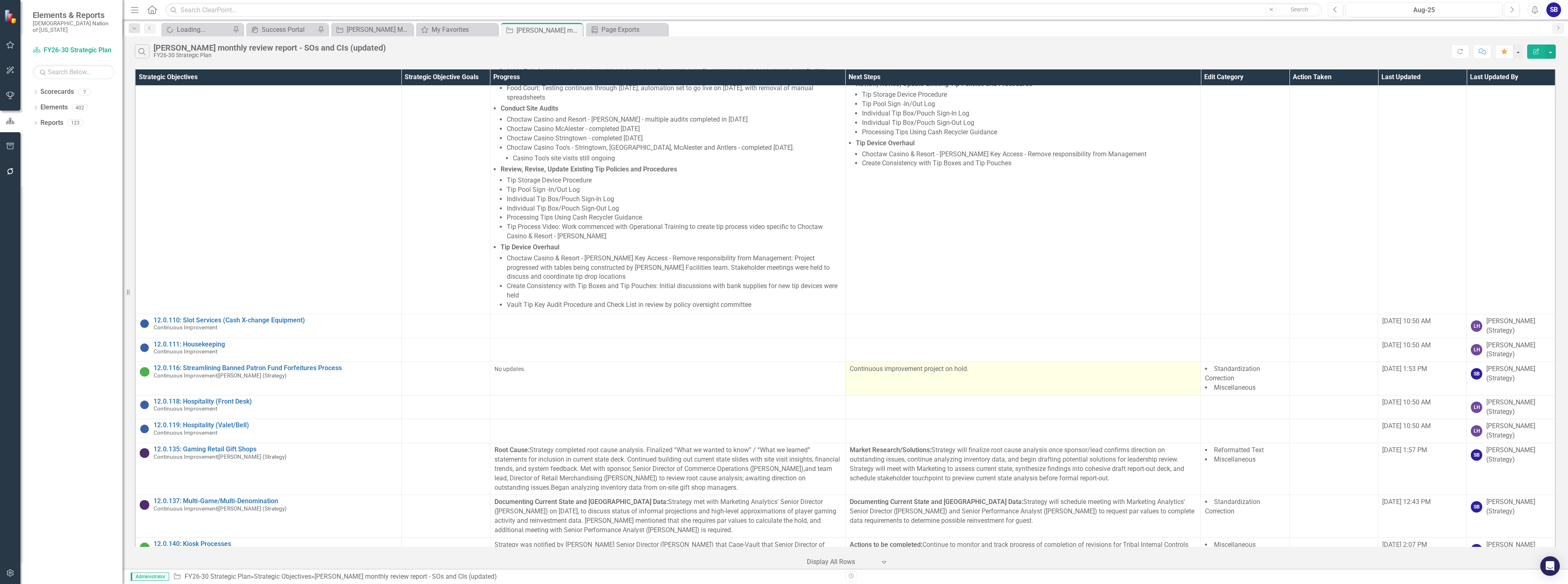
click at [925, 362] on td "Continuous improvement project on hold." at bounding box center [1023, 378] width 355 height 33
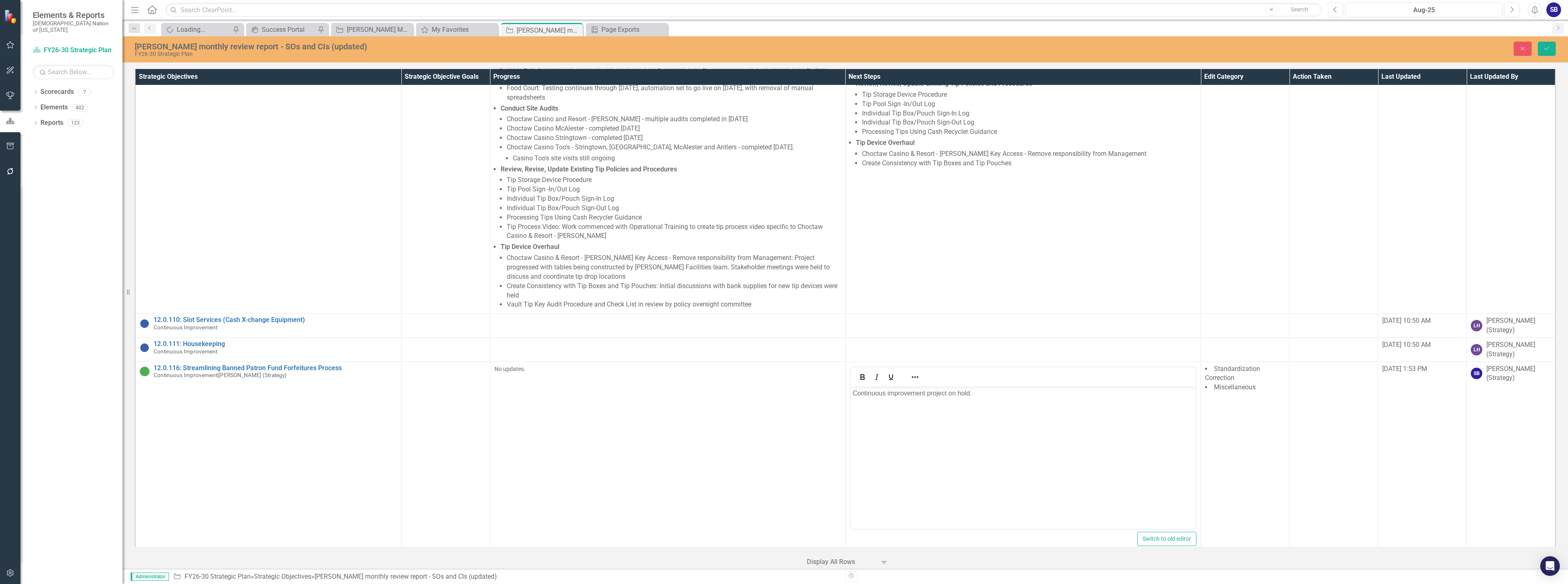
scroll to position [0, 0]
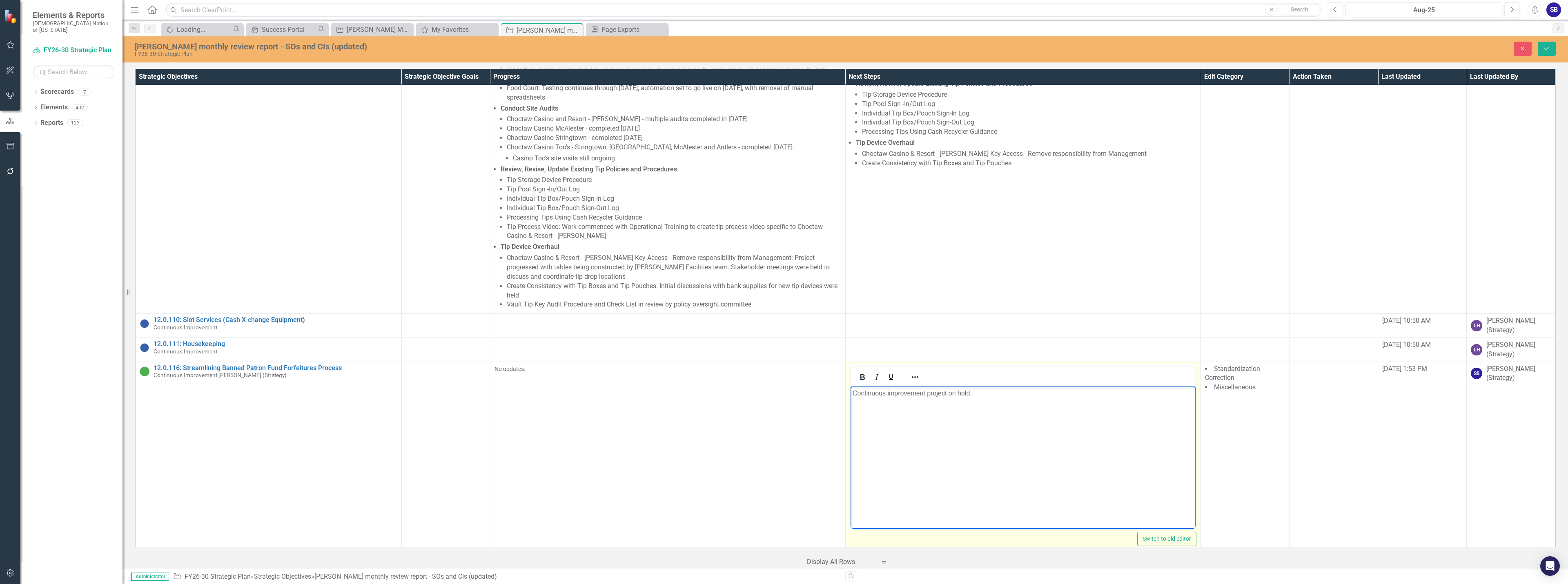
click at [889, 393] on p "Continuous improvement project on hold." at bounding box center [1023, 393] width 341 height 10
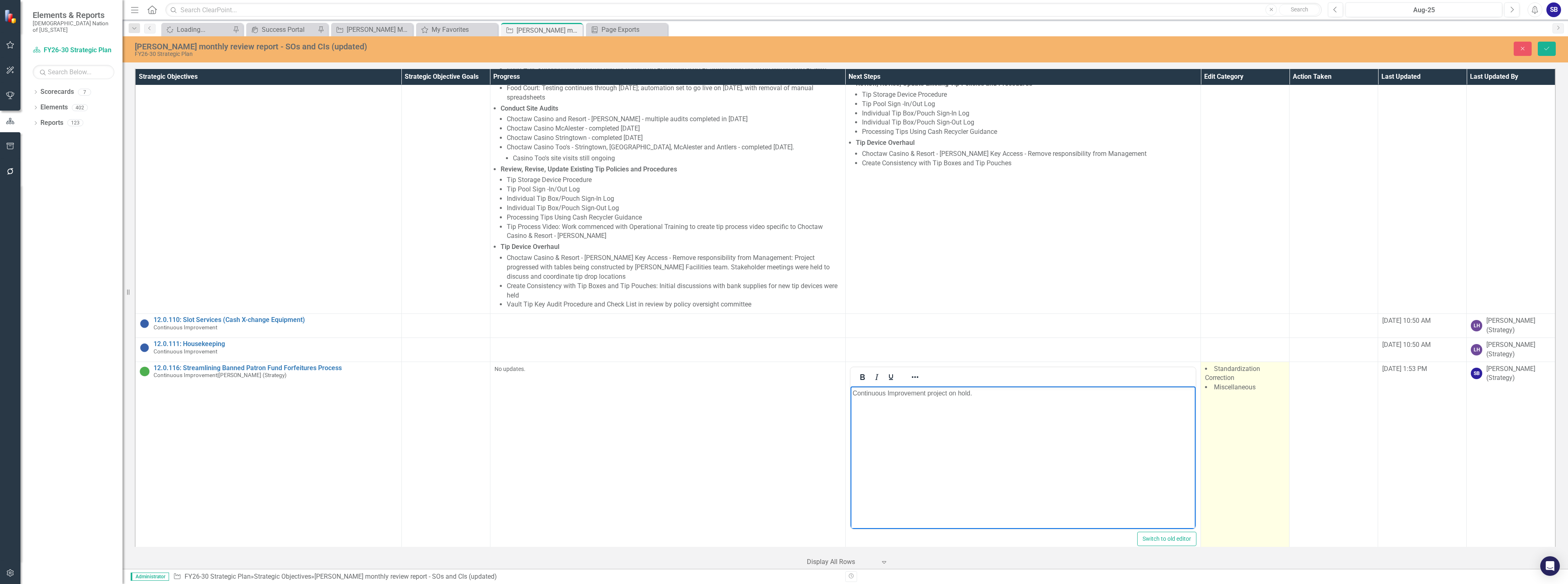
click at [1241, 361] on td "Standardization Correction Miscellaneous" at bounding box center [1245, 457] width 89 height 193
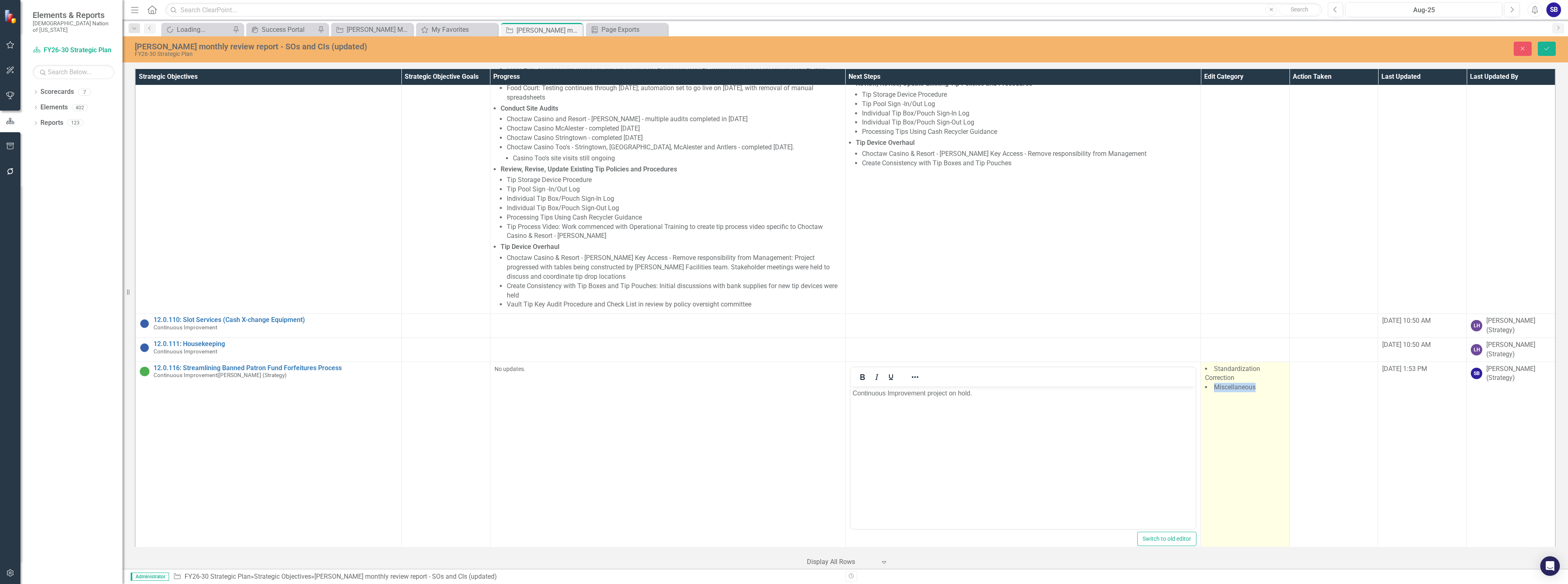
click at [1241, 361] on td "Standardization Correction Miscellaneous" at bounding box center [1245, 457] width 89 height 193
click at [1258, 385] on icon "Remove Miscellaneous" at bounding box center [1260, 387] width 4 height 4
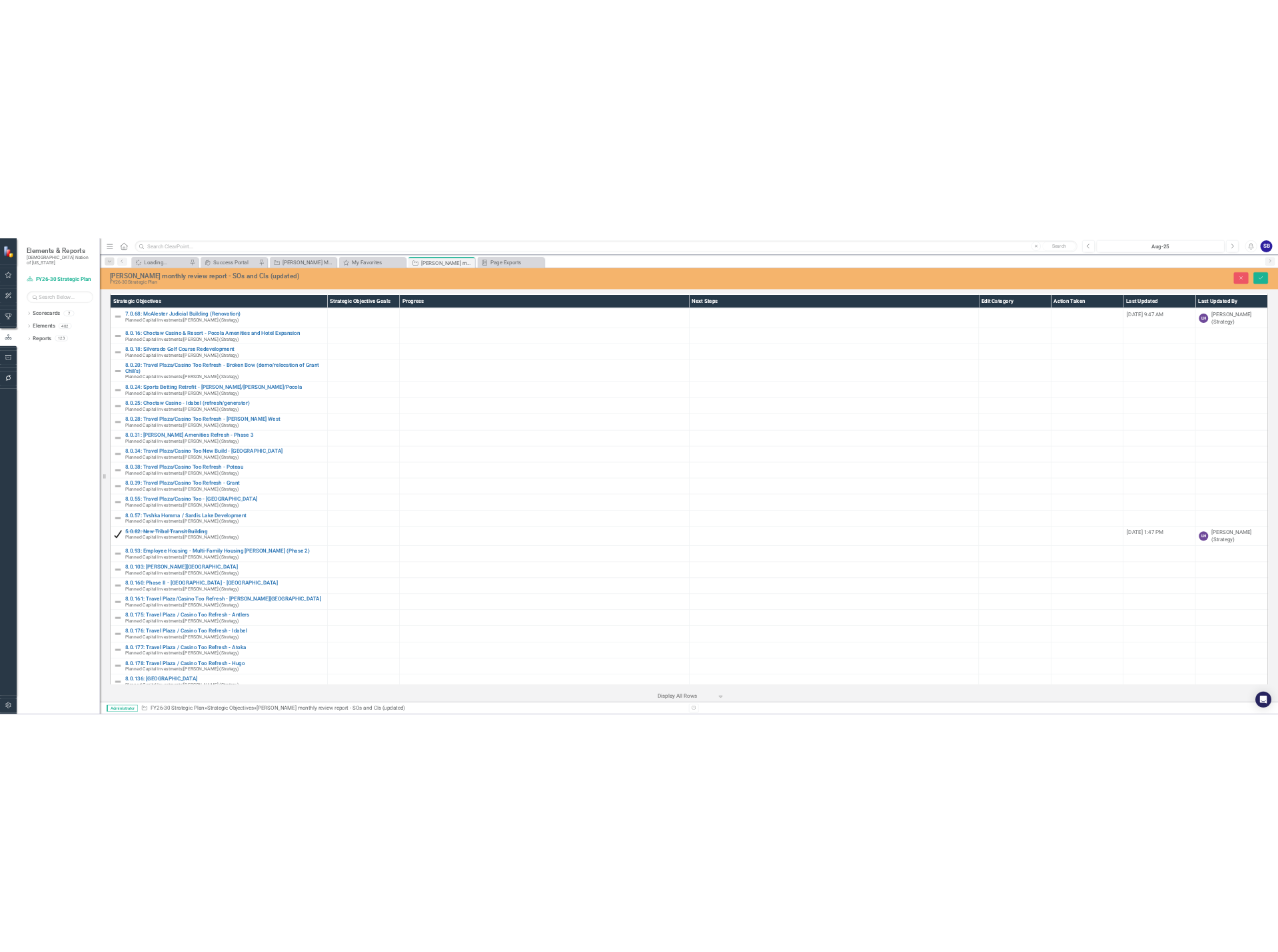
scroll to position [35733, 0]
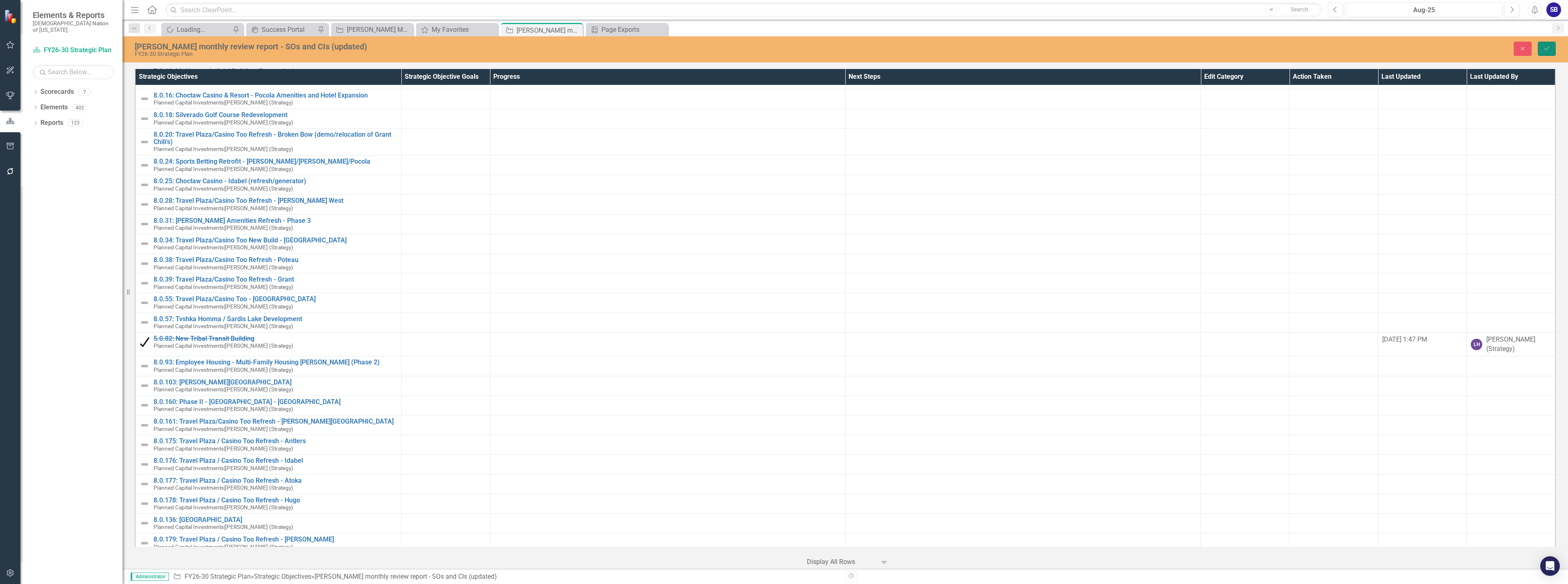
click at [1541, 47] on button "Save" at bounding box center [1547, 48] width 18 height 14
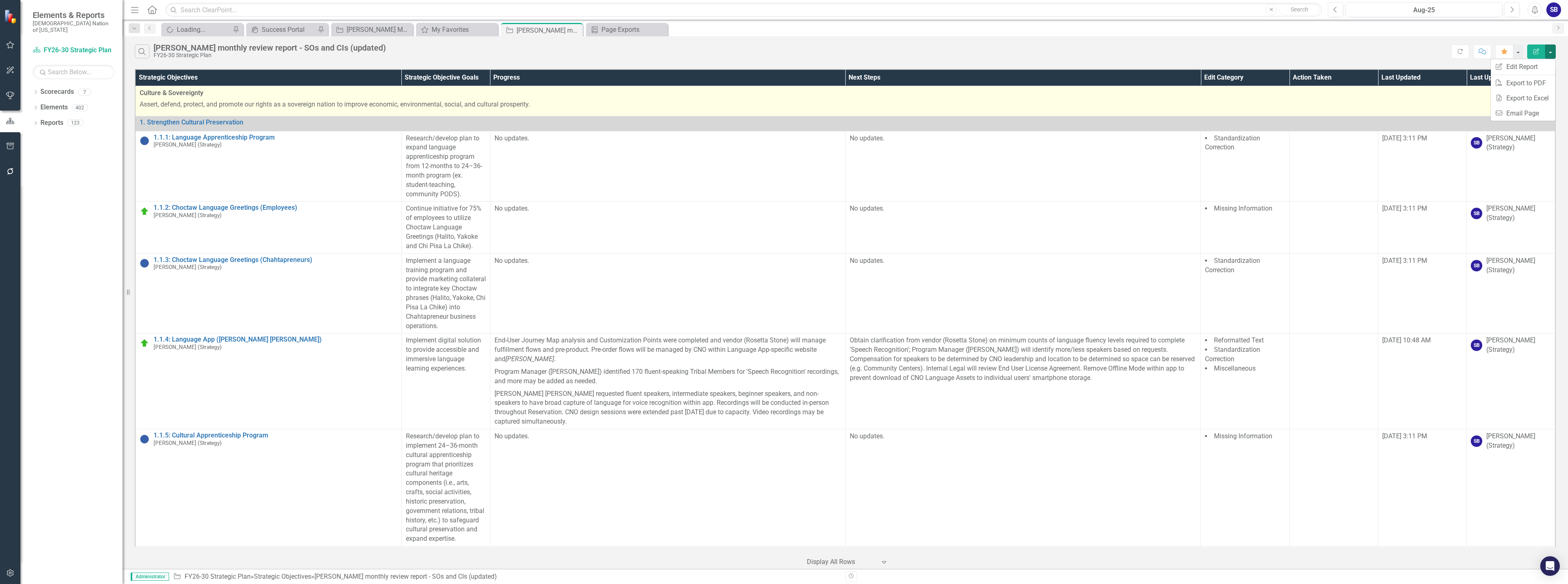
click at [1535, 96] on link "Excel Export to Excel" at bounding box center [1523, 98] width 65 height 15
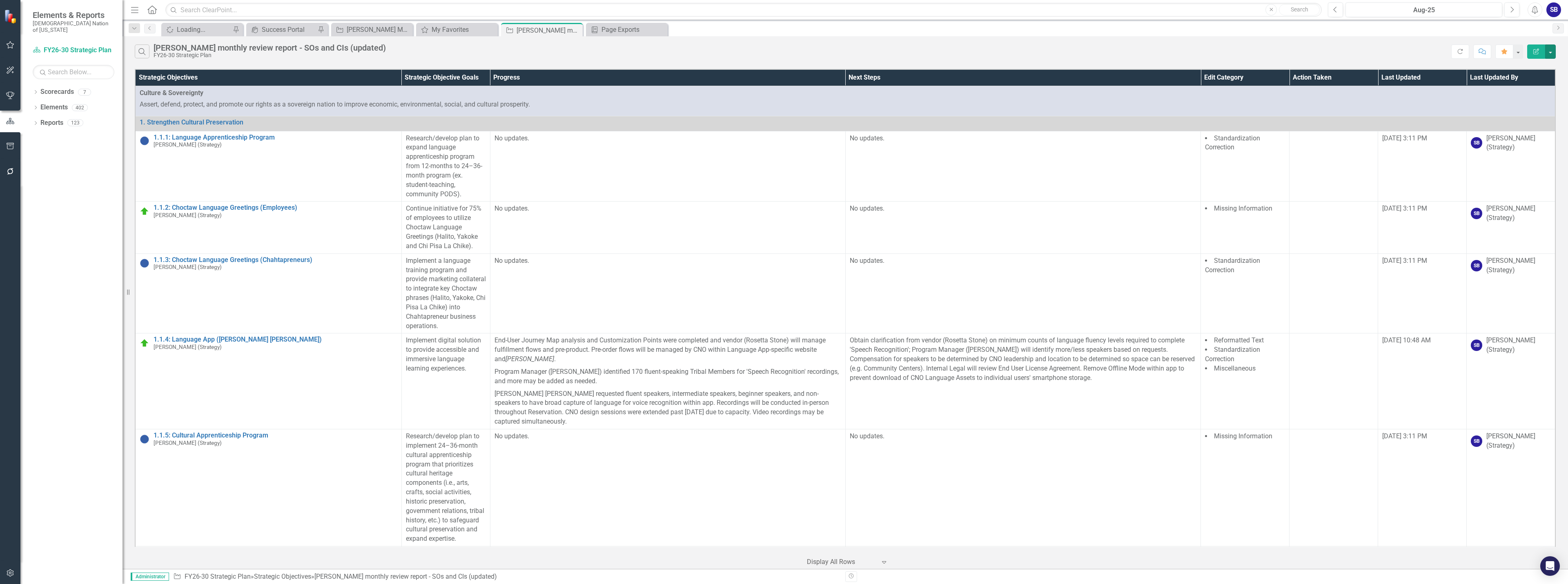
click at [1552, 54] on button "button" at bounding box center [1550, 51] width 10 height 14
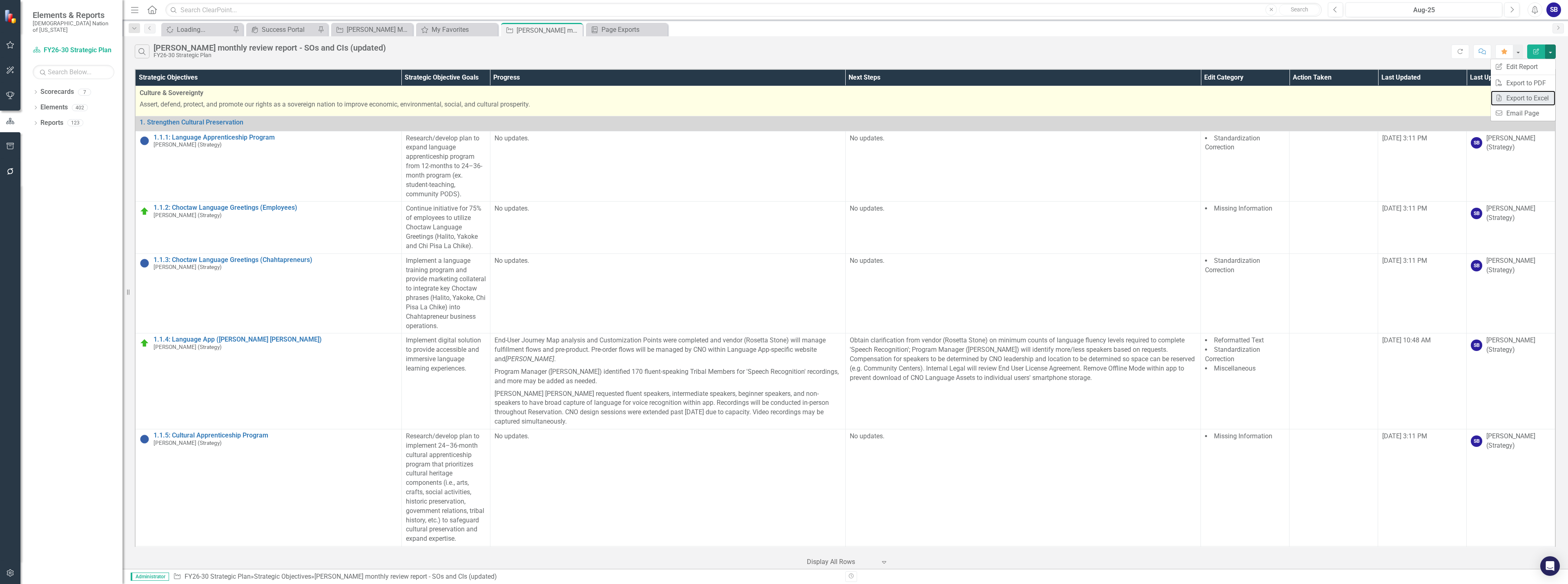
click at [1529, 97] on link "Excel Export to Excel" at bounding box center [1523, 98] width 65 height 15
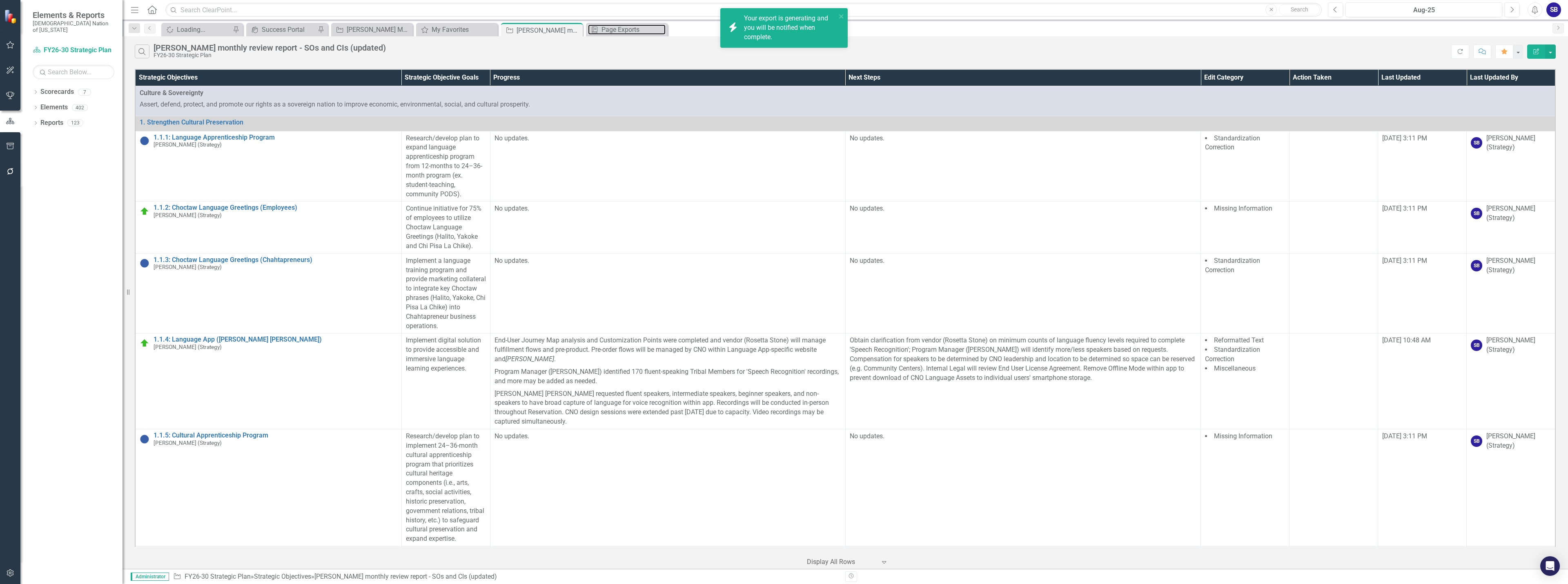
drag, startPoint x: 618, startPoint y: 24, endPoint x: 637, endPoint y: 38, distance: 23.6
click at [618, 24] on div "Page Exports" at bounding box center [633, 29] width 64 height 10
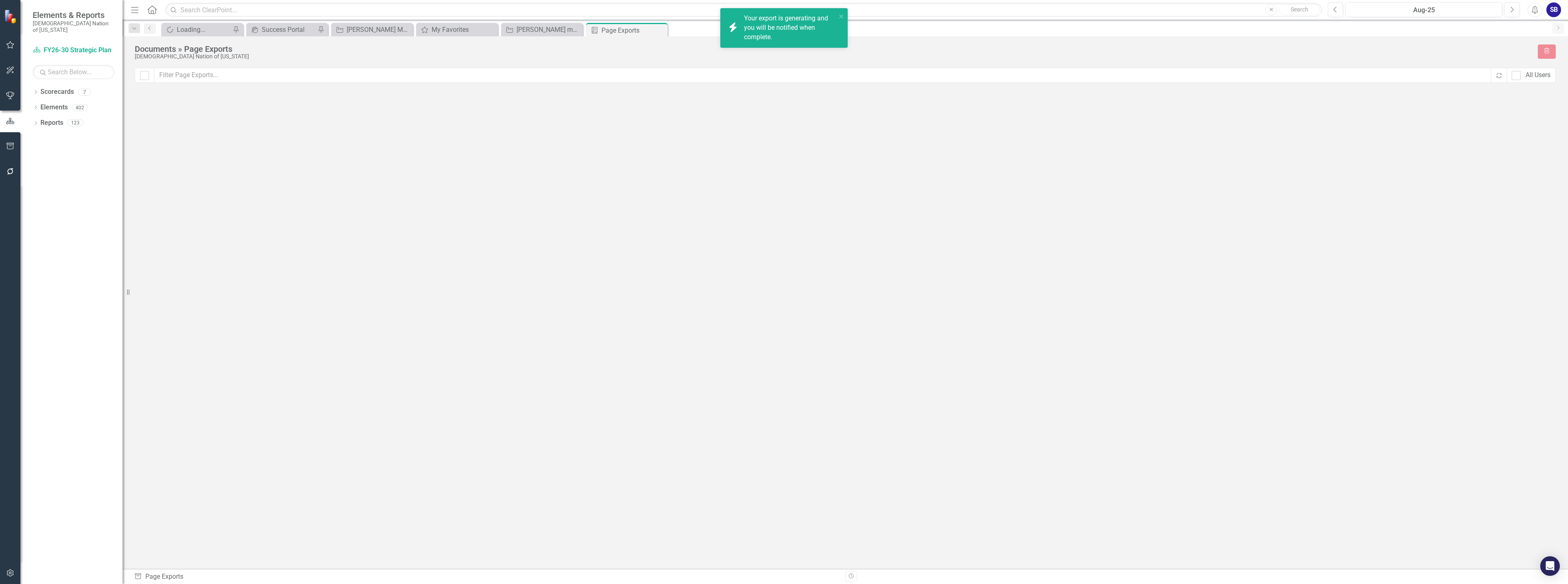
checkbox input "false"
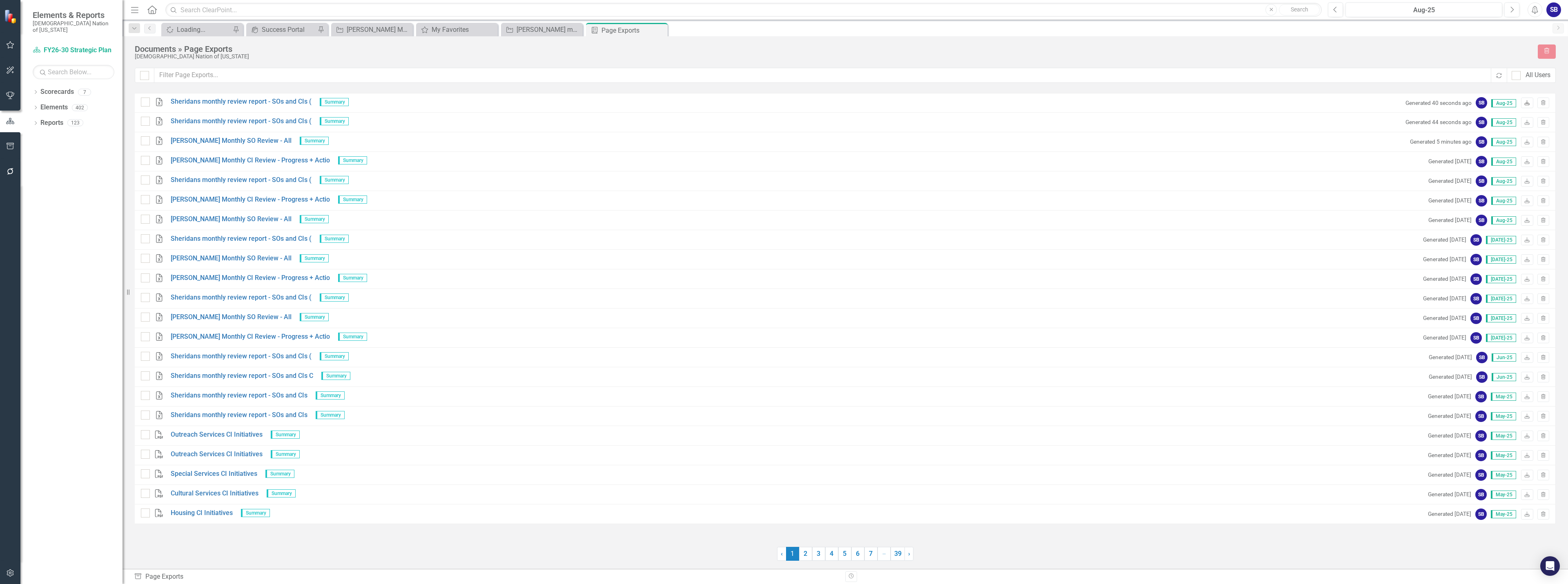
click at [1524, 102] on icon "Download" at bounding box center [1527, 103] width 6 height 5
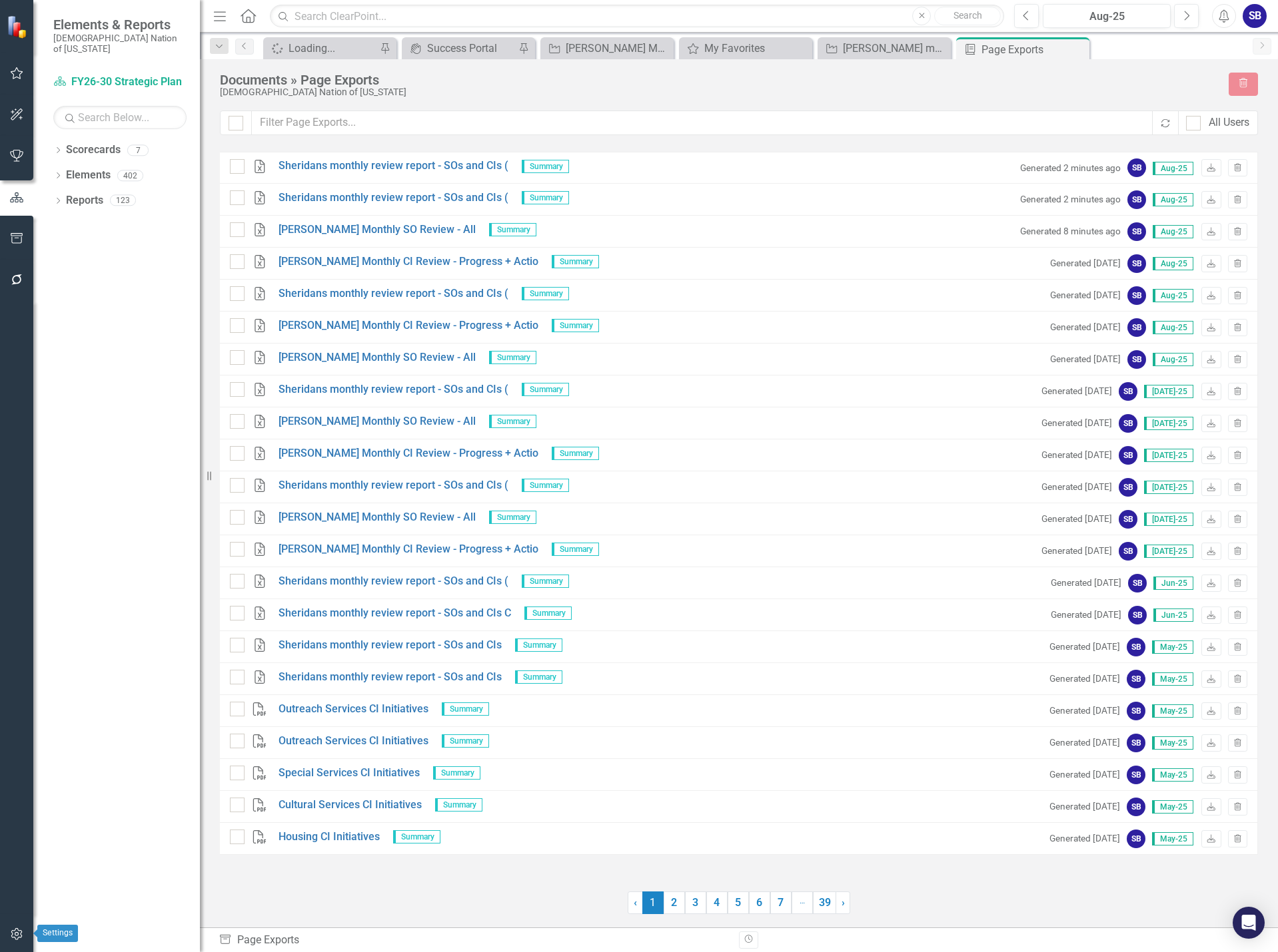
click at [8, 931] on button "button" at bounding box center [17, 935] width 30 height 28
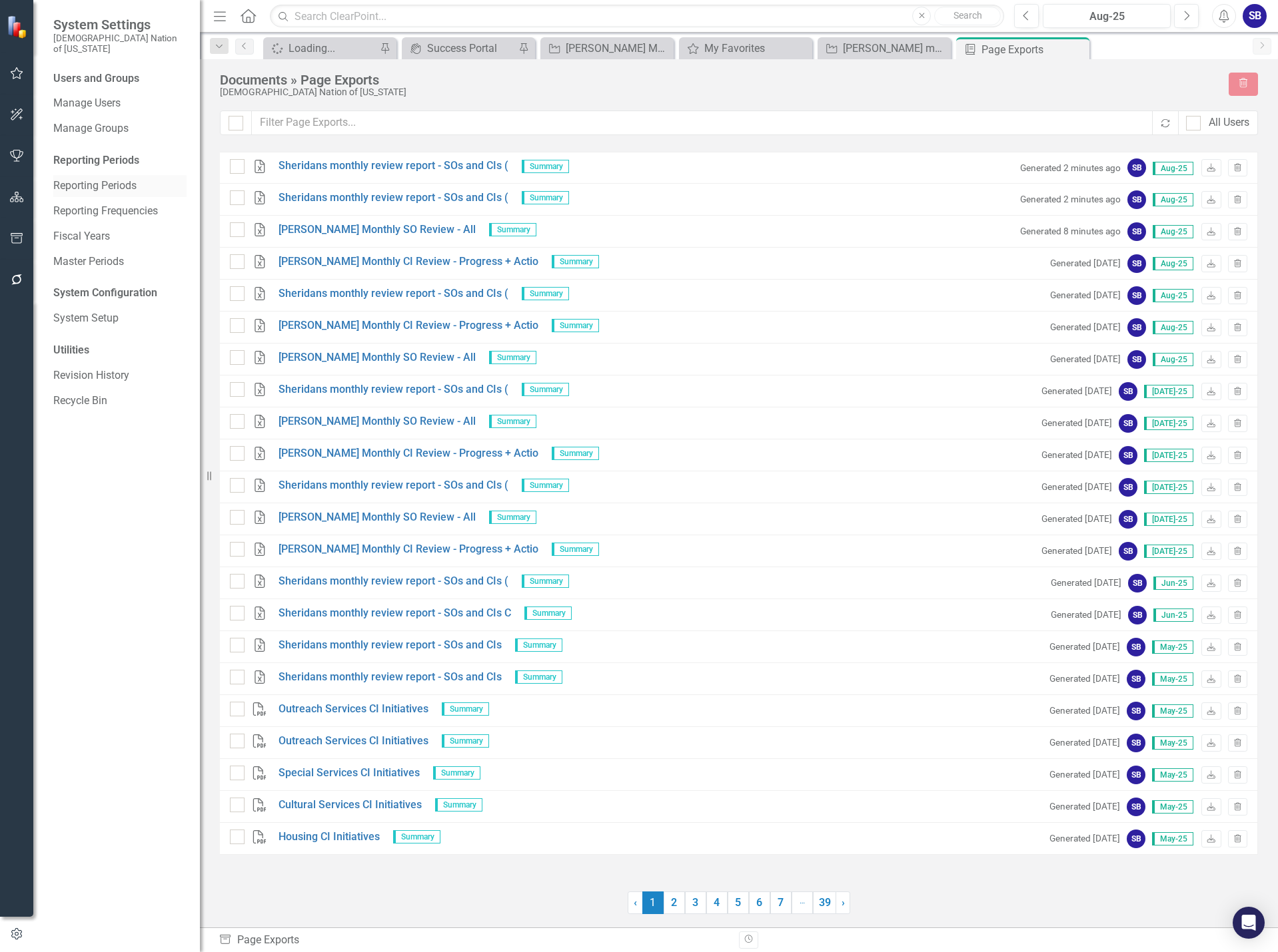
click at [62, 179] on link "Reporting Periods" at bounding box center [120, 186] width 133 height 15
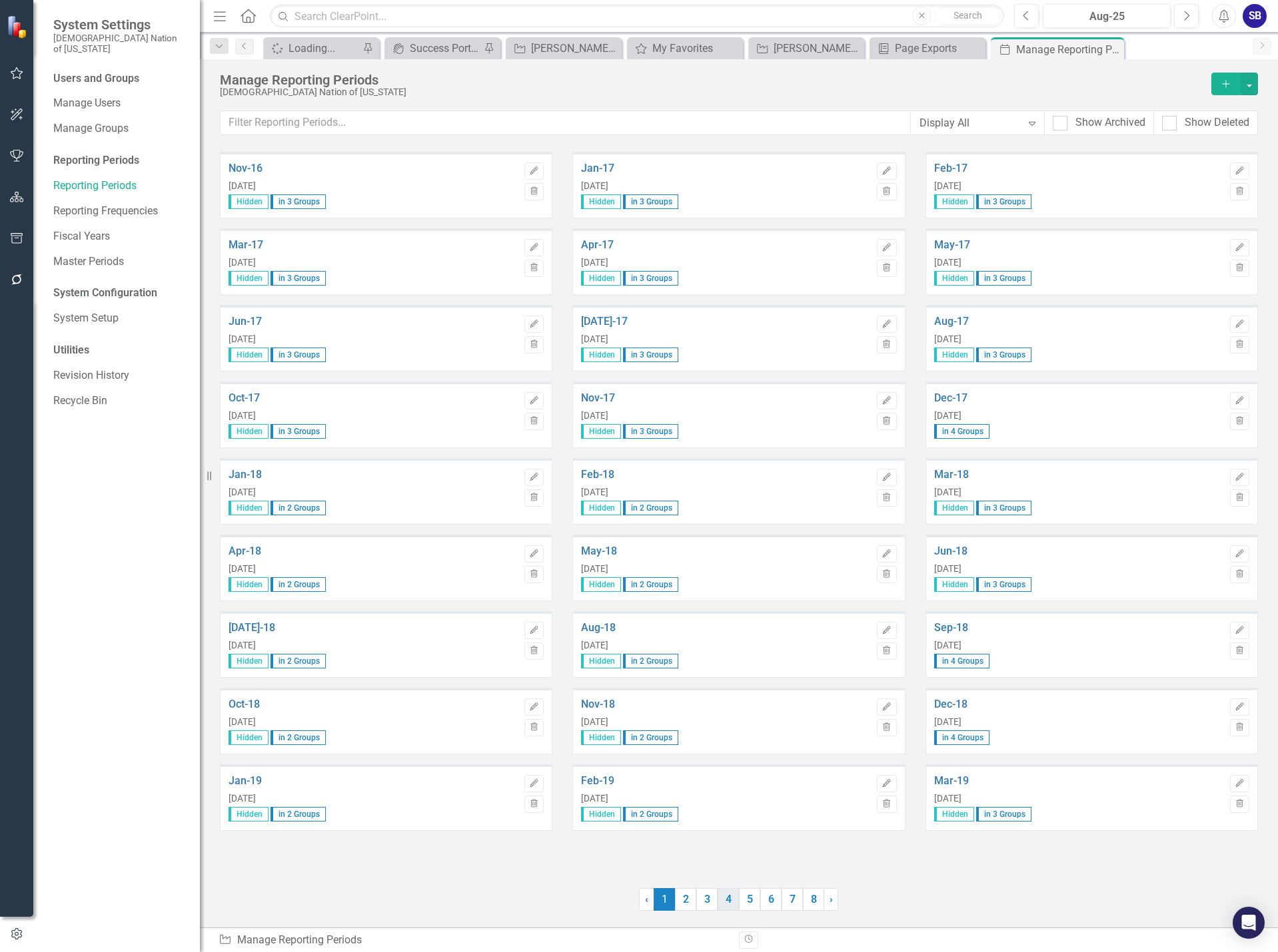
click at [720, 902] on link "4" at bounding box center [727, 899] width 21 height 23
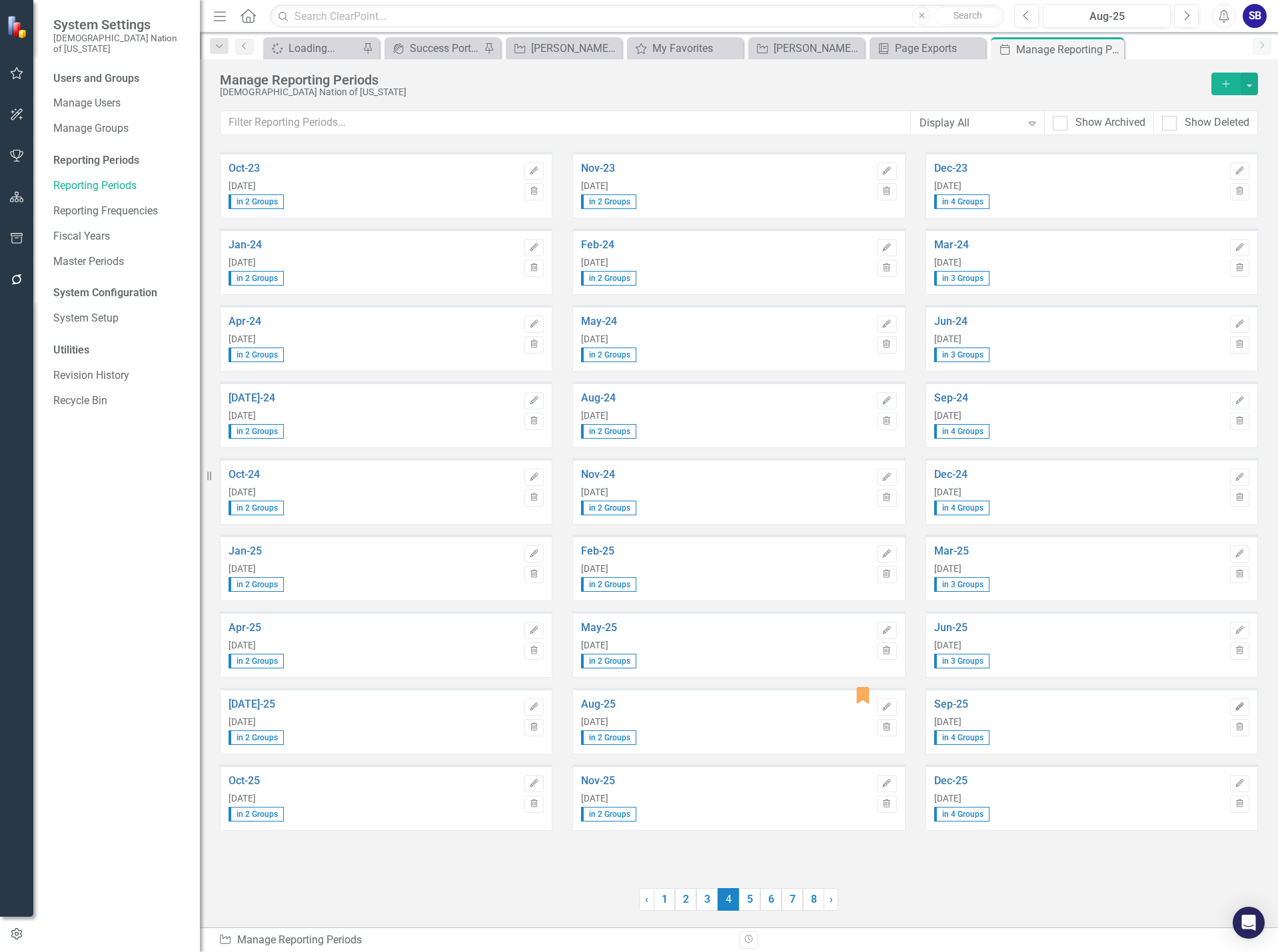
click at [1237, 706] on icon "Edit" at bounding box center [1239, 707] width 10 height 8
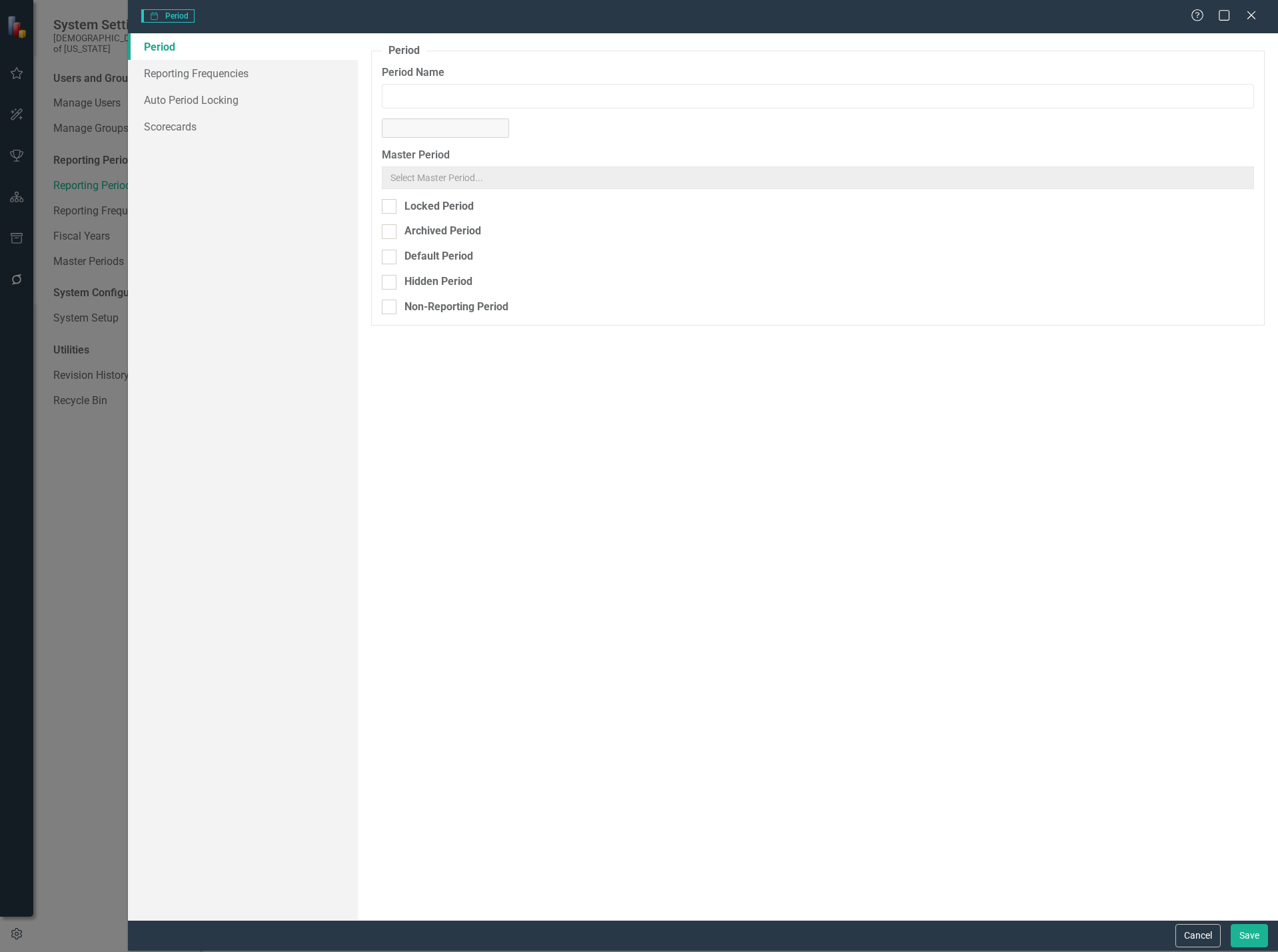
type input "Sep-25"
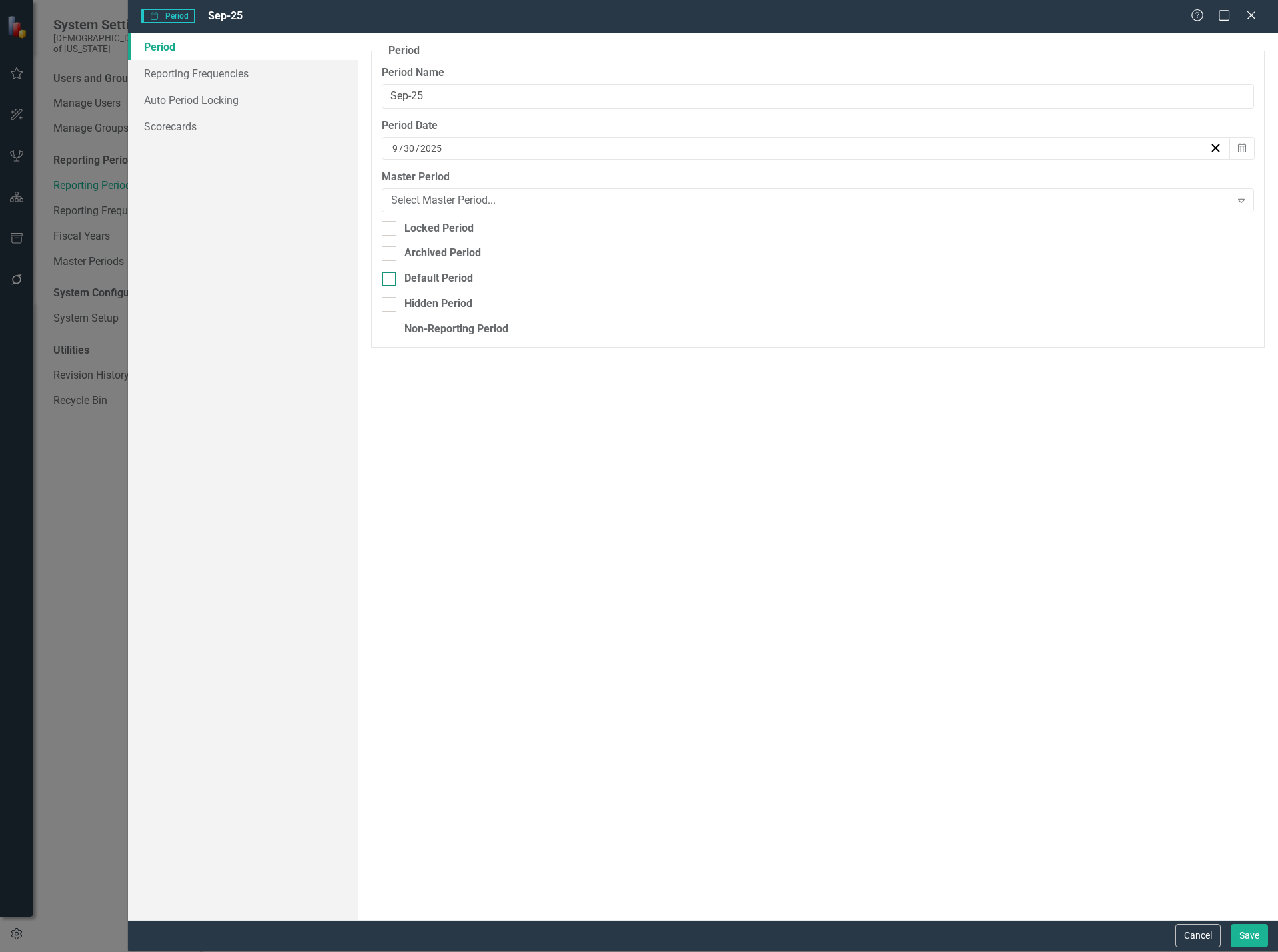
click at [392, 278] on div at bounding box center [388, 279] width 15 height 15
click at [390, 278] on input "Default Period" at bounding box center [385, 276] width 9 height 9
checkbox input "true"
click at [1254, 934] on button "Save" at bounding box center [1249, 935] width 38 height 23
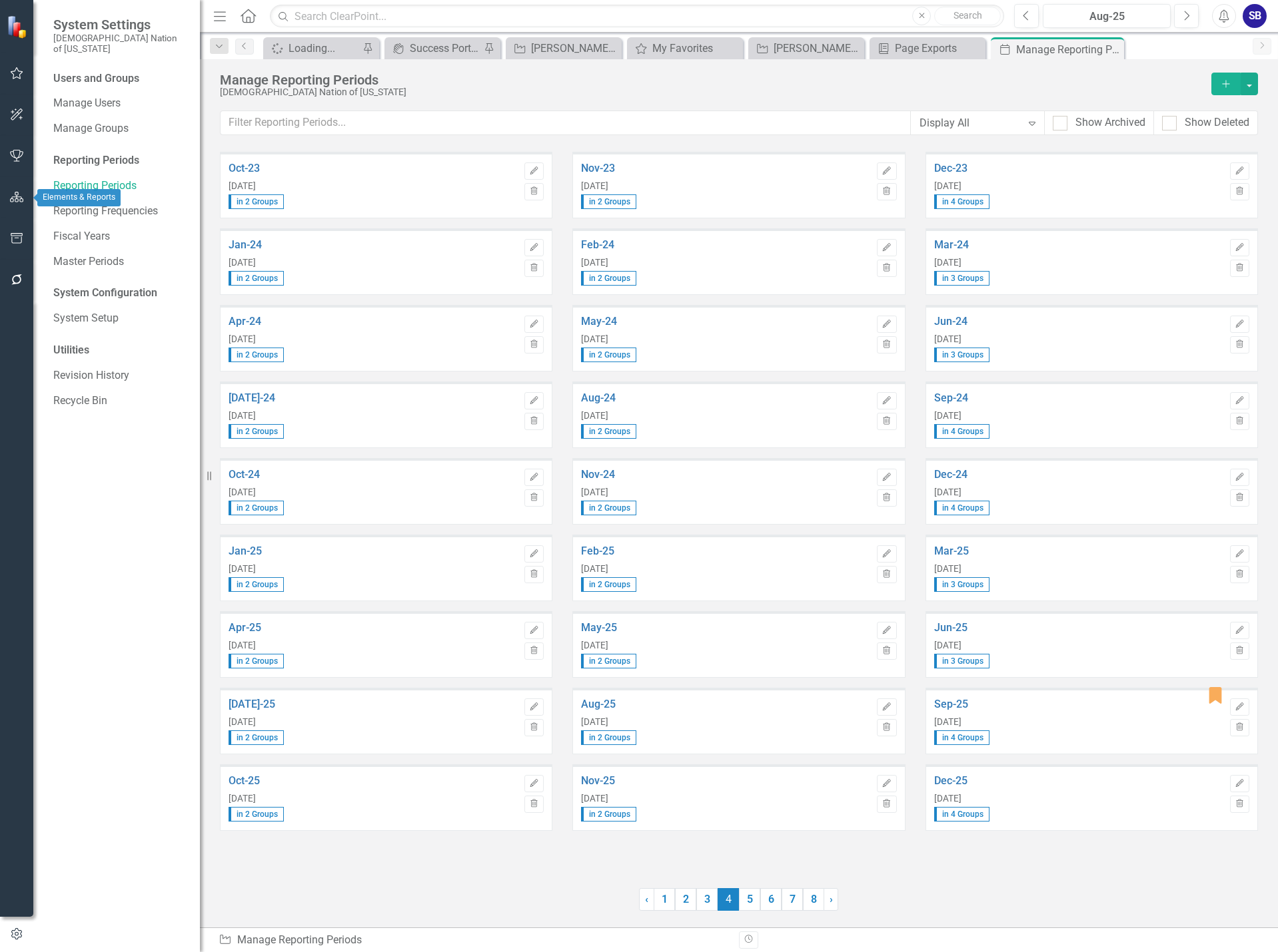
click at [18, 188] on button "button" at bounding box center [17, 198] width 30 height 28
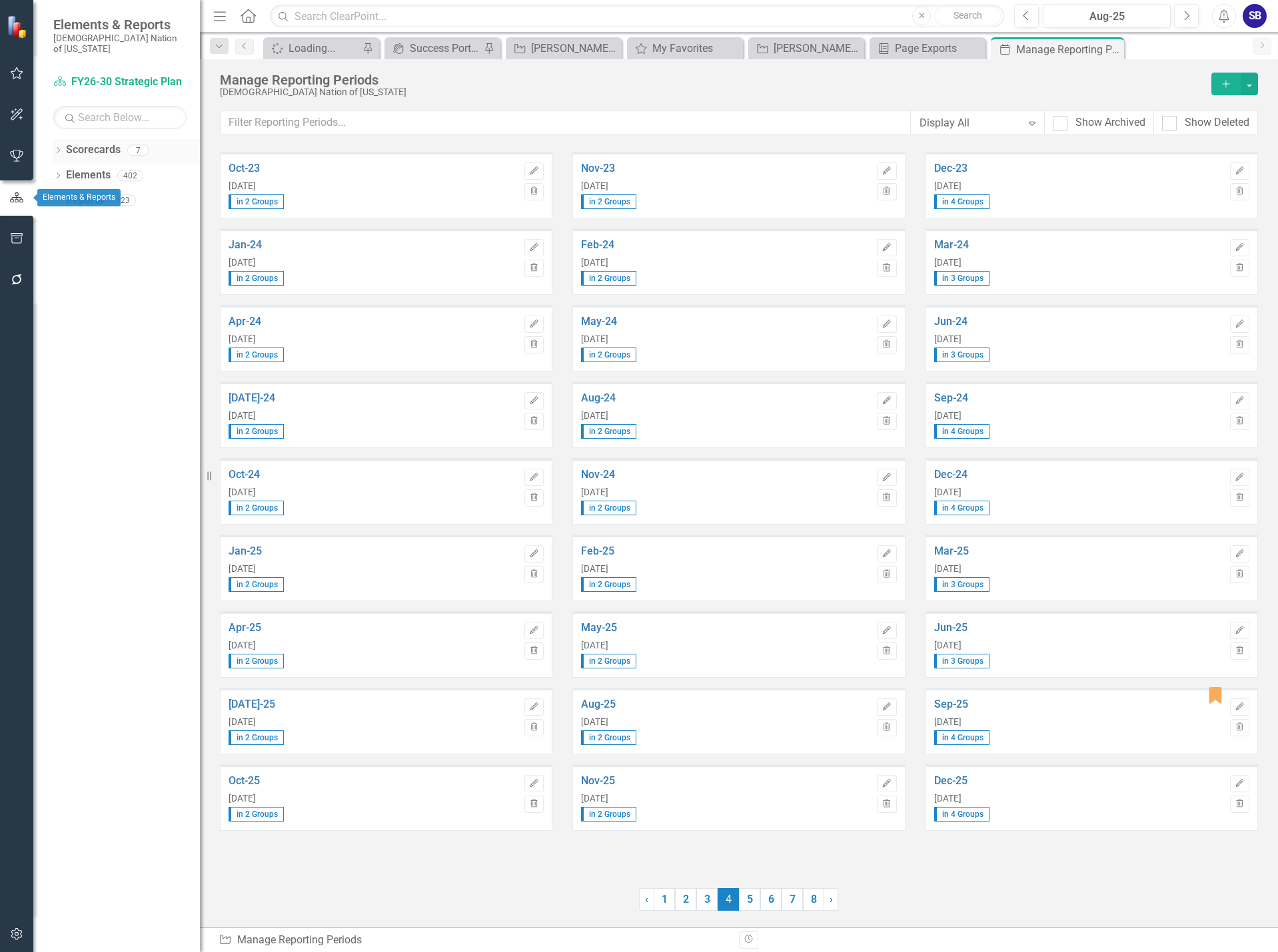
click at [106, 143] on link "Scorecards" at bounding box center [92, 150] width 55 height 15
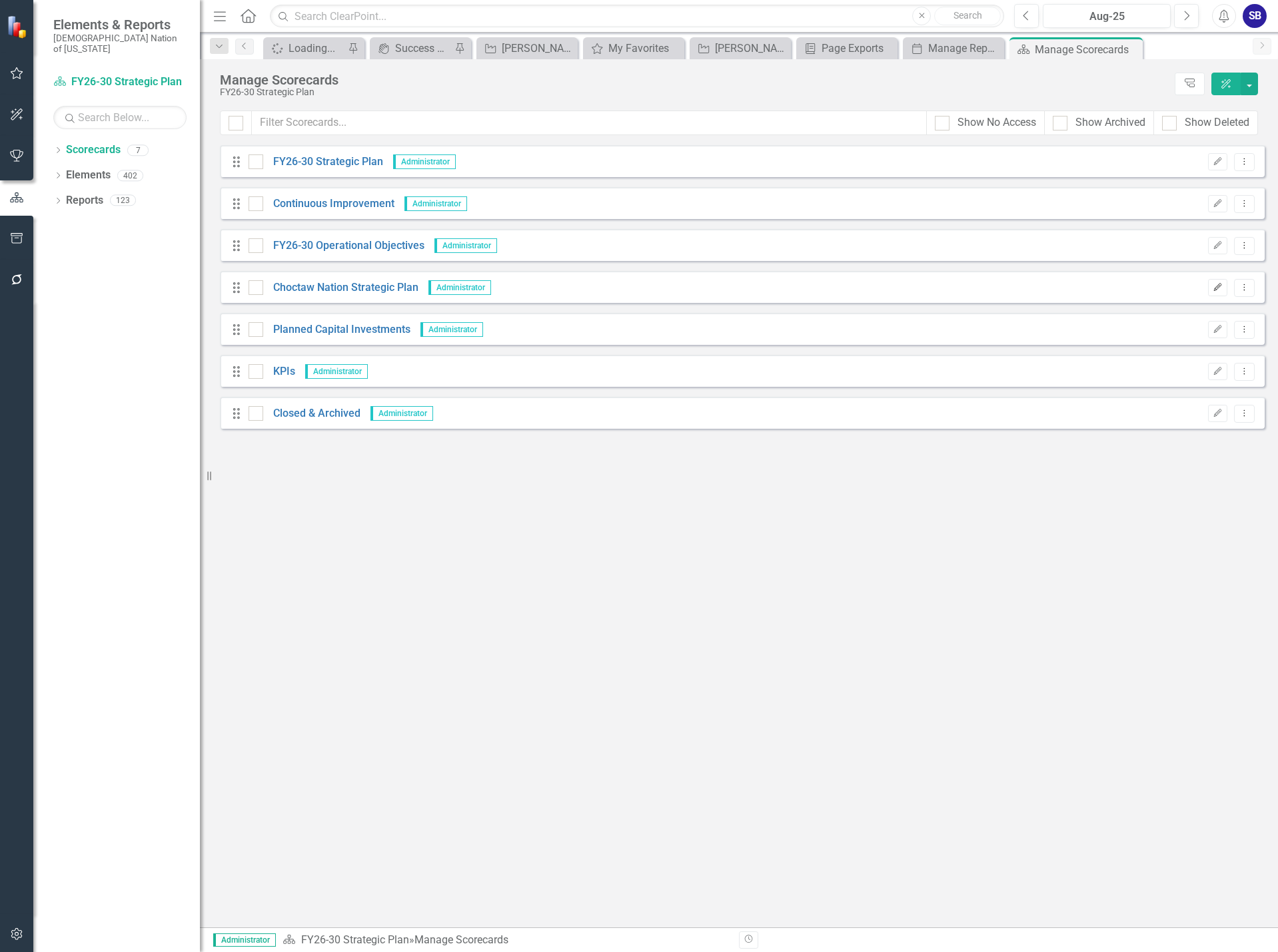
click at [1218, 290] on icon "Edit" at bounding box center [1217, 288] width 10 height 8
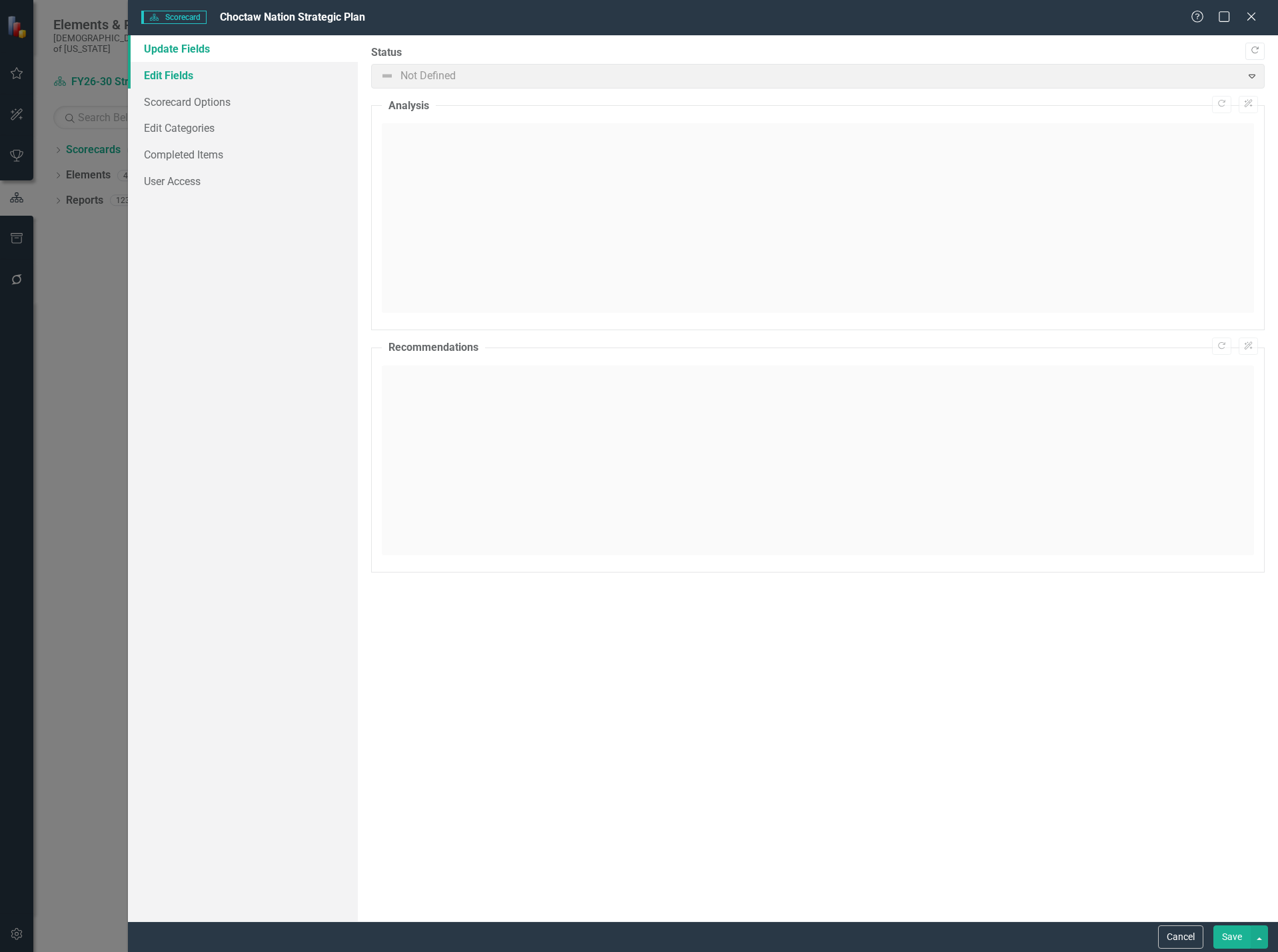
click at [166, 73] on link "Edit Fields" at bounding box center [242, 74] width 229 height 27
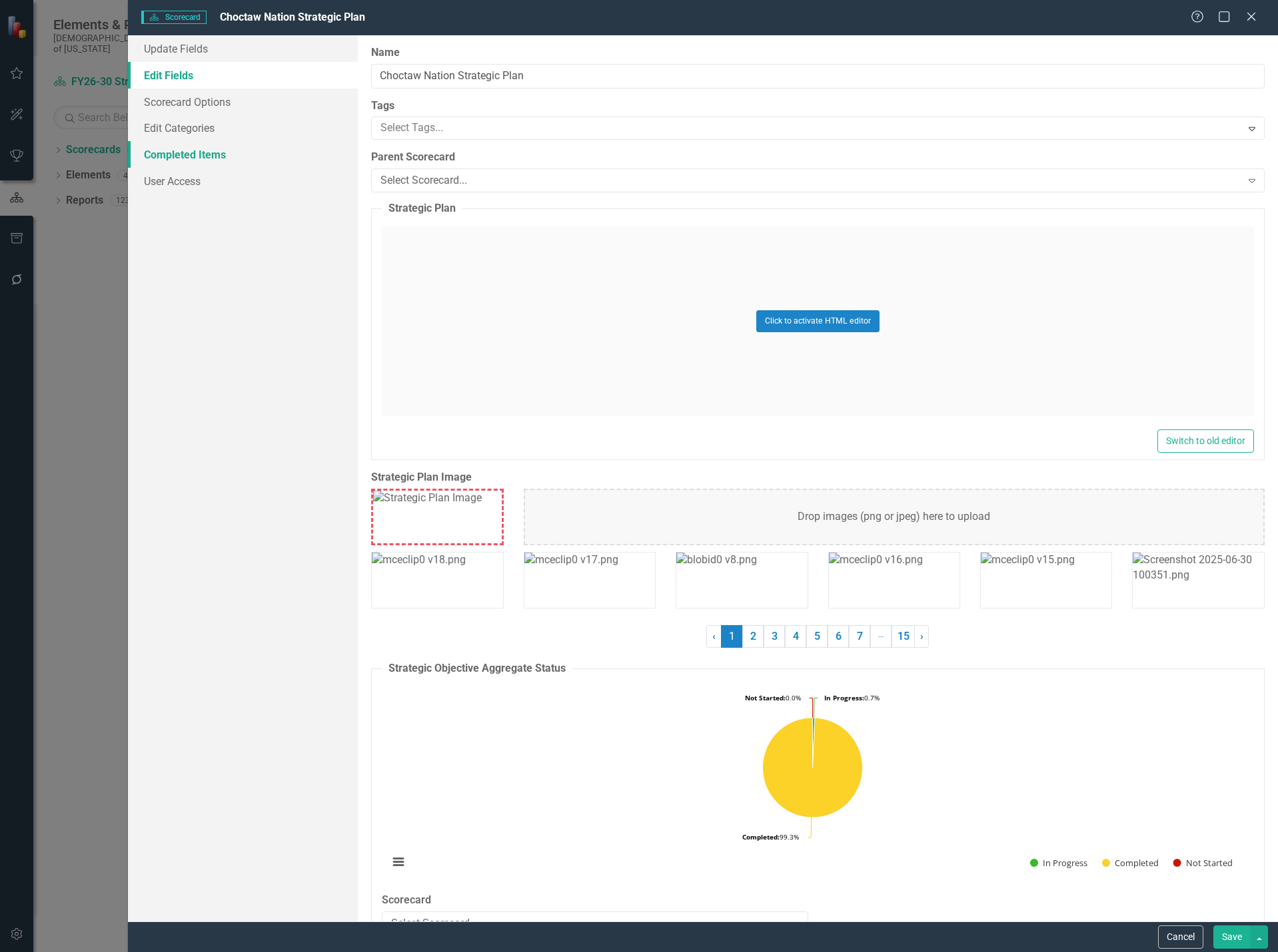
click at [184, 156] on link "Completed Items" at bounding box center [242, 154] width 229 height 27
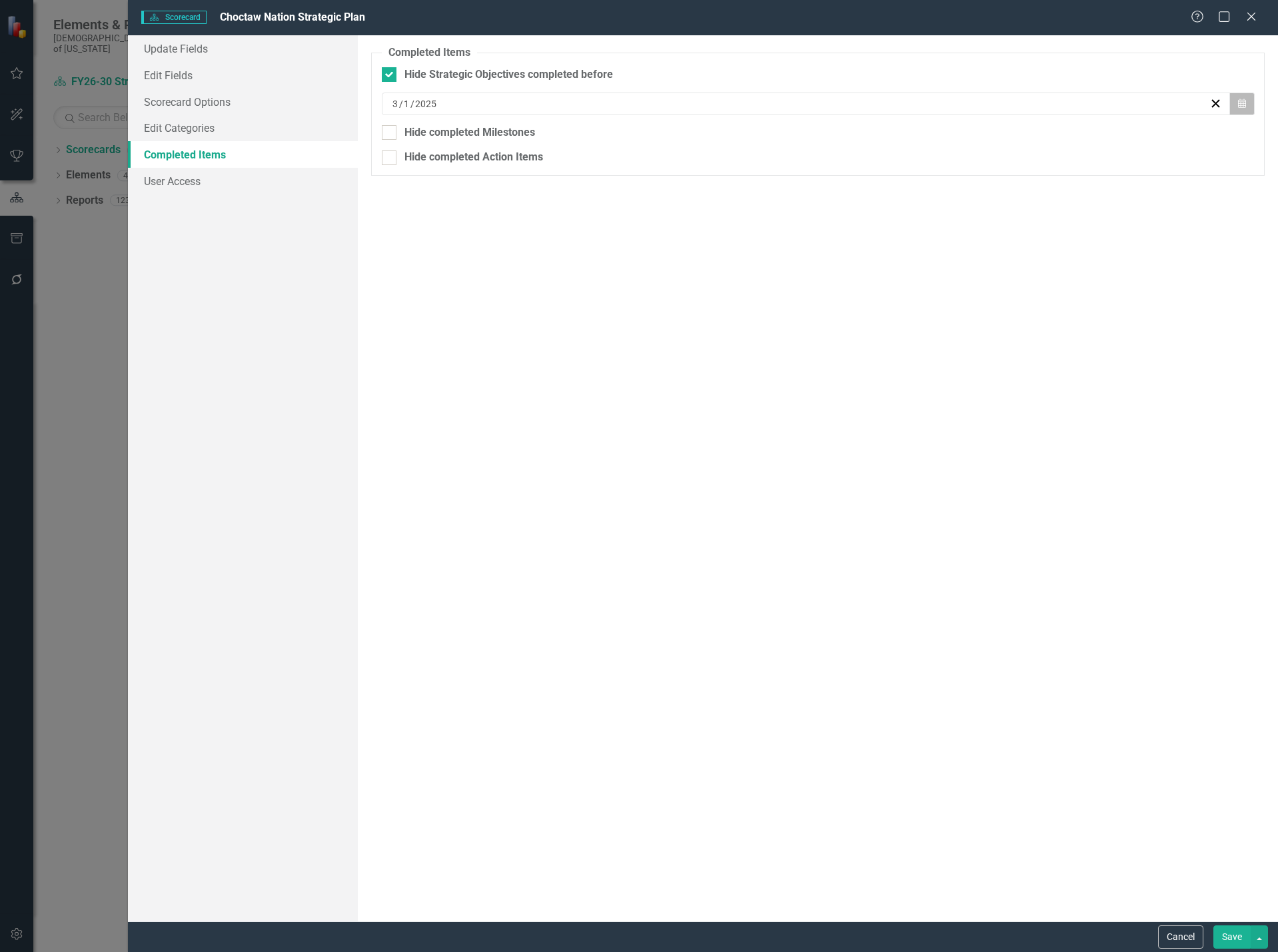
click at [1248, 104] on button "Calendar" at bounding box center [1241, 103] width 25 height 23
click at [886, 143] on button "›" at bounding box center [878, 137] width 30 height 30
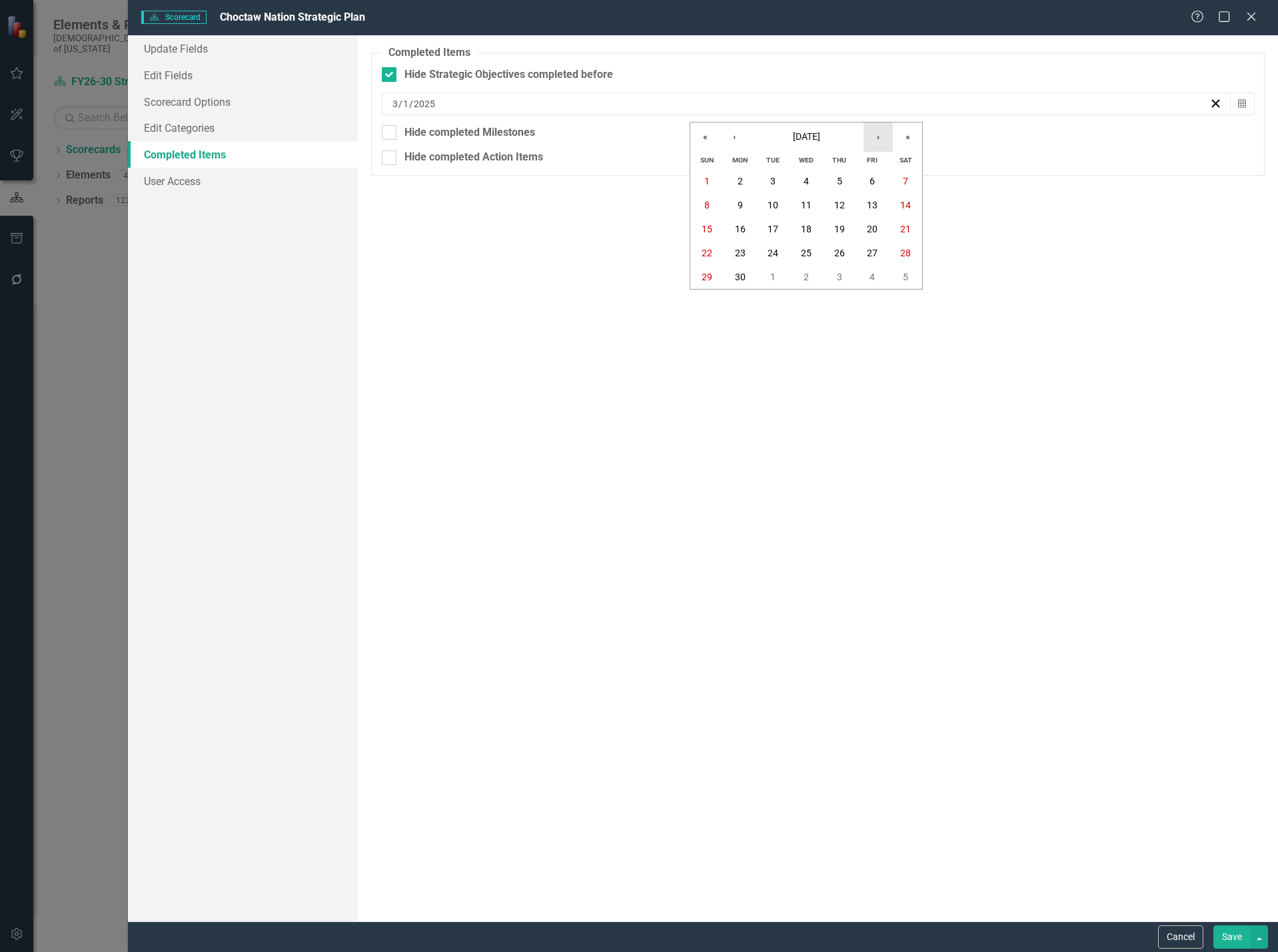
click at [886, 143] on button "›" at bounding box center [878, 137] width 30 height 30
click at [743, 179] on button "1" at bounding box center [741, 181] width 34 height 24
click at [1239, 940] on button "Save" at bounding box center [1232, 936] width 38 height 23
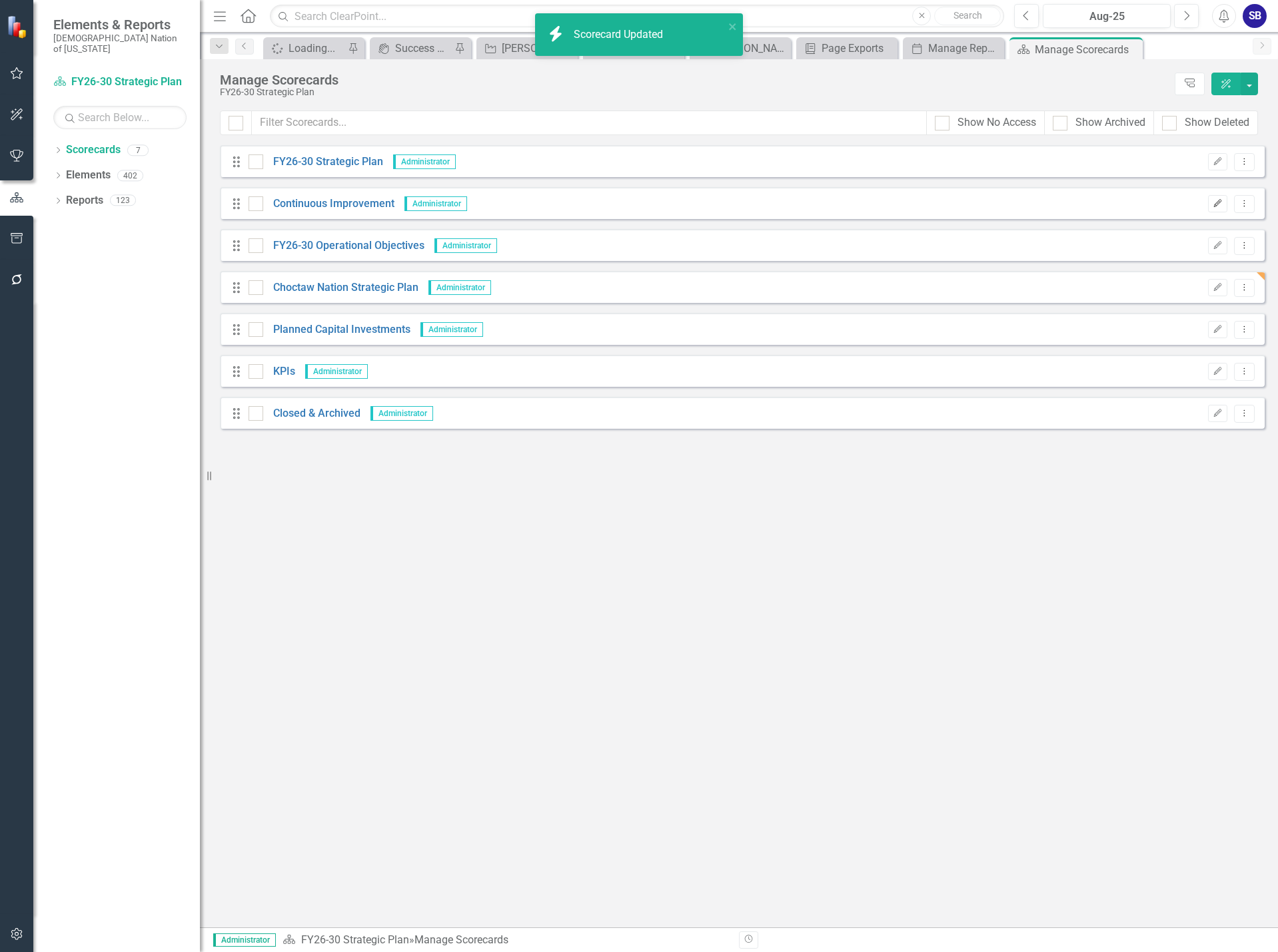
click at [1215, 205] on icon "Edit" at bounding box center [1217, 204] width 10 height 8
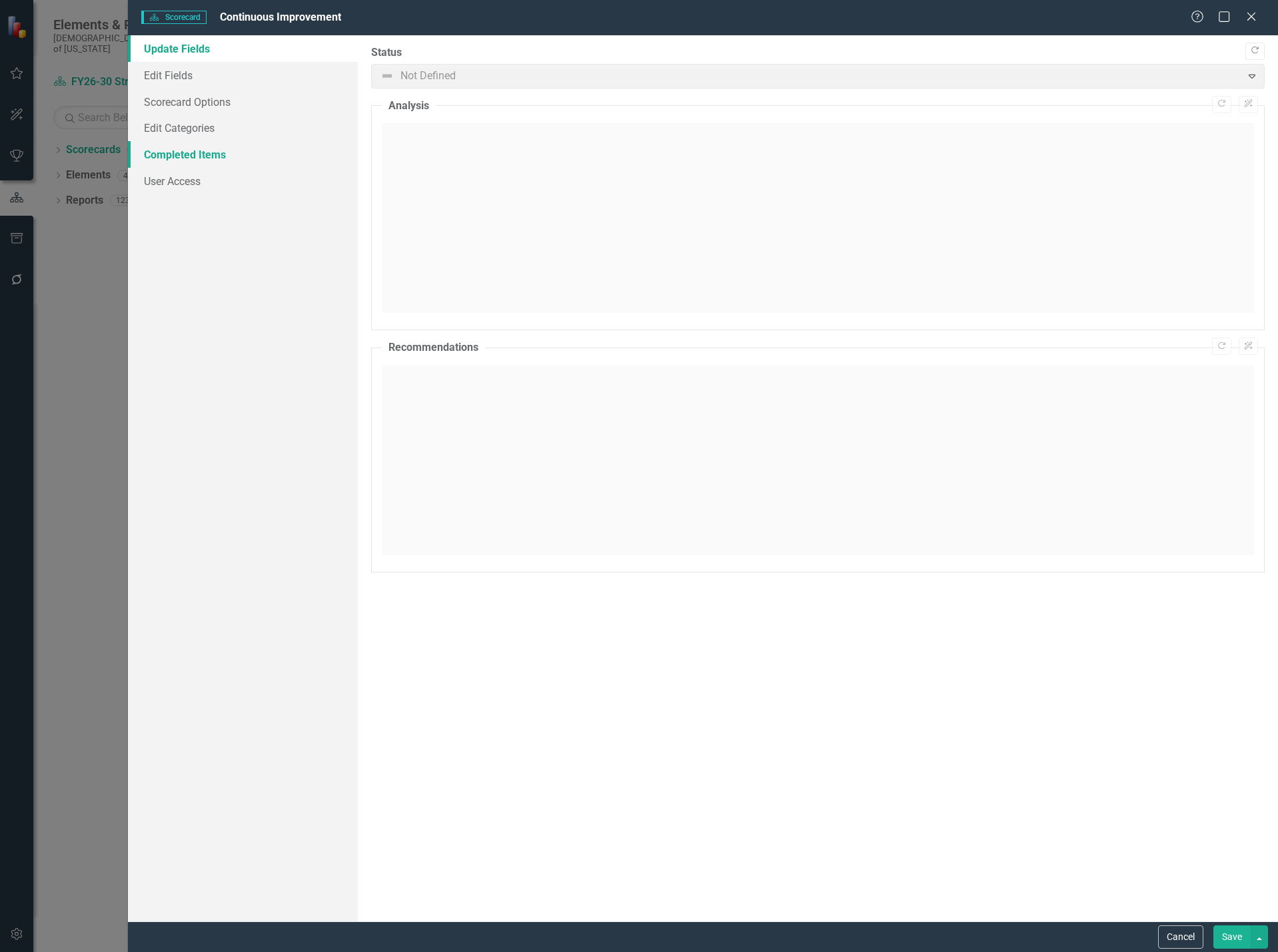
click at [163, 152] on link "Completed Items" at bounding box center [242, 154] width 229 height 27
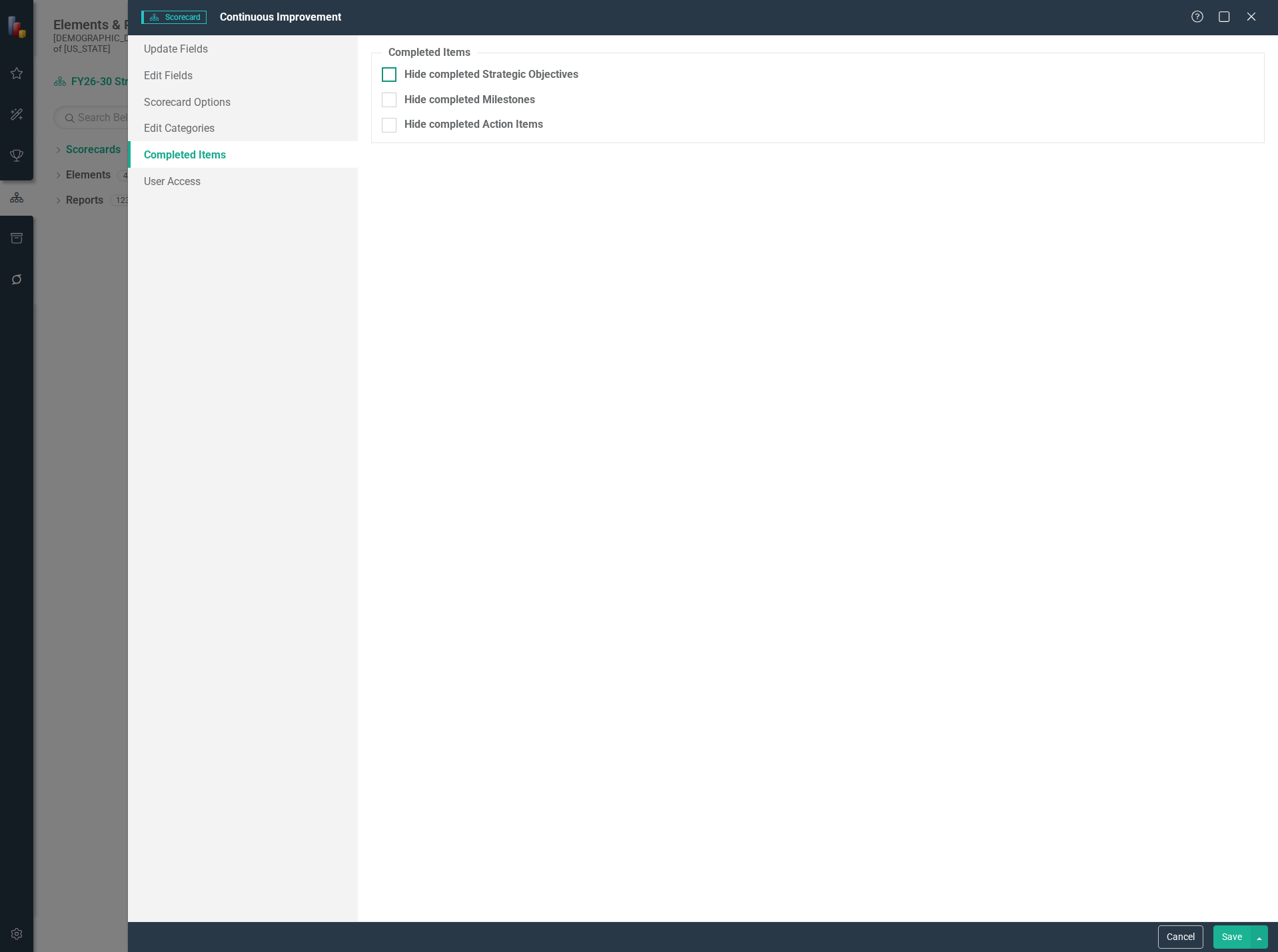
click at [397, 79] on div "Hide completed Strategic Objectives" at bounding box center [817, 74] width 872 height 15
click at [390, 75] on input "Hide completed Strategic Objectives" at bounding box center [385, 71] width 9 height 9
checkbox input "true"
click at [1239, 104] on icon "Calendar" at bounding box center [1241, 103] width 8 height 9
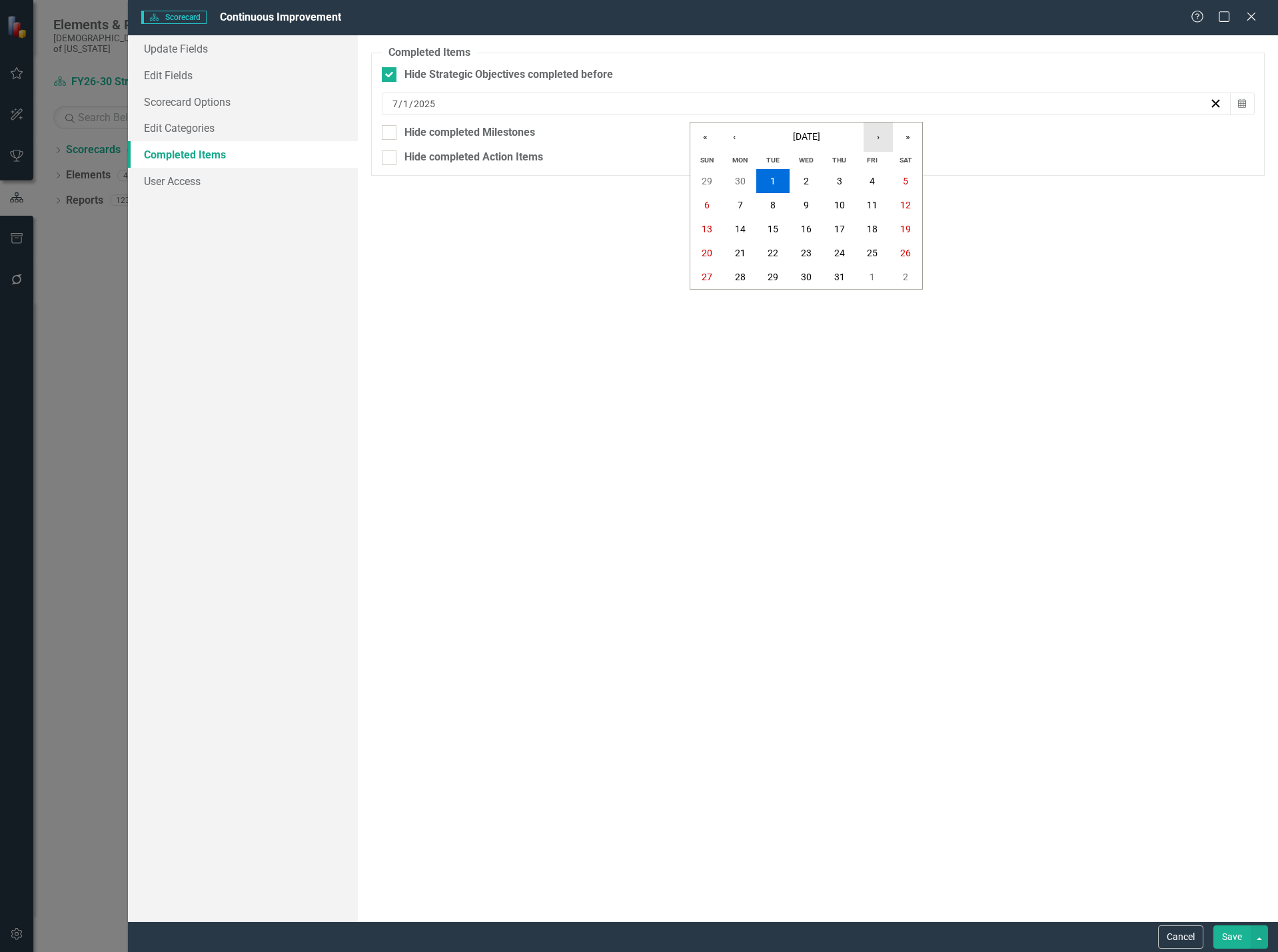
click at [882, 137] on button "›" at bounding box center [878, 137] width 30 height 30
click at [877, 181] on button "1" at bounding box center [873, 181] width 34 height 24
click at [1247, 101] on button "Calendar" at bounding box center [1241, 103] width 25 height 23
click at [885, 139] on button "›" at bounding box center [878, 137] width 30 height 30
click at [752, 182] on button "1" at bounding box center [741, 181] width 34 height 24
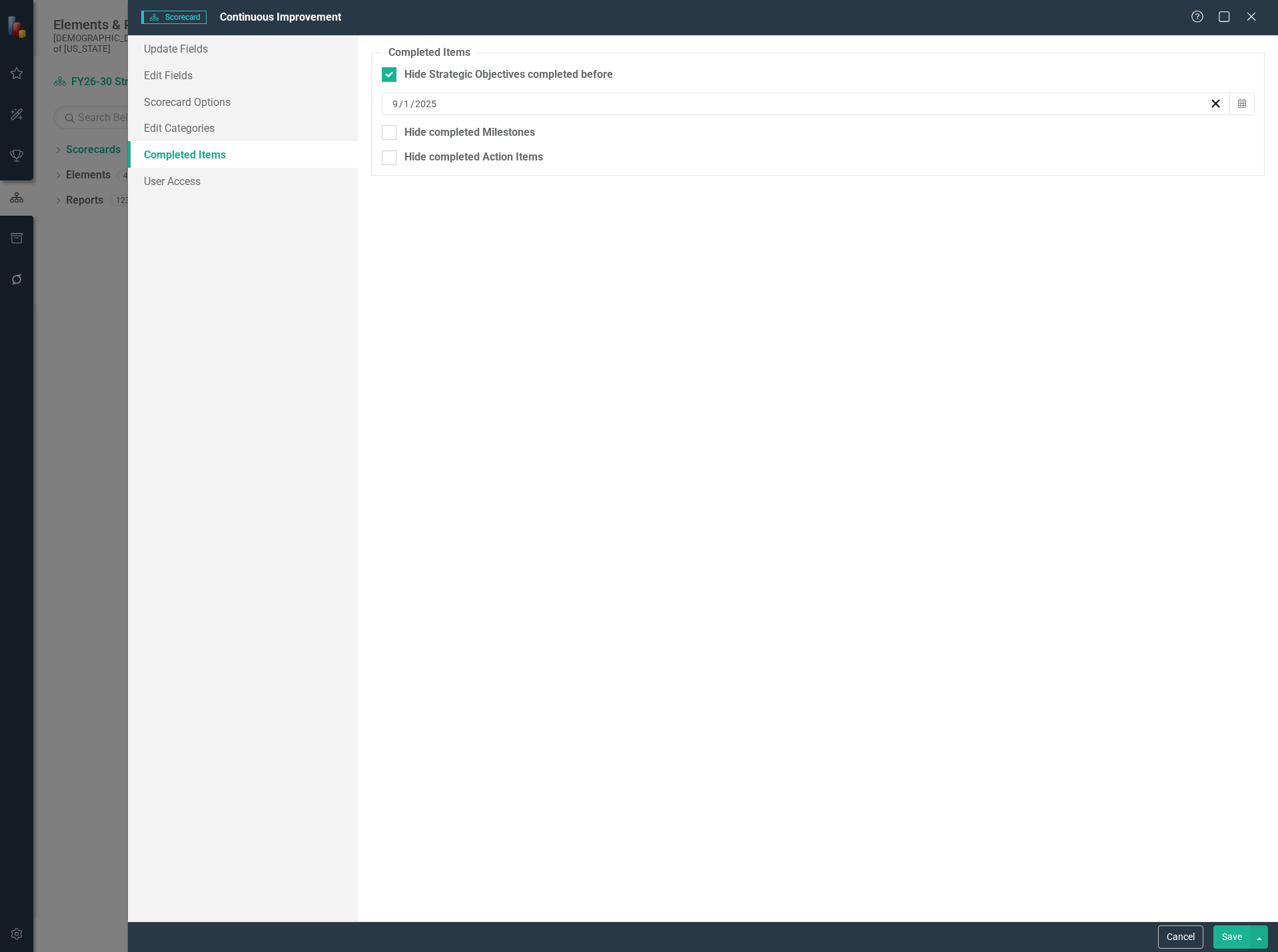
click at [1236, 941] on button "Save" at bounding box center [1232, 936] width 38 height 23
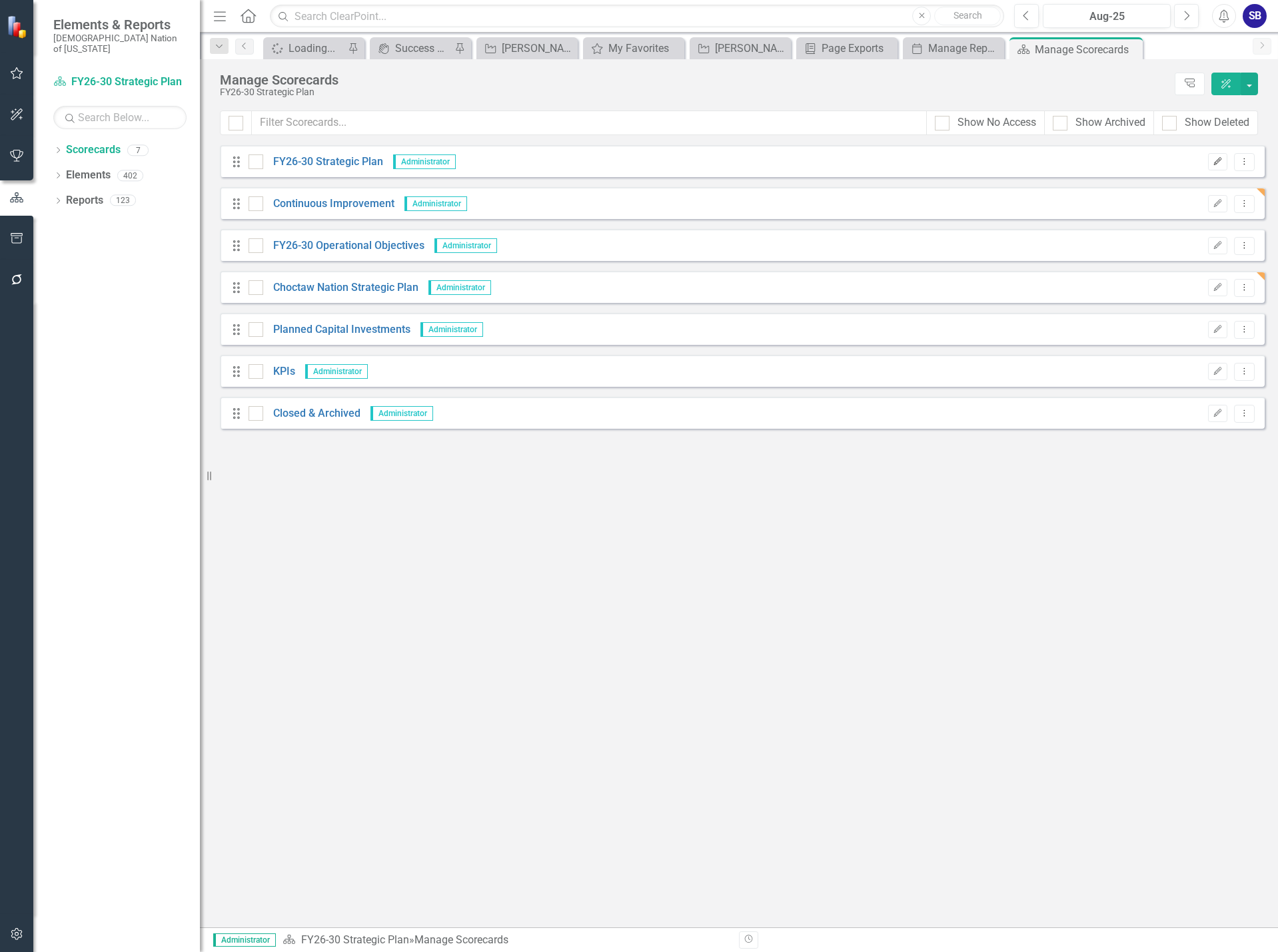
click at [1224, 164] on button "Edit" at bounding box center [1216, 161] width 19 height 17
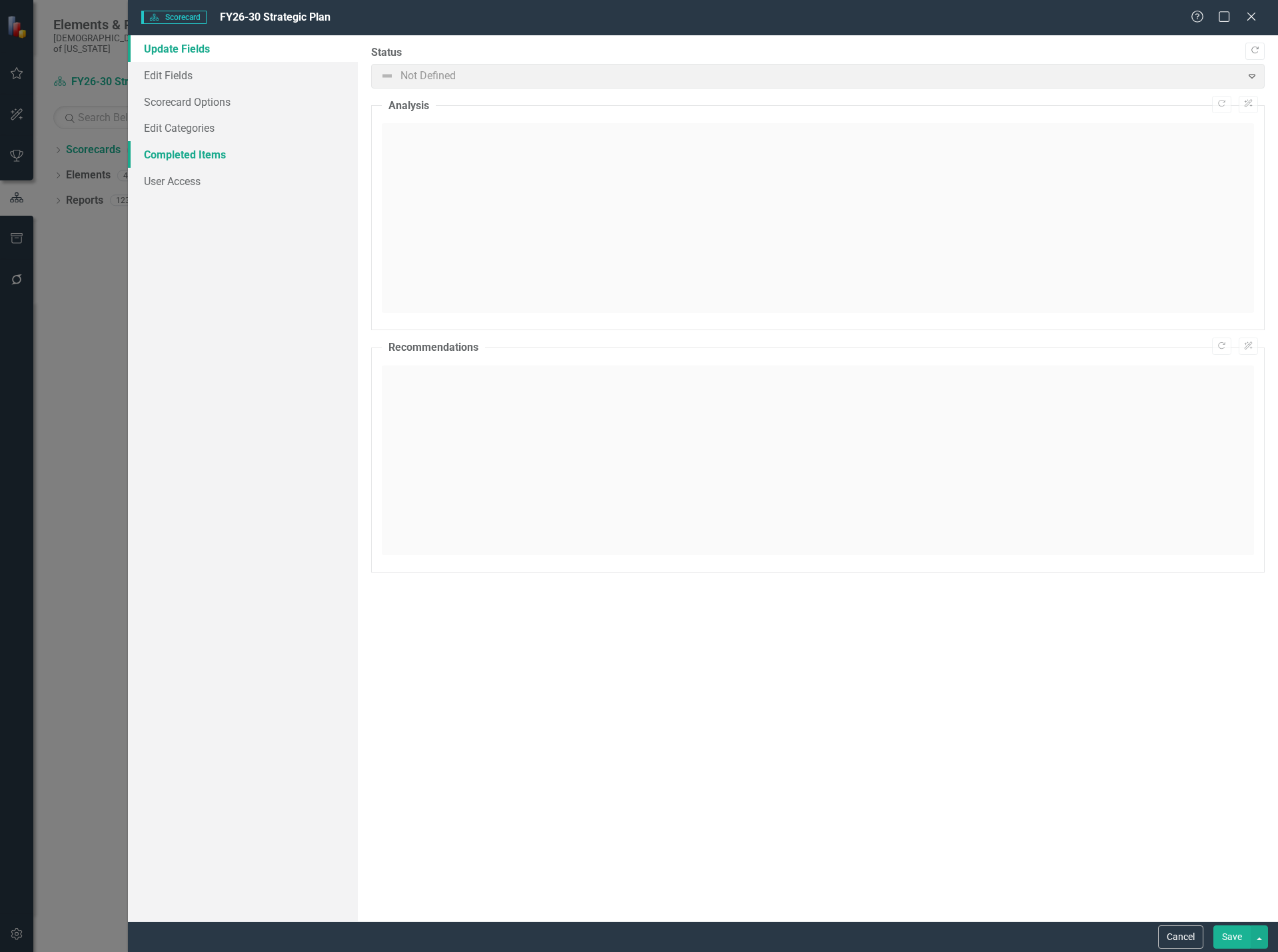
click at [174, 155] on link "Completed Items" at bounding box center [242, 154] width 229 height 27
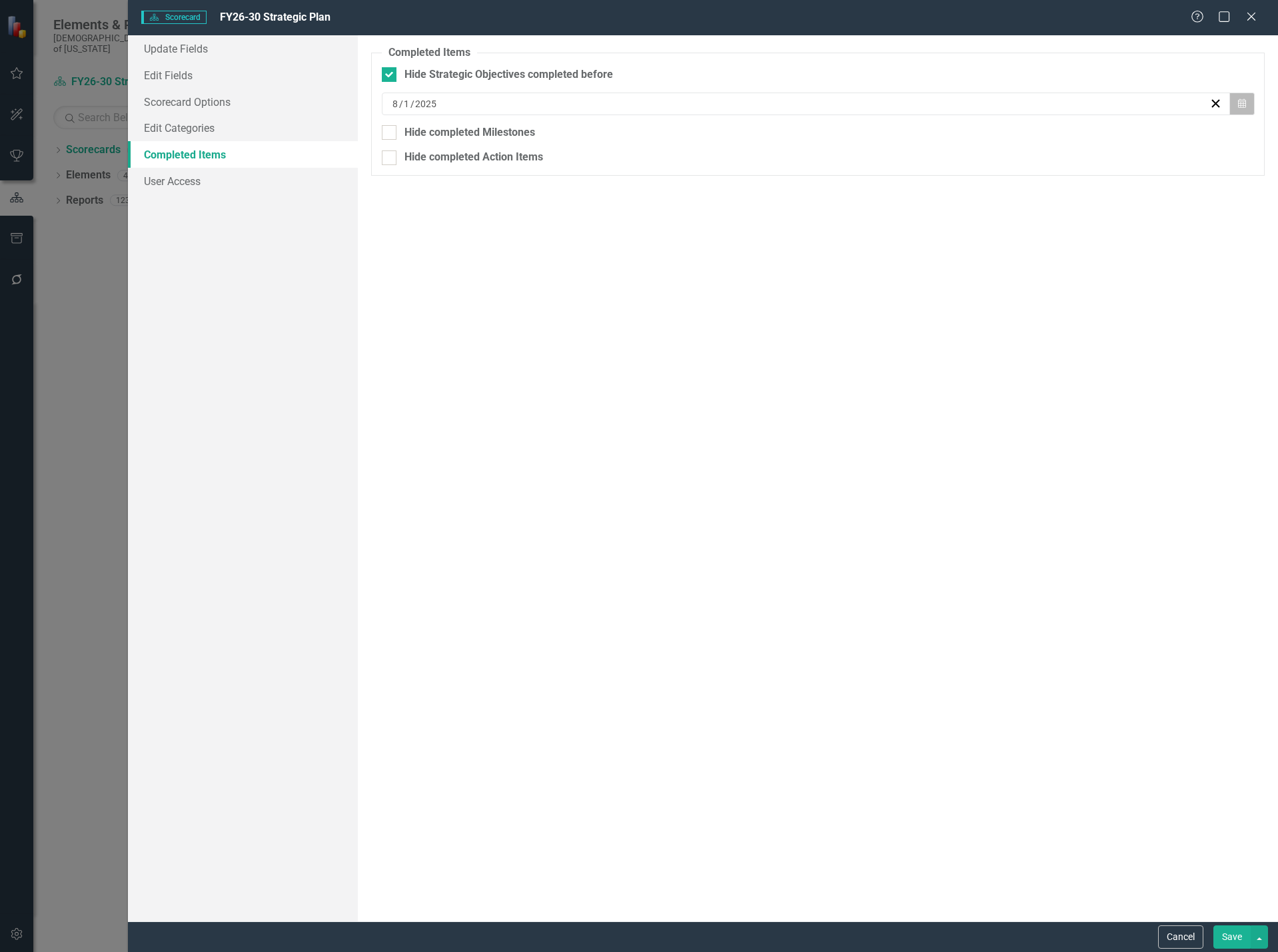
click at [1240, 108] on icon "Calendar" at bounding box center [1241, 103] width 8 height 9
click at [881, 144] on button "›" at bounding box center [878, 137] width 30 height 30
click at [742, 184] on abbr "1" at bounding box center [740, 181] width 5 height 11
click at [1237, 940] on button "Save" at bounding box center [1232, 936] width 38 height 23
